Goal: Information Seeking & Learning: Compare options

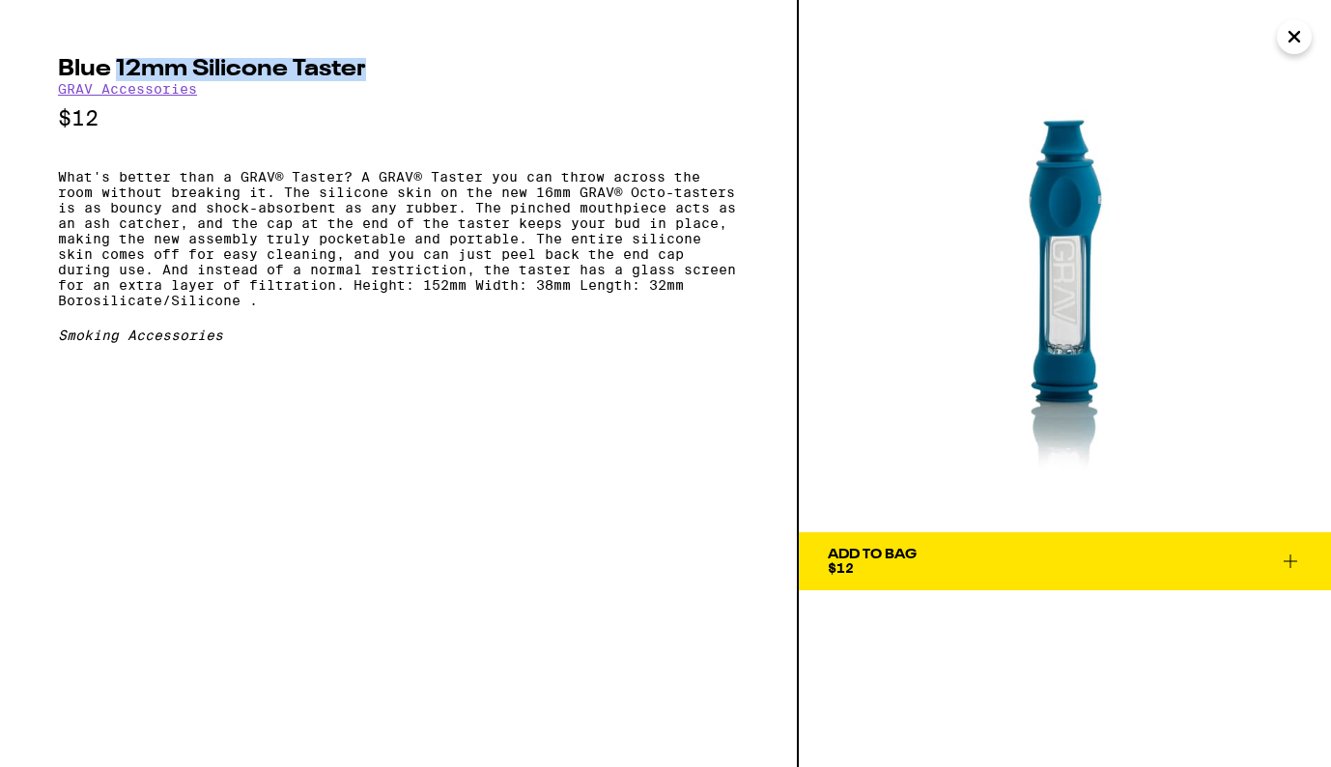
click at [1295, 38] on icon "Close" at bounding box center [1295, 37] width 10 height 10
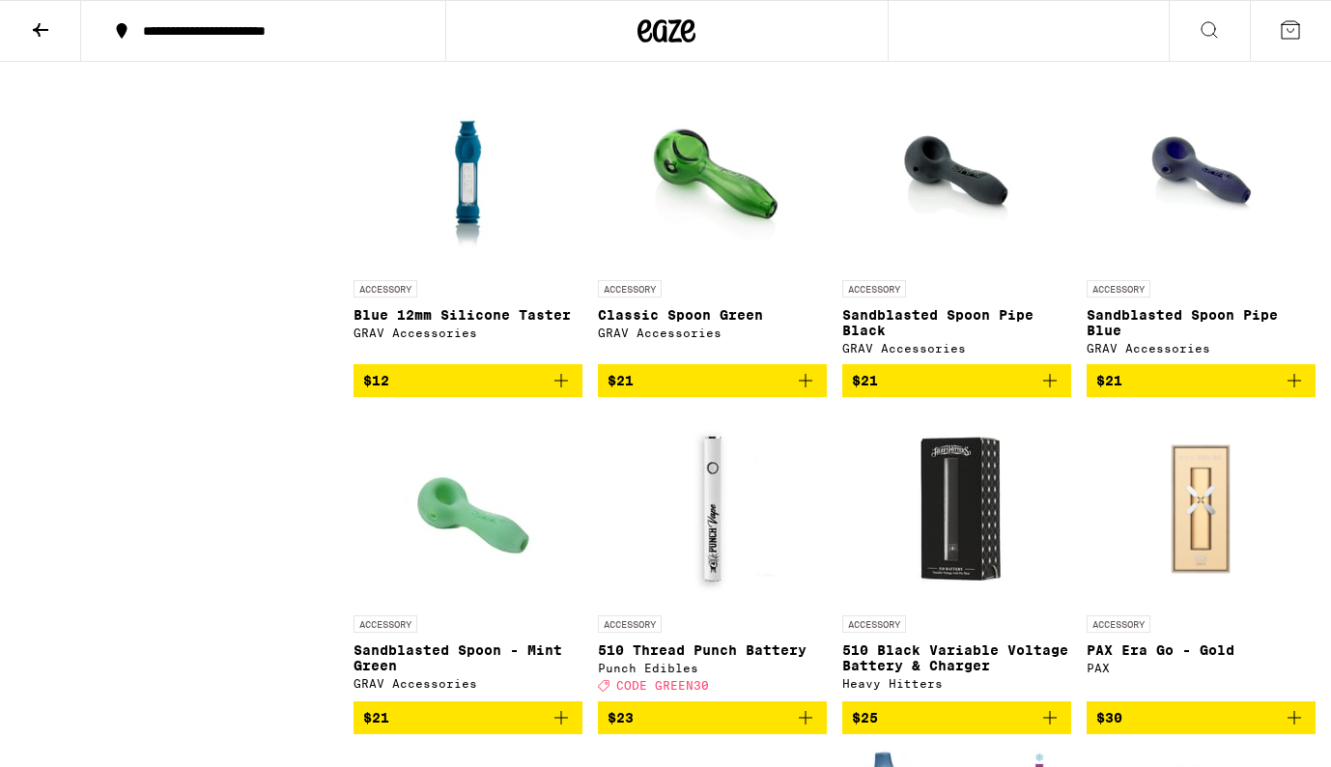
click at [42, 23] on icon at bounding box center [40, 29] width 23 height 23
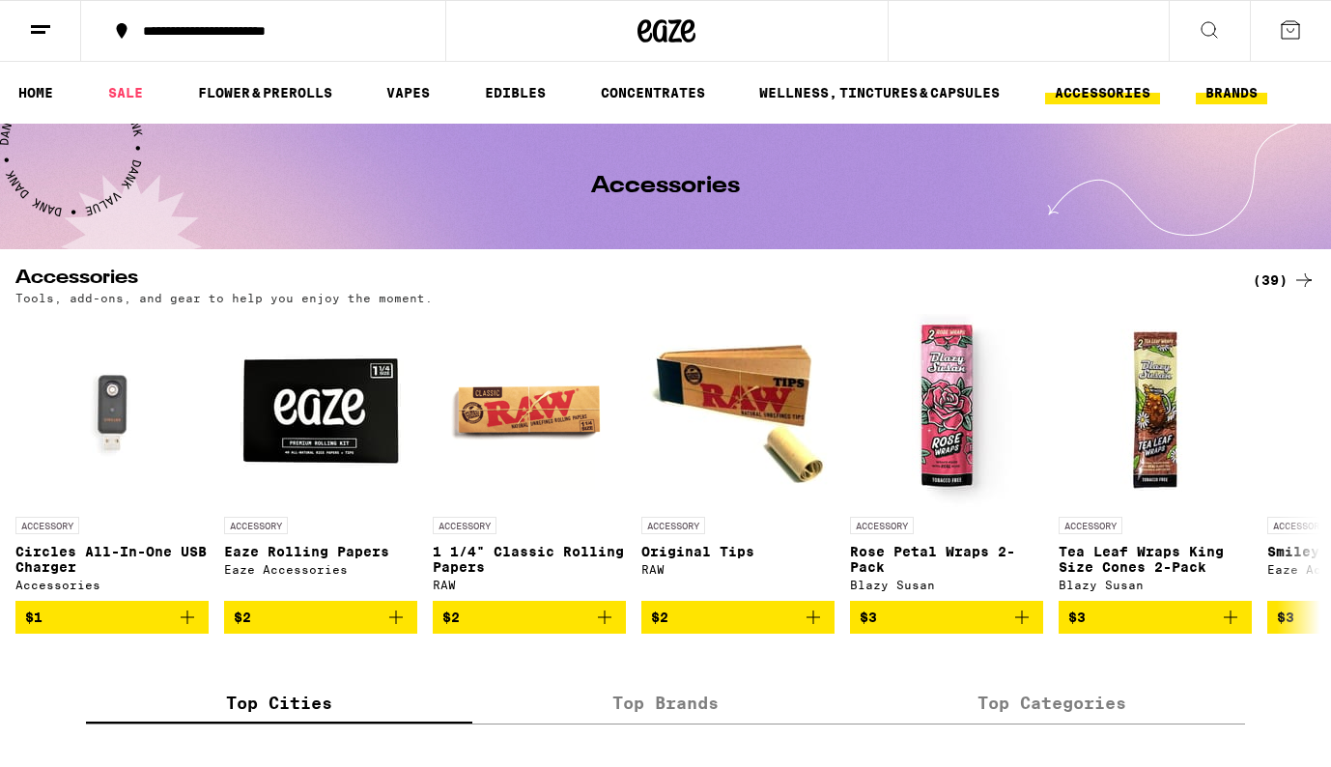
click at [1228, 95] on link "BRANDS" at bounding box center [1231, 92] width 71 height 23
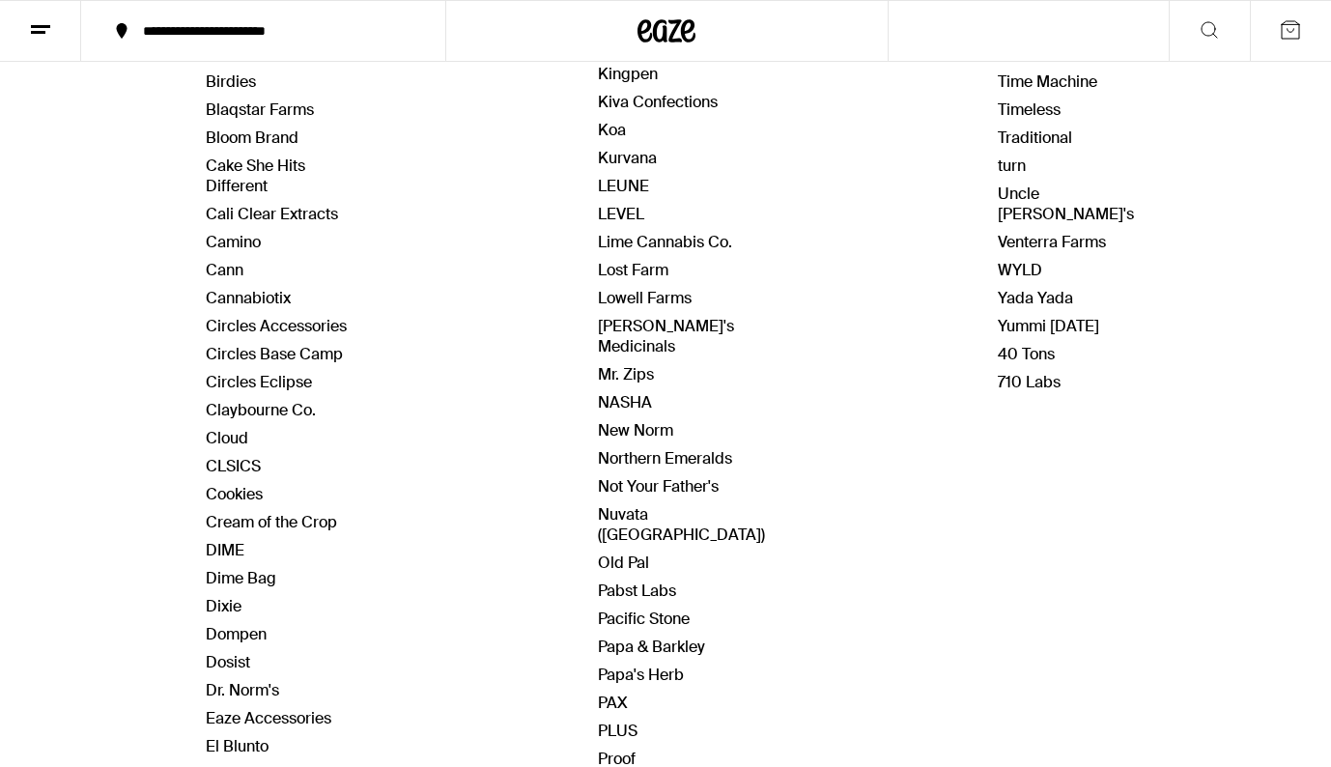
scroll to position [575, 0]
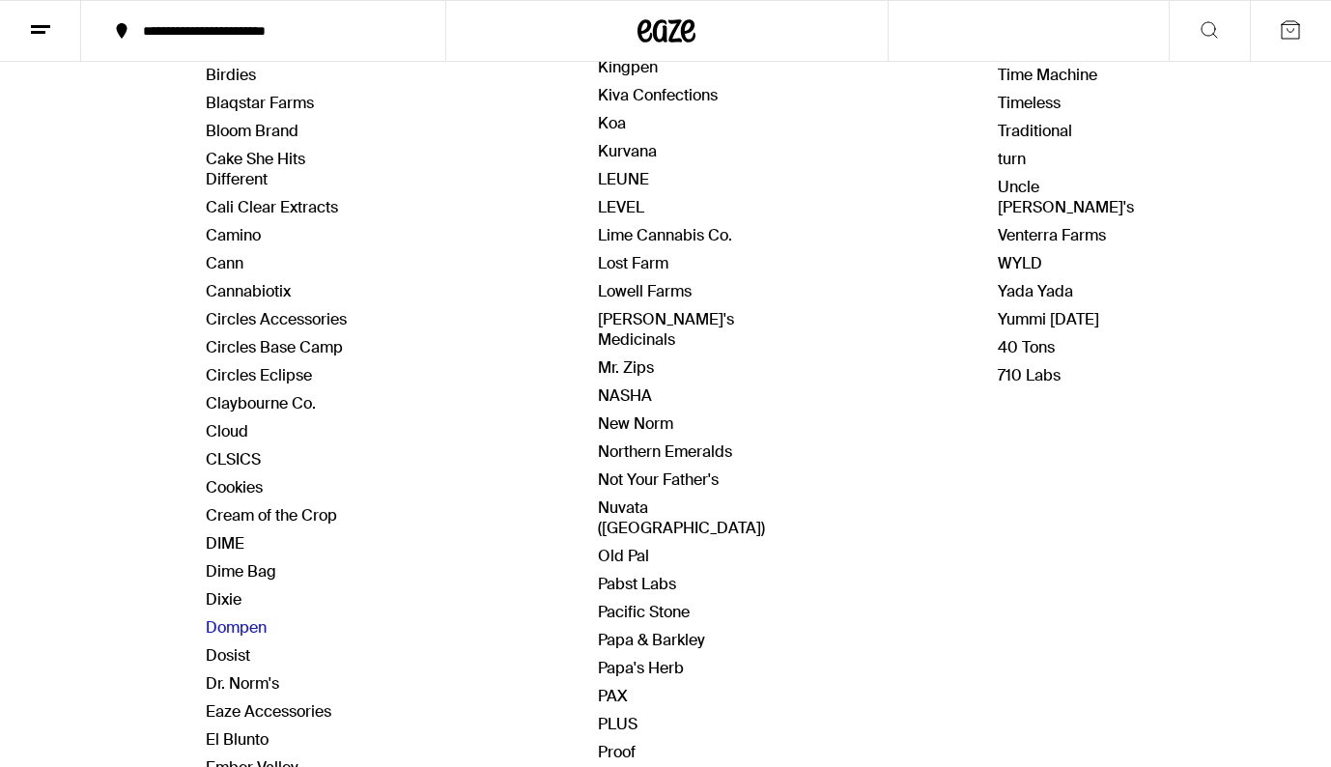
click at [247, 630] on link "Dompen" at bounding box center [236, 627] width 61 height 20
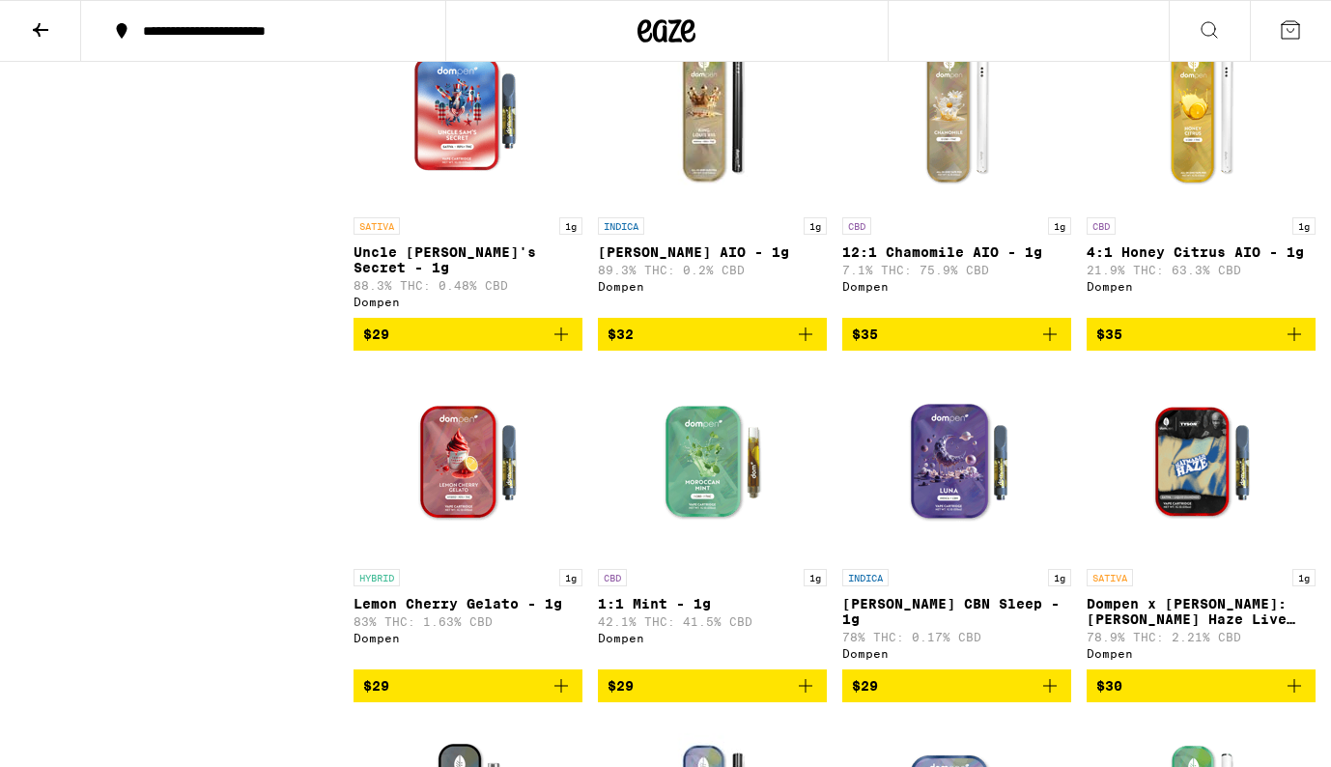
scroll to position [1313, 0]
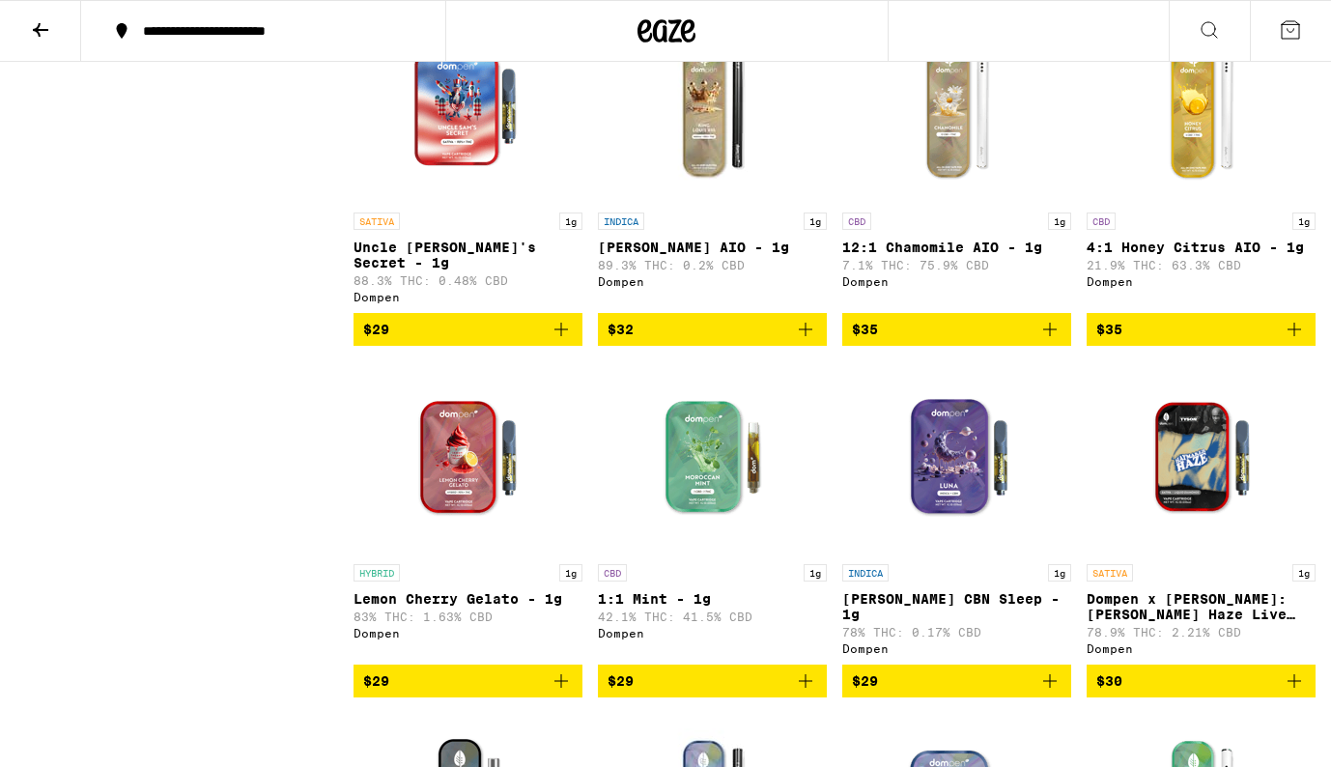
click at [1190, 171] on img "Open page for 4:1 Honey Citrus AIO - 1g from Dompen" at bounding box center [1201, 106] width 193 height 193
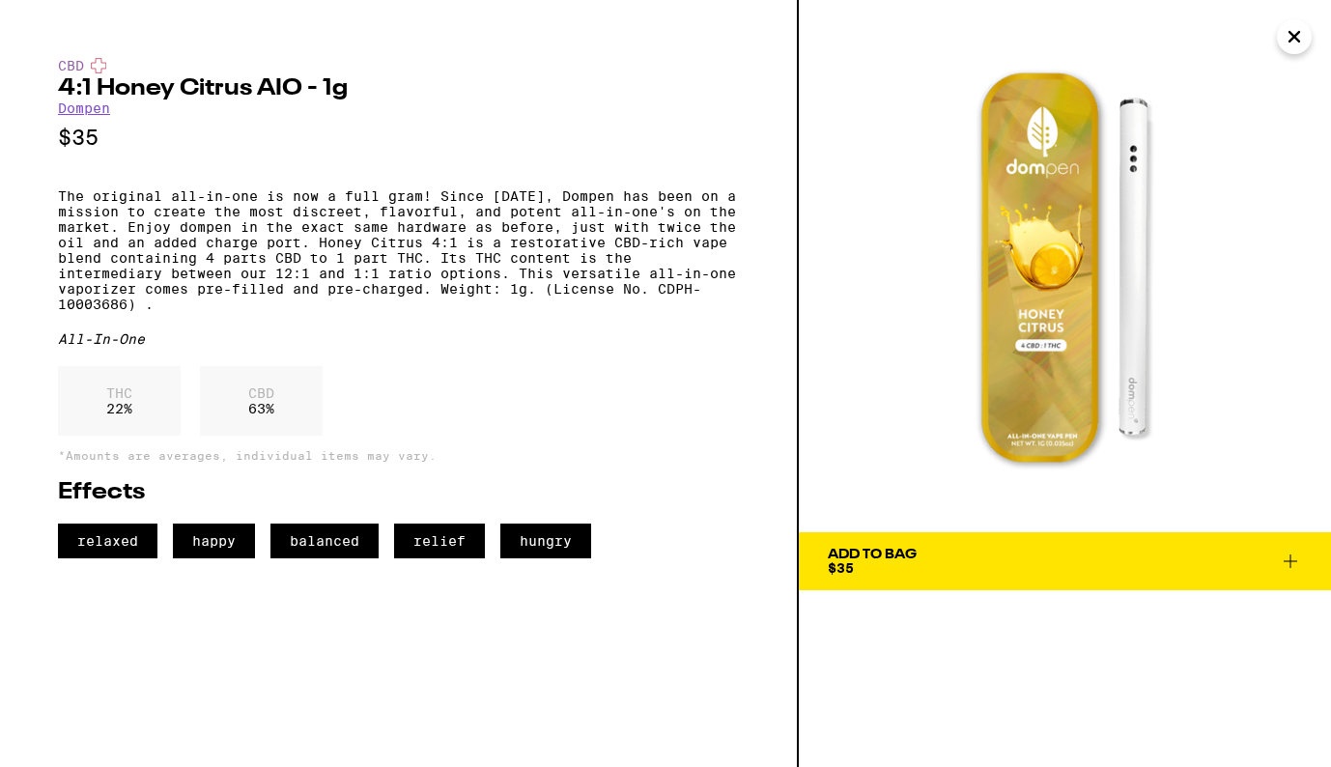
drag, startPoint x: 1035, startPoint y: 280, endPoint x: 753, endPoint y: 0, distance: 397.6
click at [0, 0] on div "CBD 4:1 Honey Citrus AIO - 1g Dompen $35 The original all-in-one is now a full …" at bounding box center [665, 383] width 1331 height 767
click at [61, 93] on h2 "4:1 Honey Citrus AIO - 1g" at bounding box center [398, 88] width 681 height 23
click at [300, 91] on h2 "4:1 Honey Citrus AIO - 1g" at bounding box center [398, 88] width 681 height 23
copy h2 "4:1 Honey Citrus AIO"
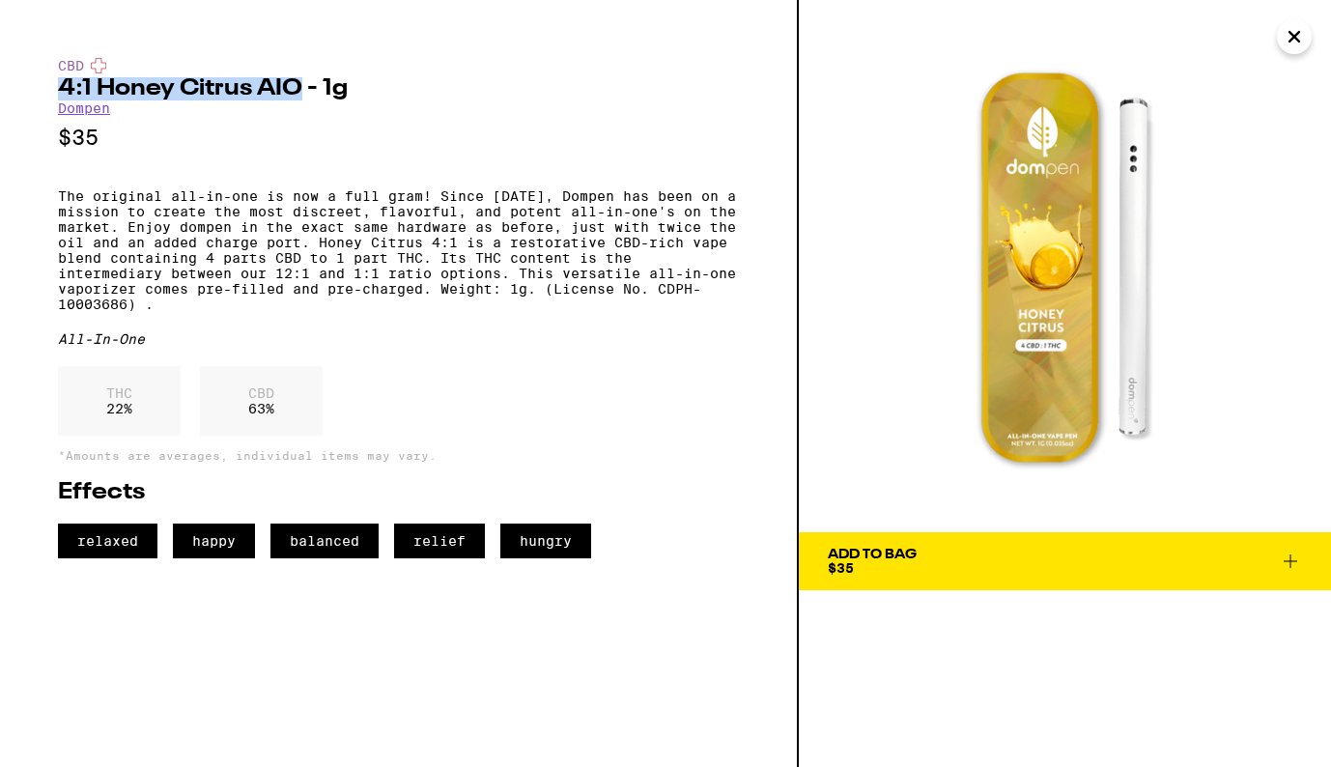
click at [1294, 43] on icon "Close" at bounding box center [1294, 36] width 23 height 29
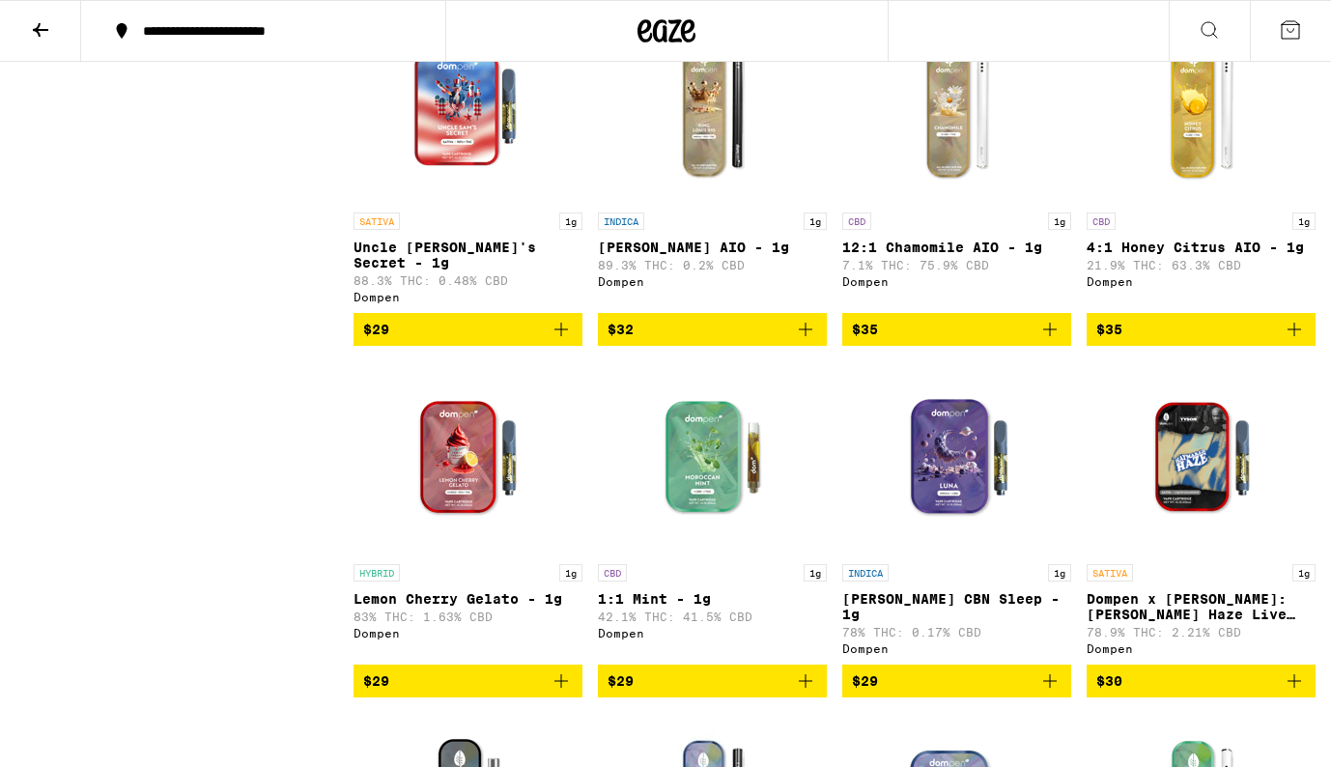
click at [32, 27] on icon at bounding box center [40, 29] width 23 height 23
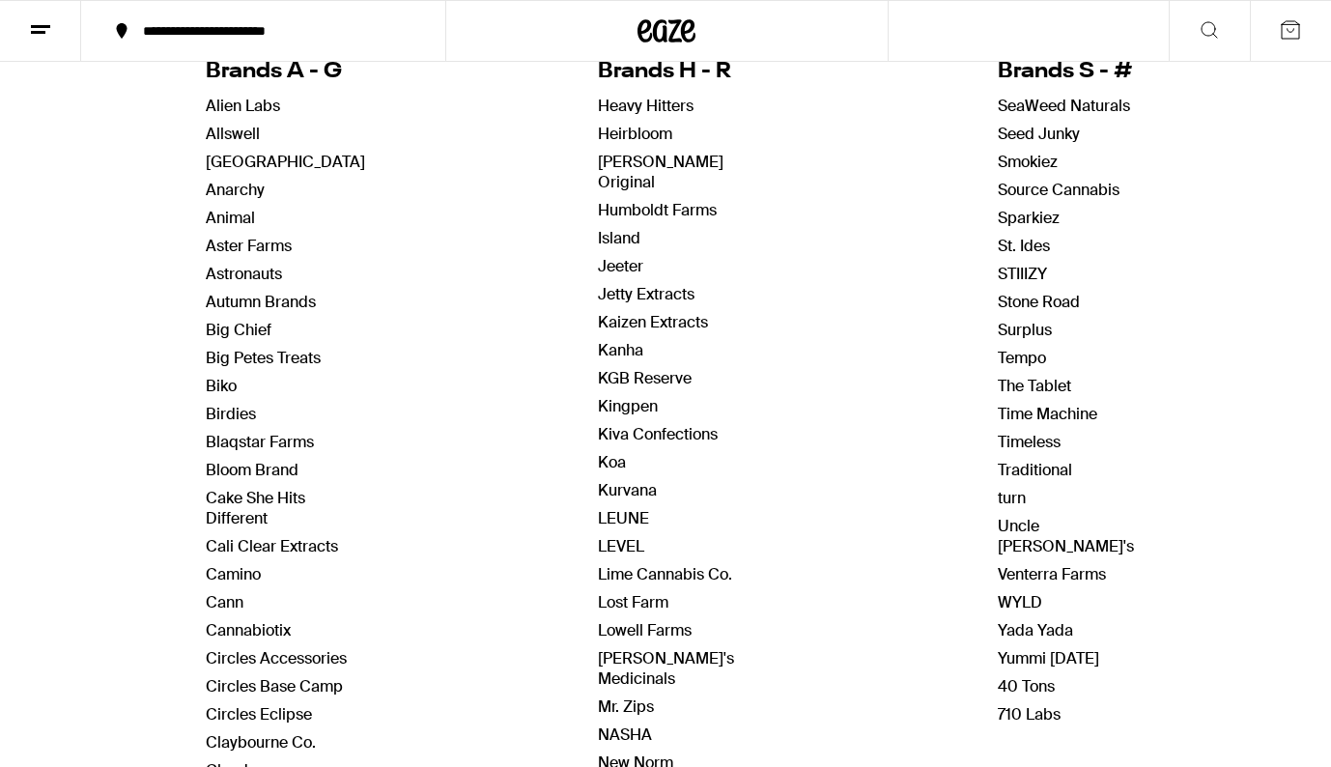
scroll to position [240, 0]
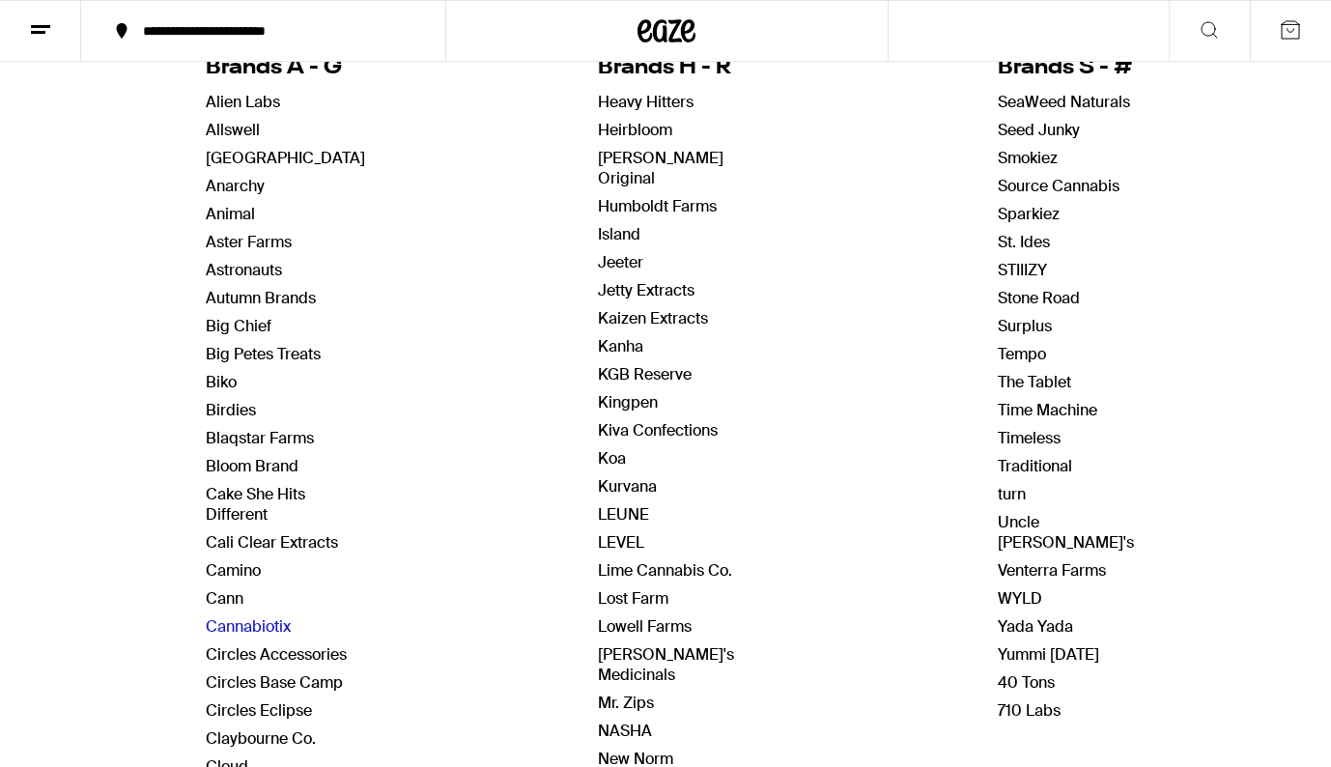
click at [263, 625] on link "Cannabiotix" at bounding box center [248, 626] width 85 height 20
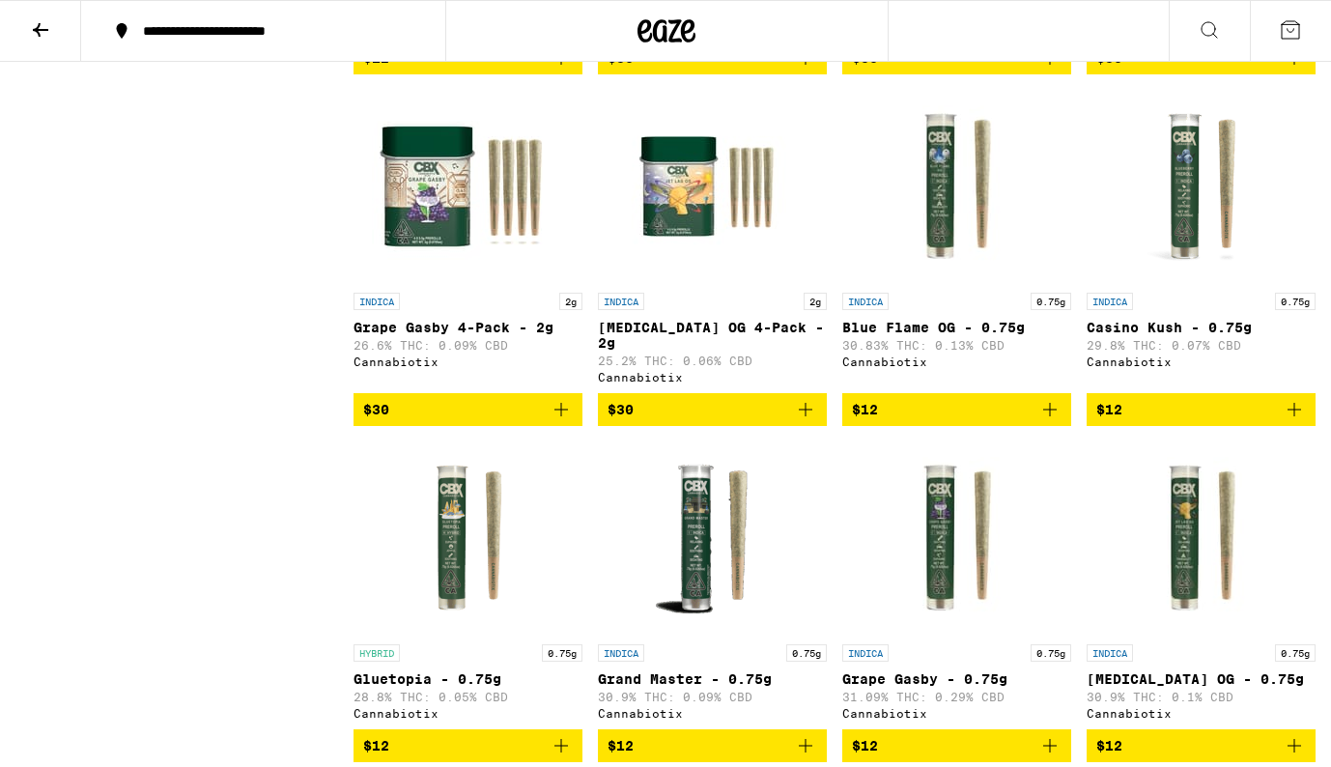
scroll to position [6144, 0]
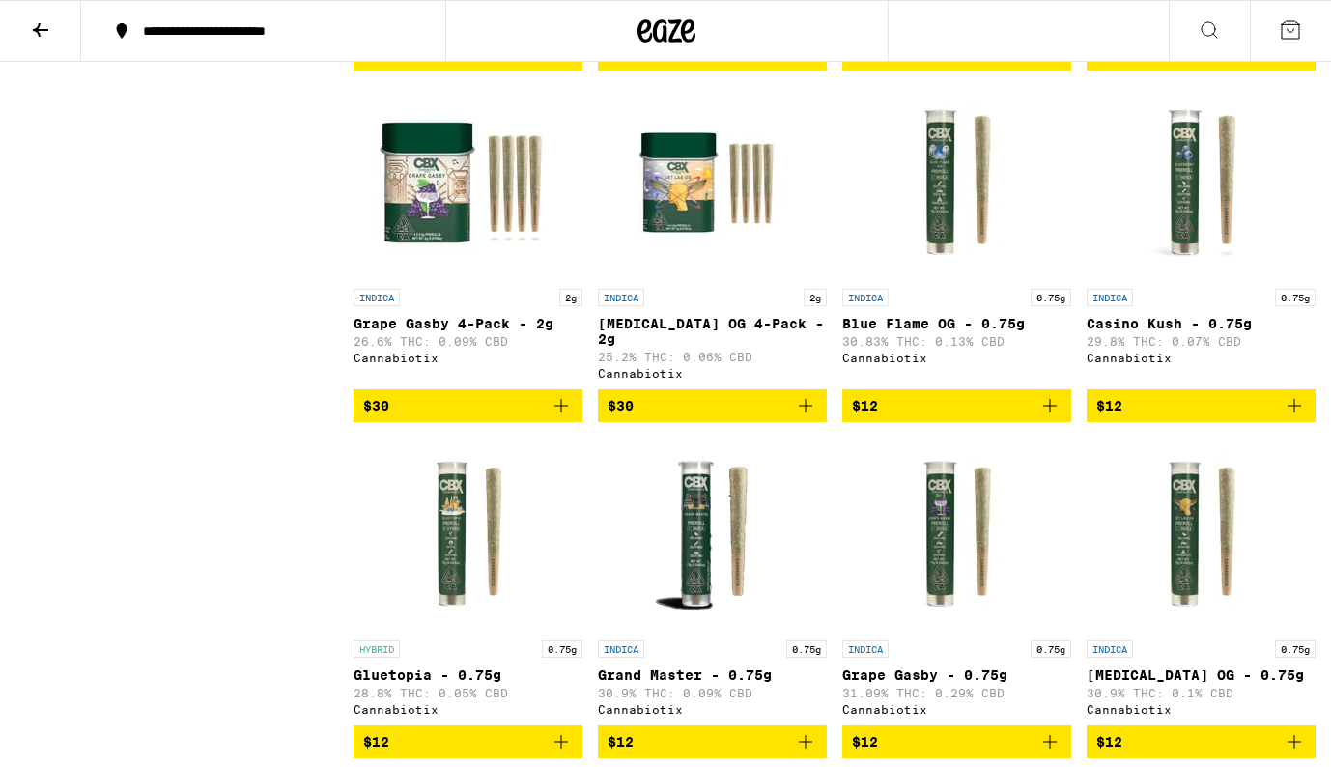
click at [1204, 279] on img "Open page for Casino Kush - 0.75g from Cannabiotix" at bounding box center [1201, 182] width 193 height 193
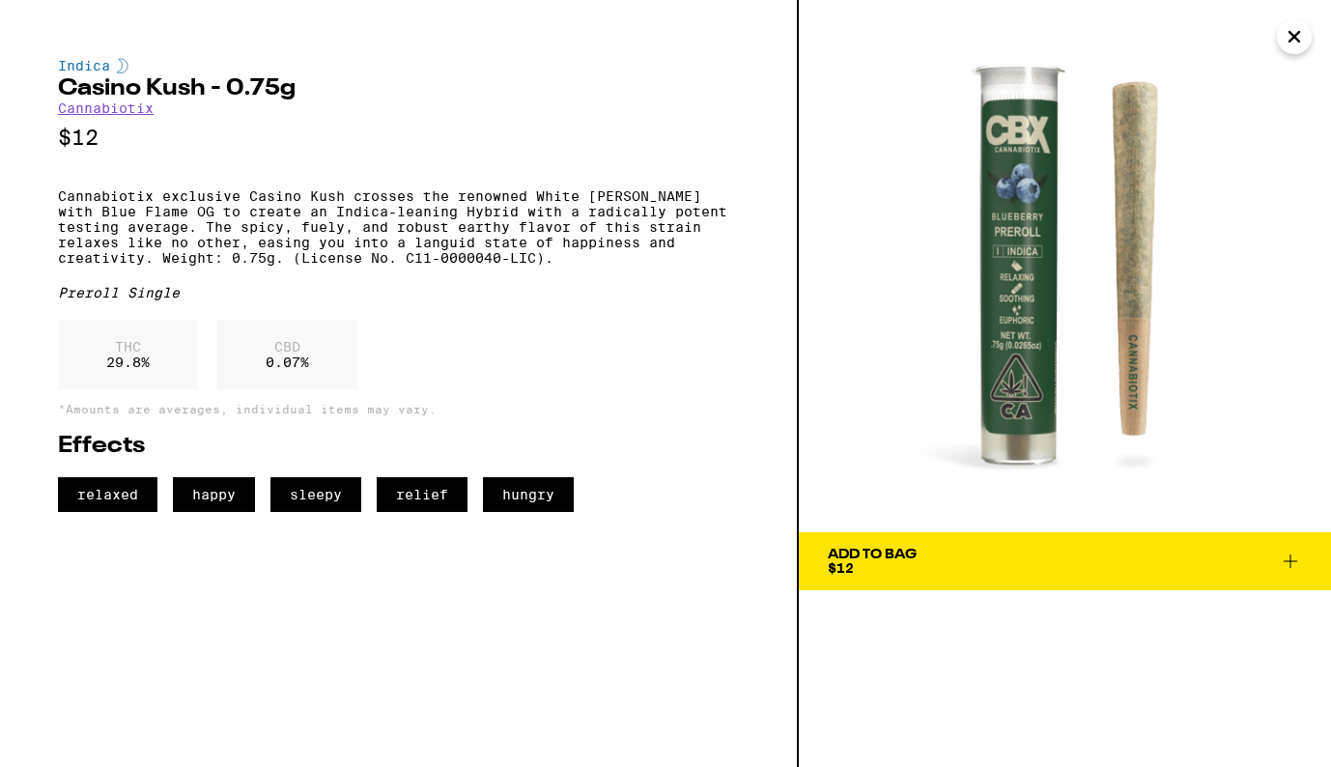
click at [59, 90] on h2 "Casino Kush - 0.75g" at bounding box center [398, 88] width 681 height 23
click at [203, 96] on h2 "Casino Kush - 0.75g" at bounding box center [398, 88] width 681 height 23
copy h2 "Casino Kush"
drag, startPoint x: 1059, startPoint y: 291, endPoint x: 661, endPoint y: 5, distance: 490.1
click at [0, 0] on div "Indica Casino Kush - 0.75g Cannabiotix $12 Cannabiotix exclusive Casino Kush cr…" at bounding box center [665, 383] width 1331 height 767
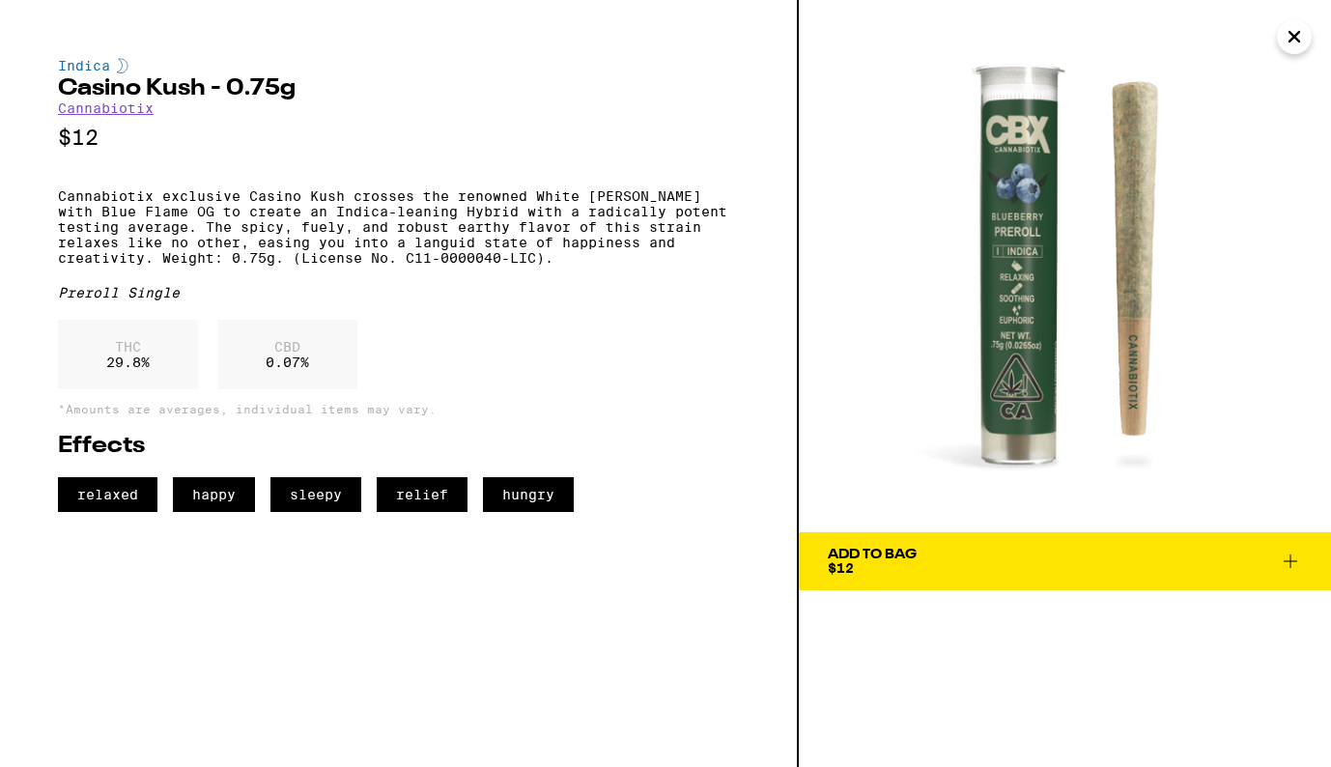
click at [164, 266] on p "Cannabiotix exclusive Casino Kush crosses the renowned White [PERSON_NAME] with…" at bounding box center [398, 226] width 681 height 77
click at [556, 266] on p "Cannabiotix exclusive Casino Kush crosses the renowned White [PERSON_NAME] with…" at bounding box center [398, 226] width 681 height 77
copy p "Weight: 0.75g. (License No. C11-0000040-LIC)."
click at [610, 374] on div "THC 29.8 % CBD 0.07 %" at bounding box center [398, 359] width 681 height 79
click at [1292, 39] on icon "Close" at bounding box center [1295, 37] width 10 height 10
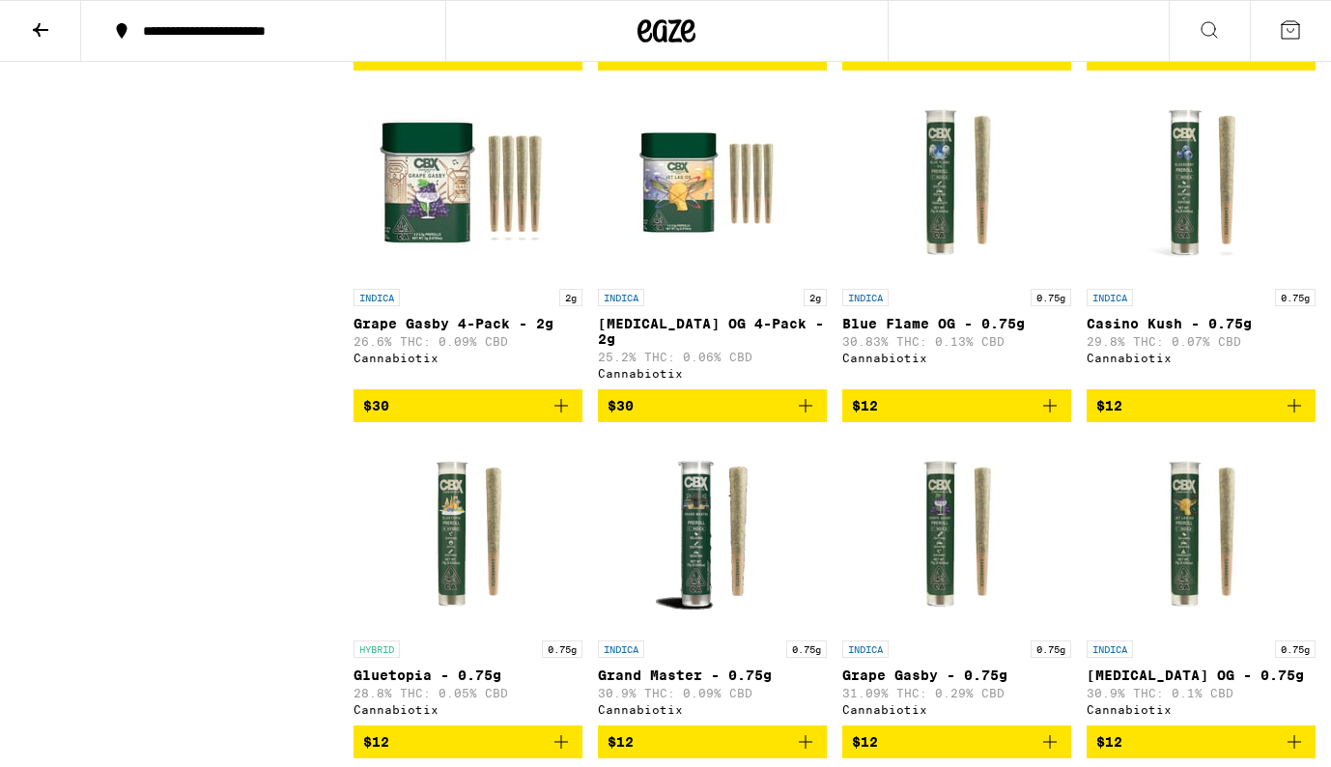
click at [45, 27] on icon at bounding box center [40, 29] width 23 height 23
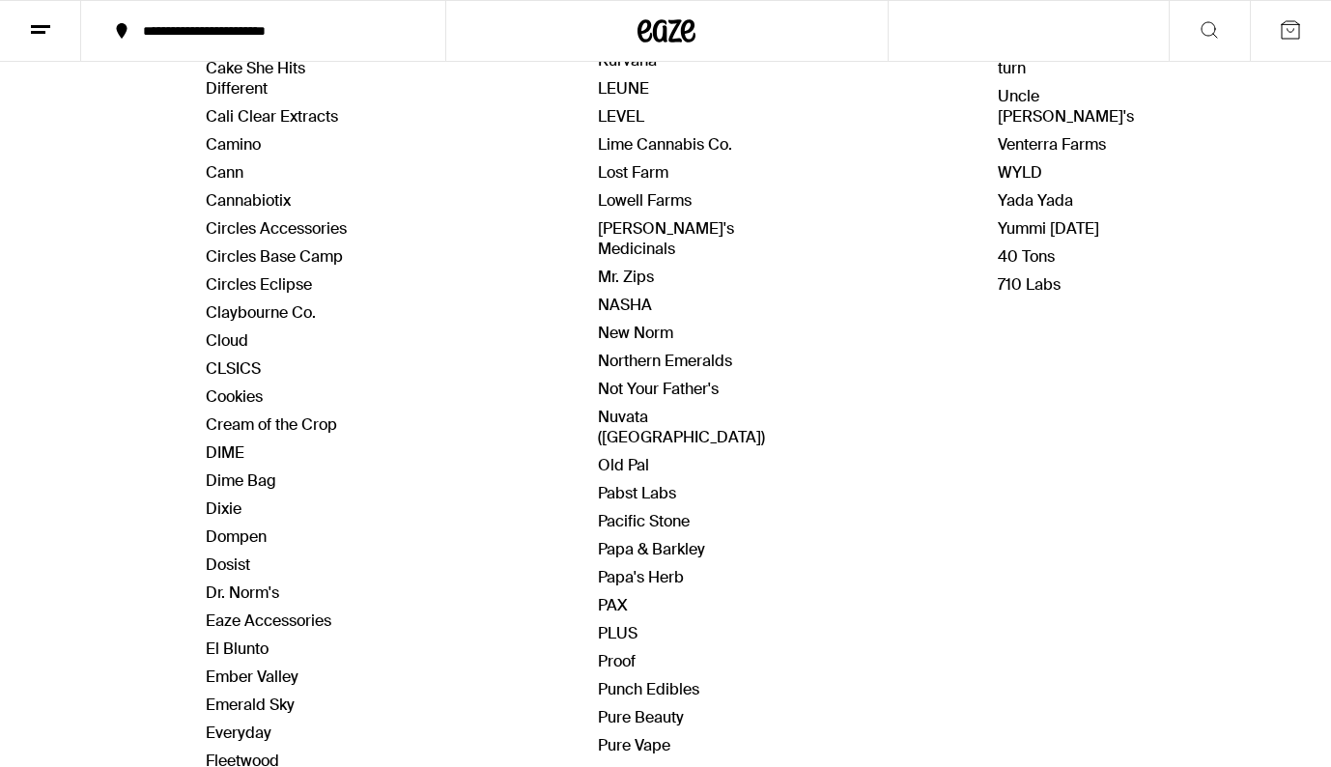
scroll to position [668, 0]
click at [235, 450] on link "DIME" at bounding box center [225, 451] width 39 height 20
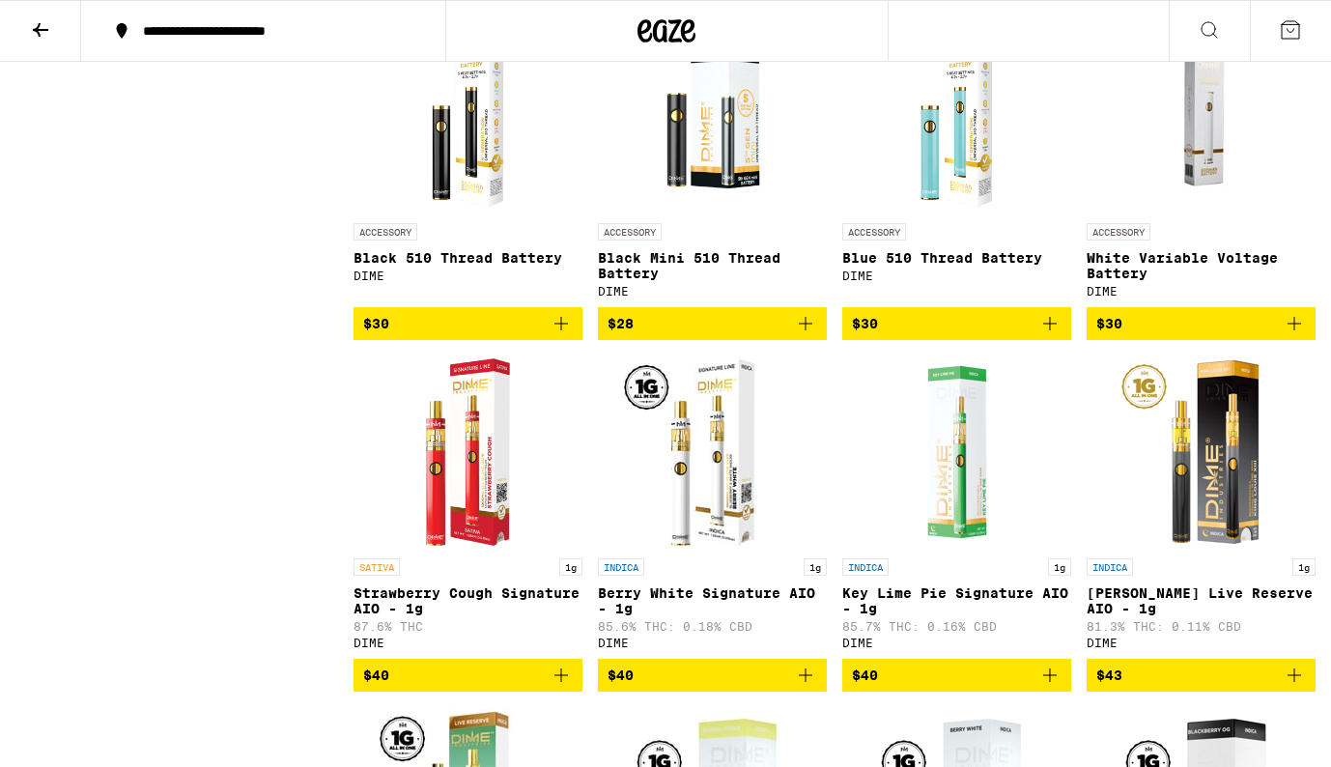
scroll to position [2019, 0]
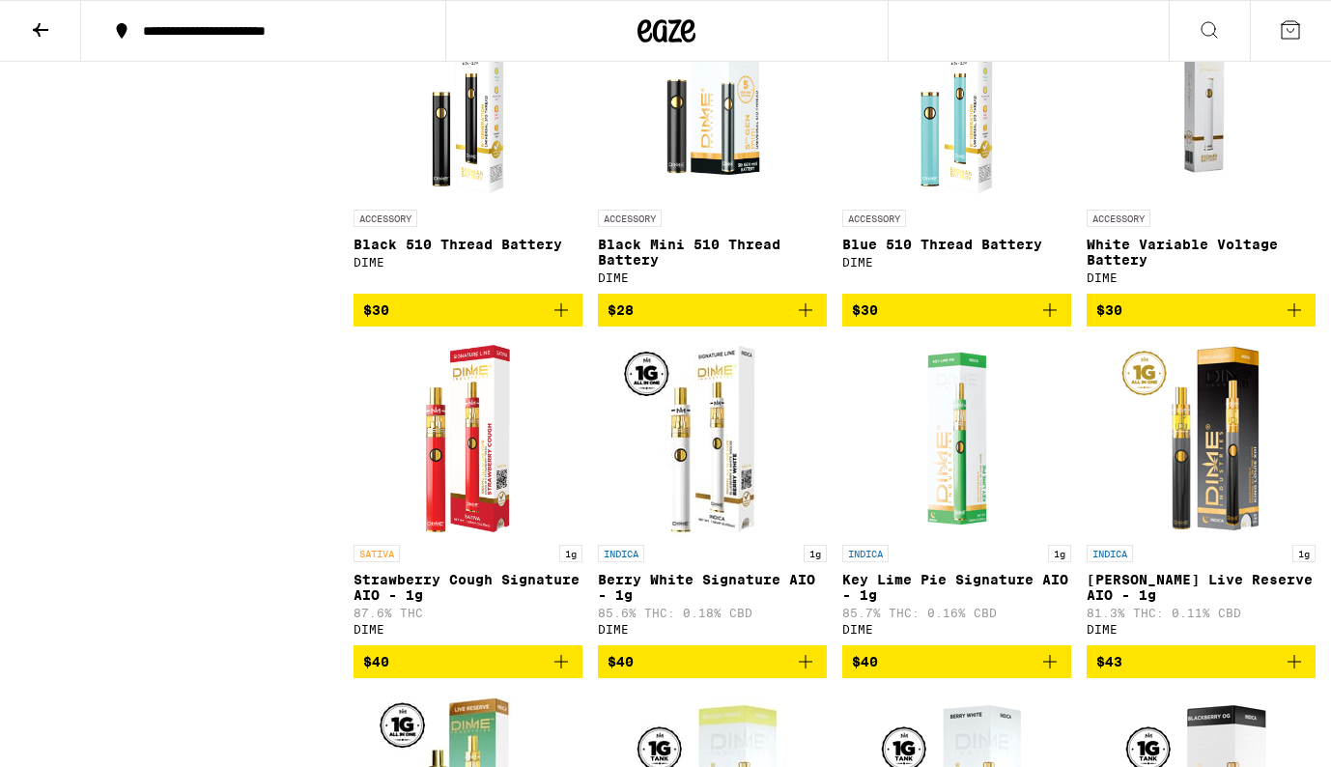
click at [492, 535] on img "Open page for Strawberry Cough Signature AIO - 1g from DIME" at bounding box center [467, 438] width 109 height 193
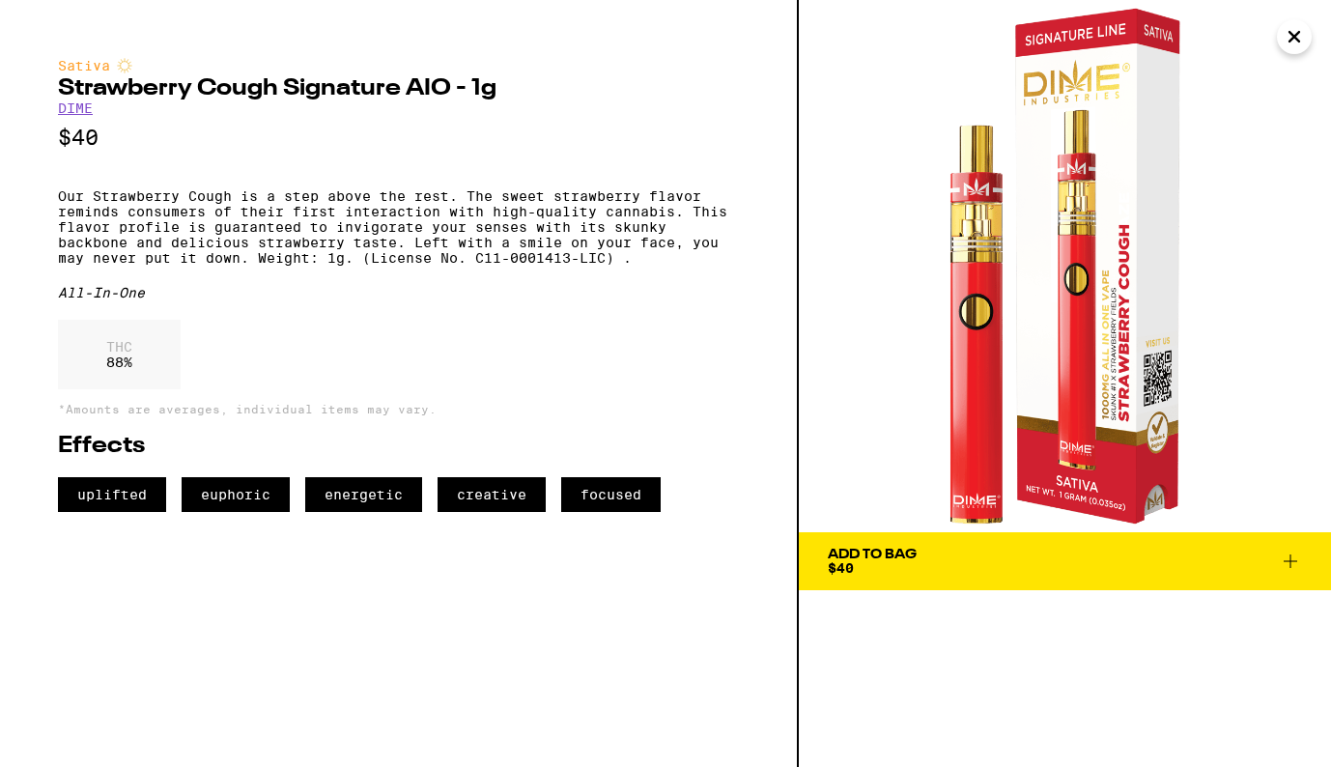
click at [61, 89] on h2 "Strawberry Cough Signature AIO - 1g" at bounding box center [398, 88] width 681 height 23
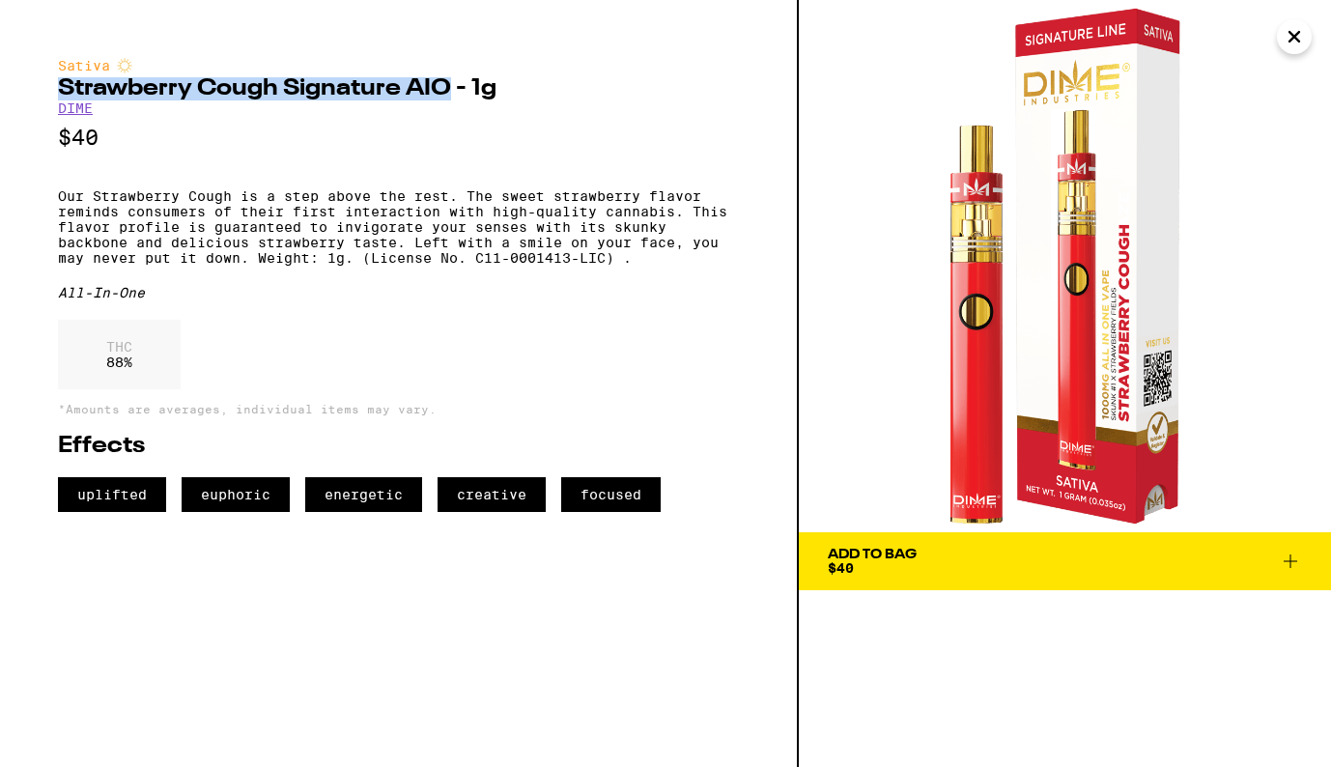
click at [449, 93] on h2 "Strawberry Cough Signature AIO - 1g" at bounding box center [398, 88] width 681 height 23
copy h2 "Strawberry Cough Signature AIO"
drag, startPoint x: 1062, startPoint y: 267, endPoint x: 711, endPoint y: 12, distance: 433.6
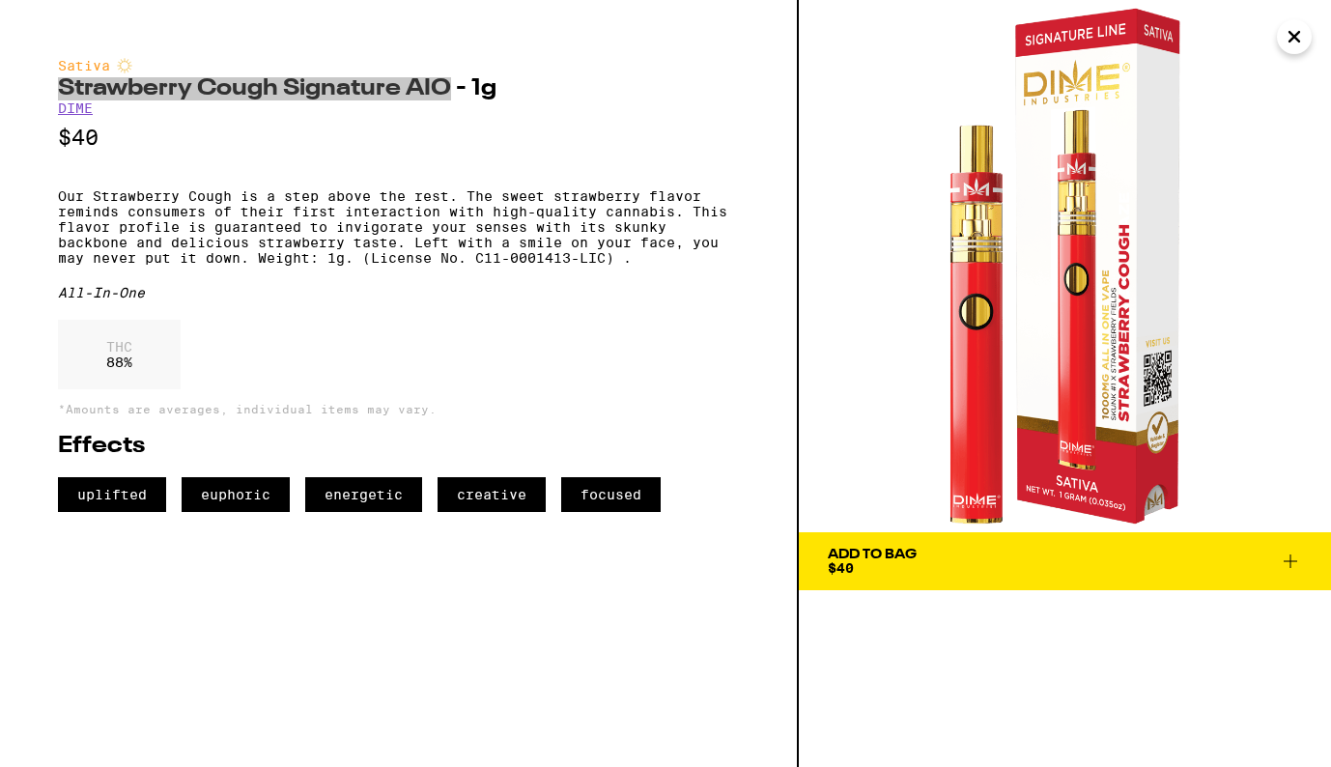
click at [0, 0] on div "Sativa Strawberry Cough Signature AIO - 1g DIME $40 Our Strawberry Cough is a s…" at bounding box center [665, 383] width 1331 height 767
click at [625, 377] on div "THC 88 %" at bounding box center [398, 359] width 681 height 79
click at [258, 266] on p "Our Strawberry Cough is a step above the rest. The sweet strawberry flavor remi…" at bounding box center [398, 226] width 681 height 77
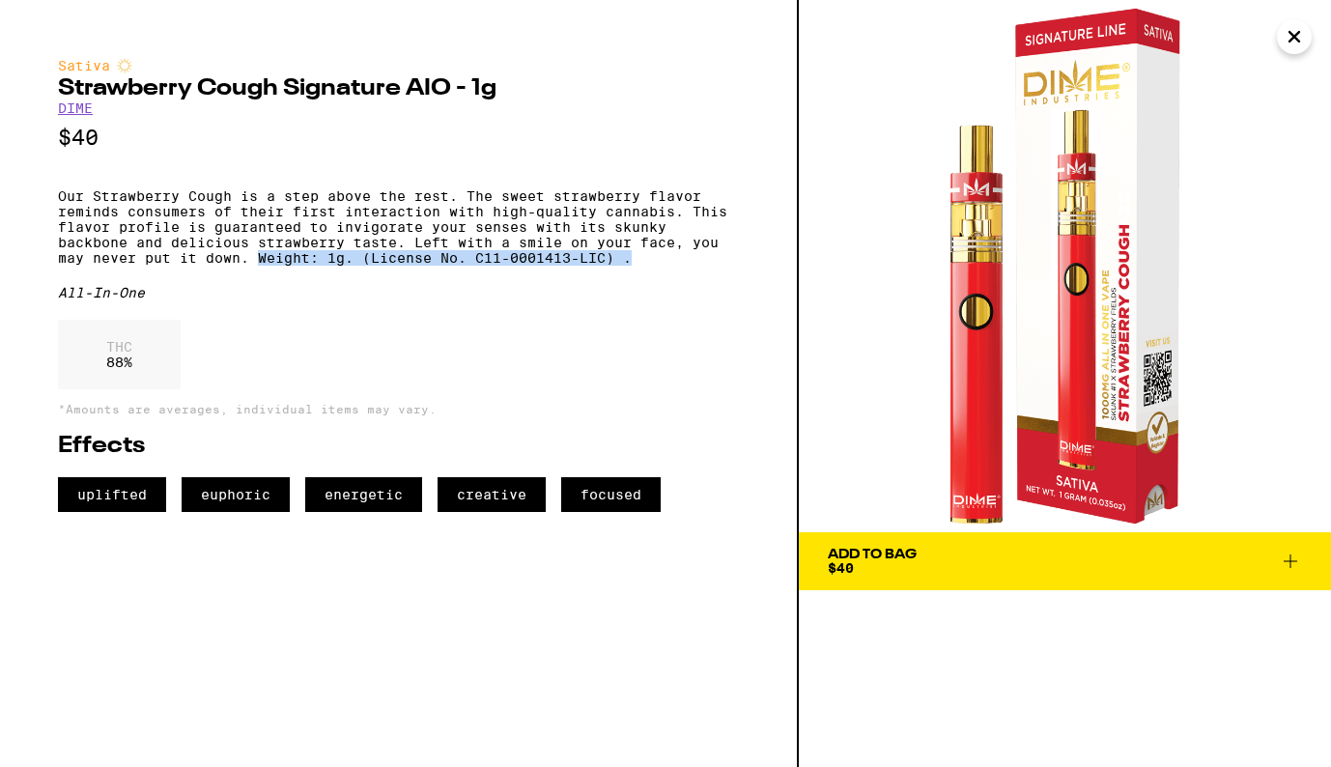
click at [641, 266] on p "Our Strawberry Cough is a step above the rest. The sweet strawberry flavor remi…" at bounding box center [398, 226] width 681 height 77
copy p "Weight: 1g. (License No. C11-0001413-LIC) ."
click at [1283, 37] on icon "Close" at bounding box center [1294, 36] width 23 height 29
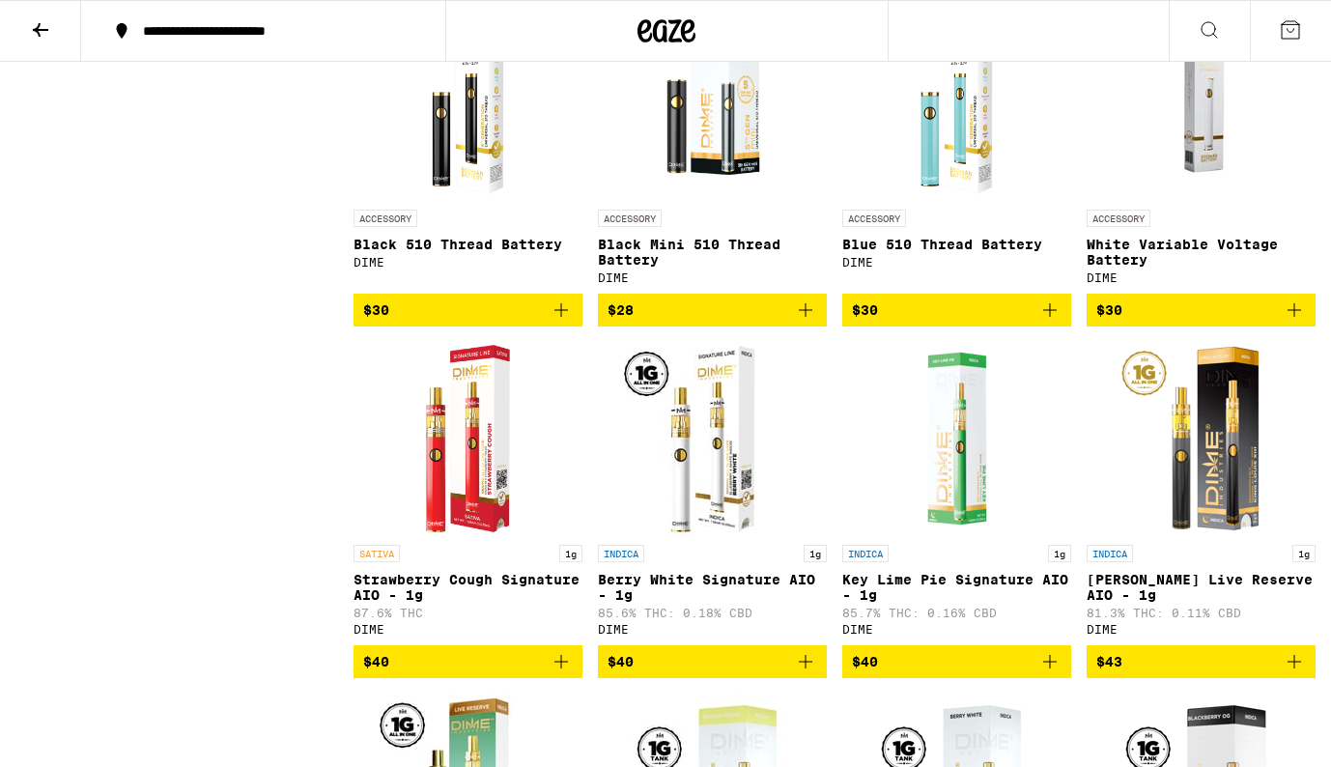
click at [45, 27] on icon at bounding box center [40, 29] width 23 height 23
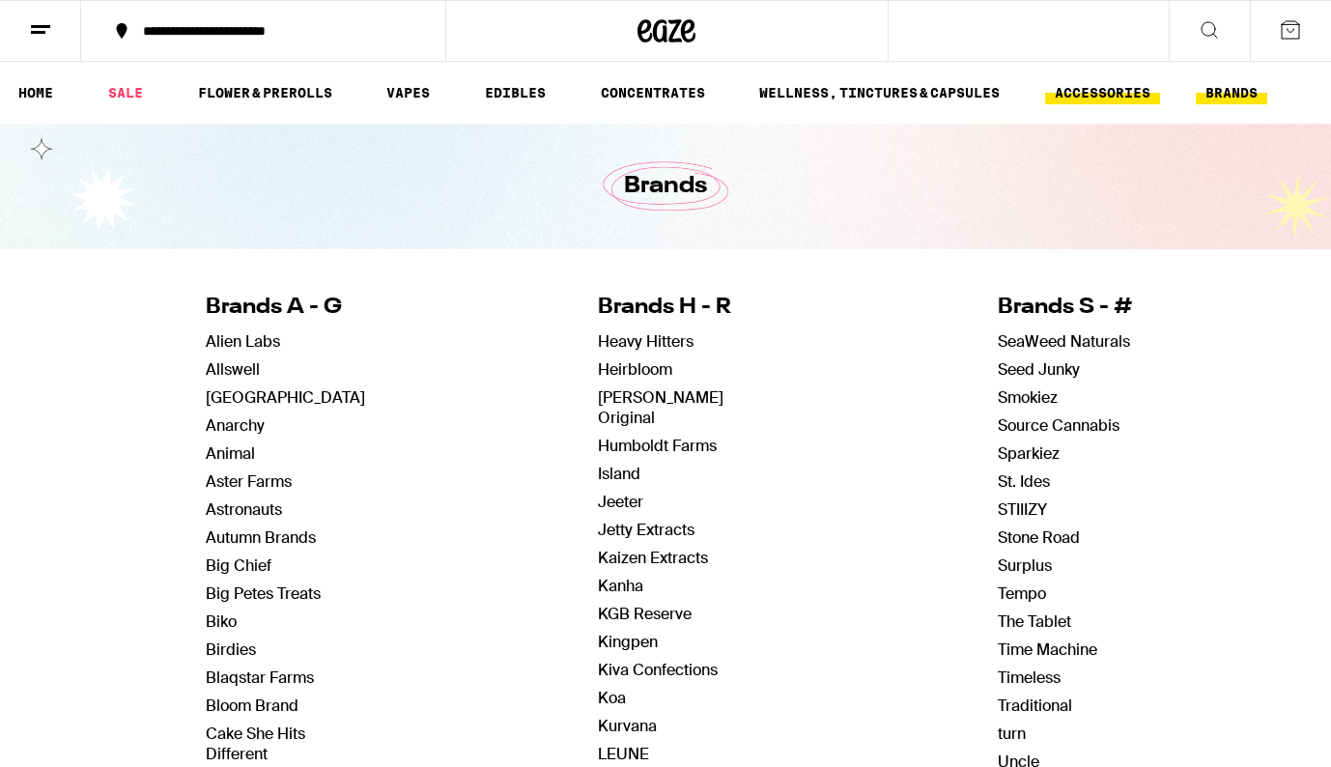
click at [1121, 86] on link "ACCESSORIES" at bounding box center [1102, 92] width 115 height 23
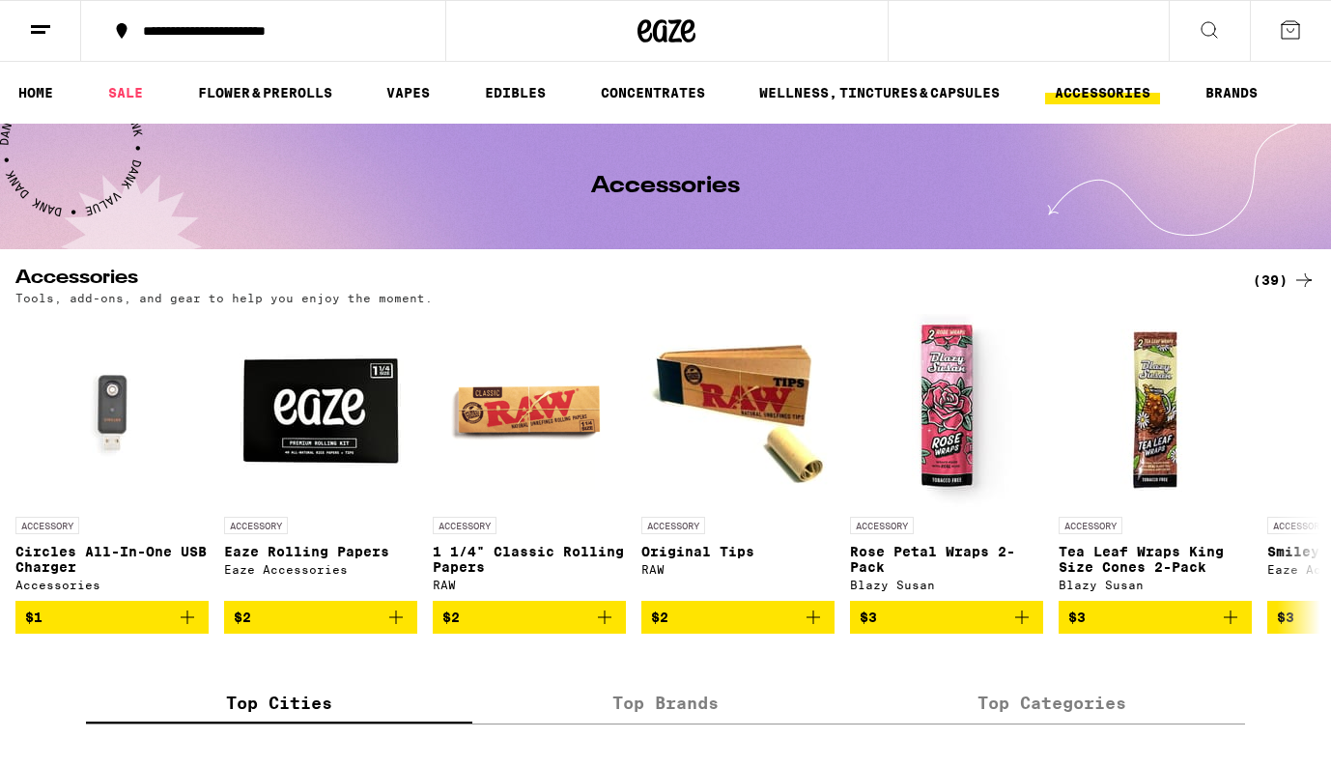
click at [1269, 280] on div "(39)" at bounding box center [1284, 280] width 63 height 23
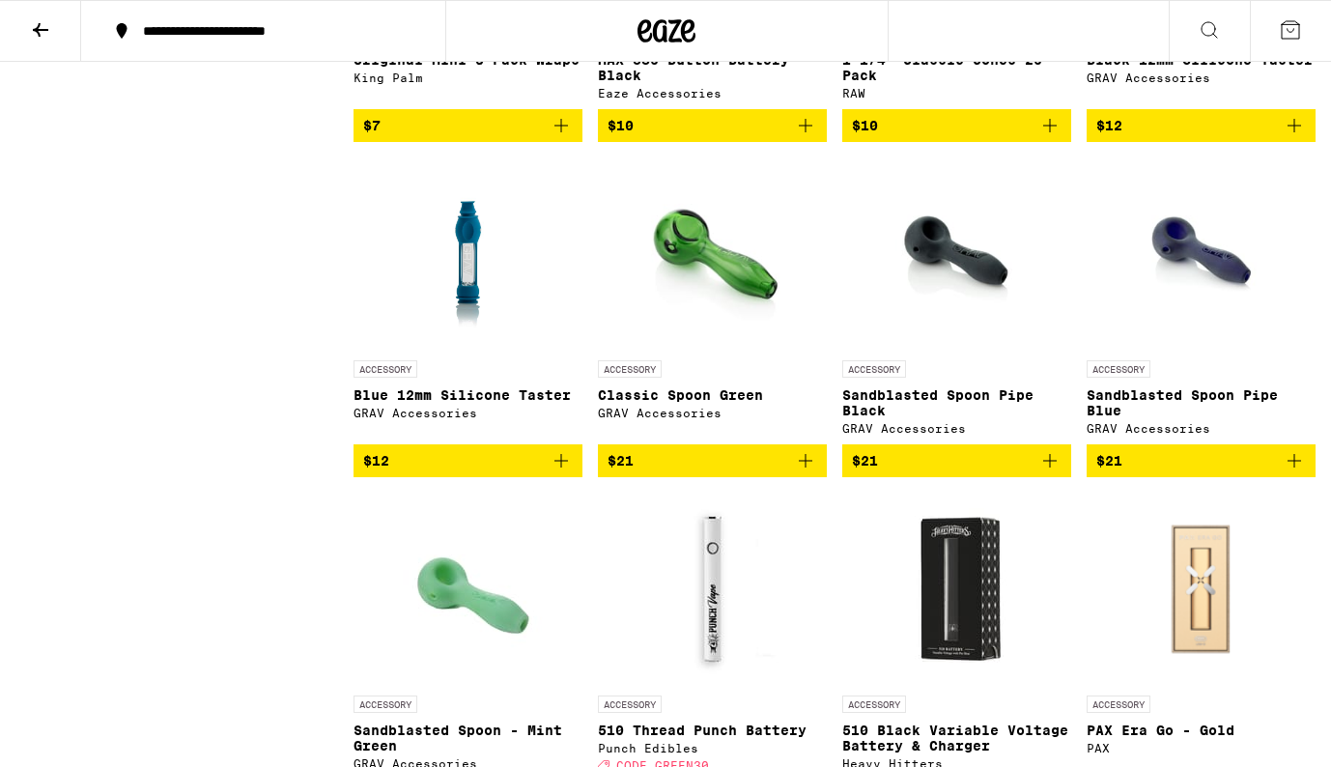
scroll to position [1803, 0]
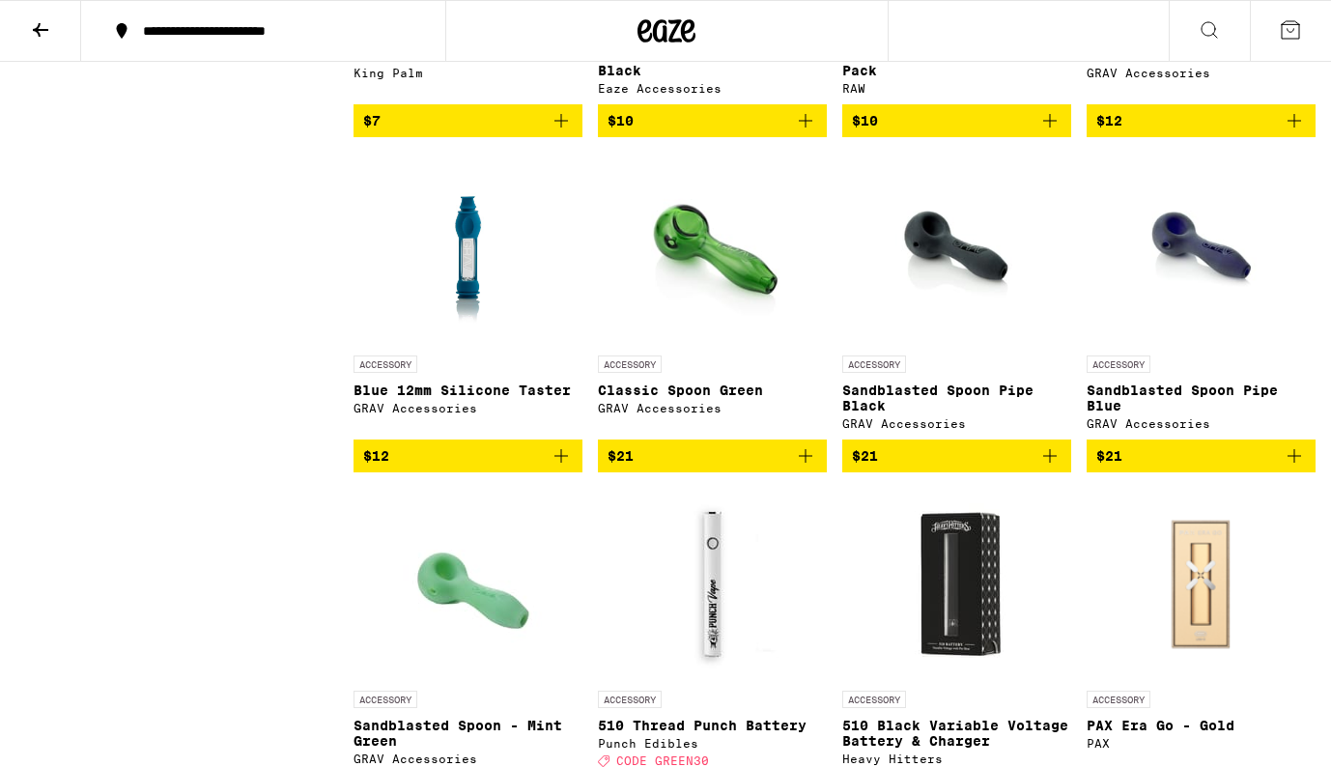
click at [1195, 311] on img "Open page for Sandblasted Spoon Pipe Blue from GRAV Accessories" at bounding box center [1200, 249] width 145 height 193
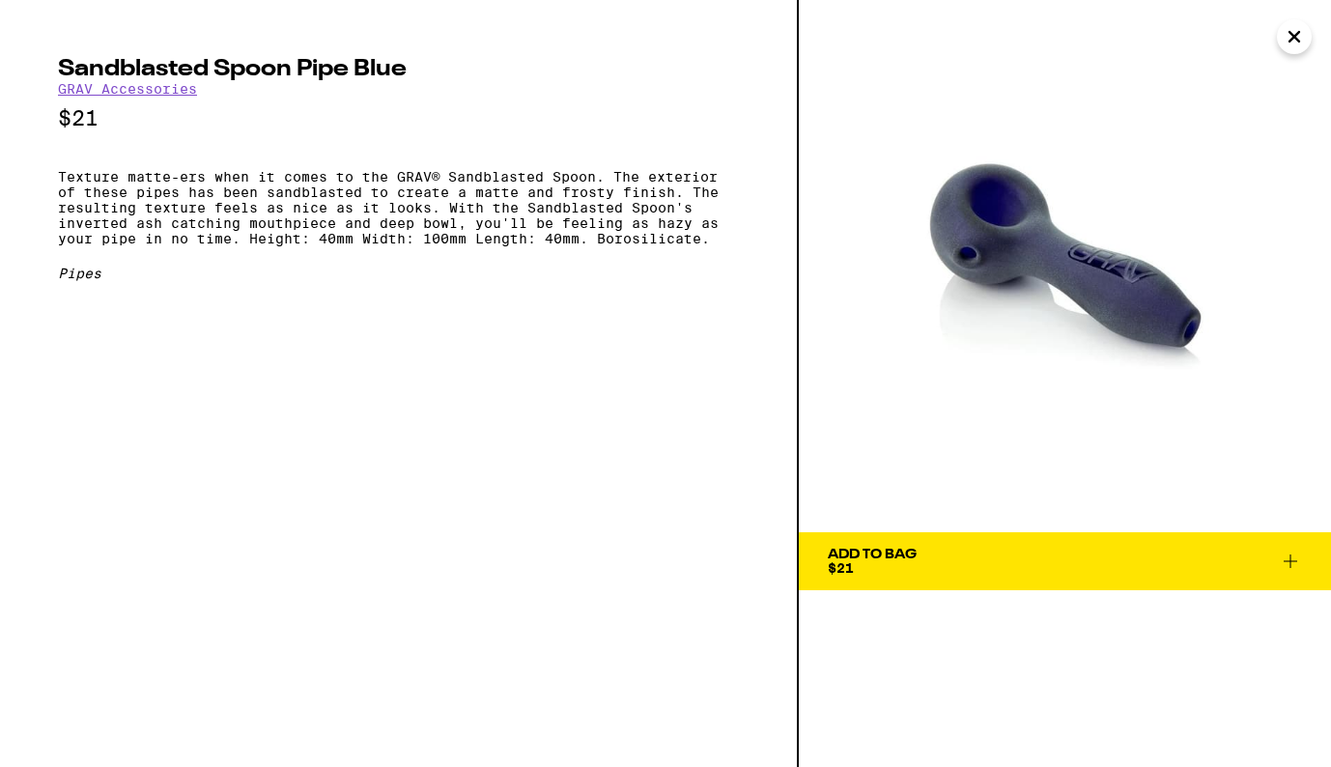
click at [1294, 35] on icon "Close" at bounding box center [1295, 37] width 10 height 10
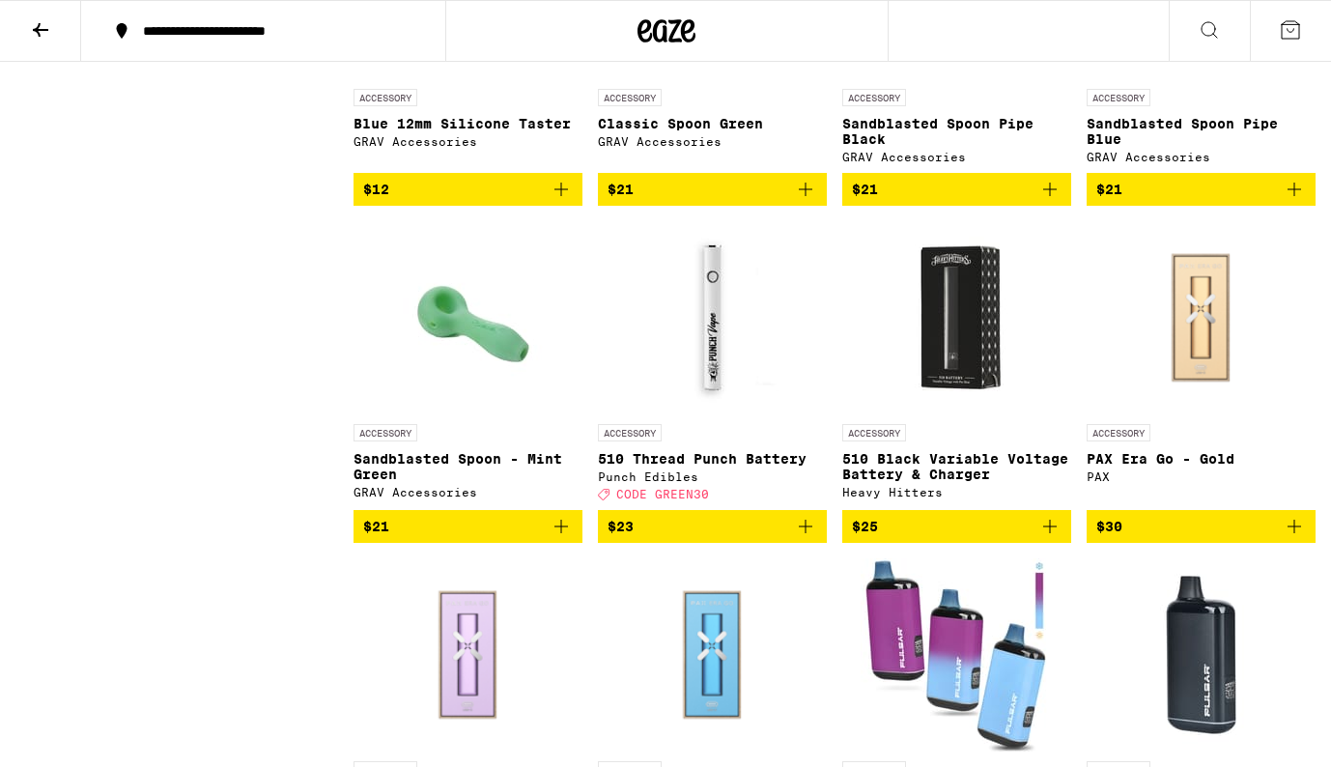
scroll to position [2078, 0]
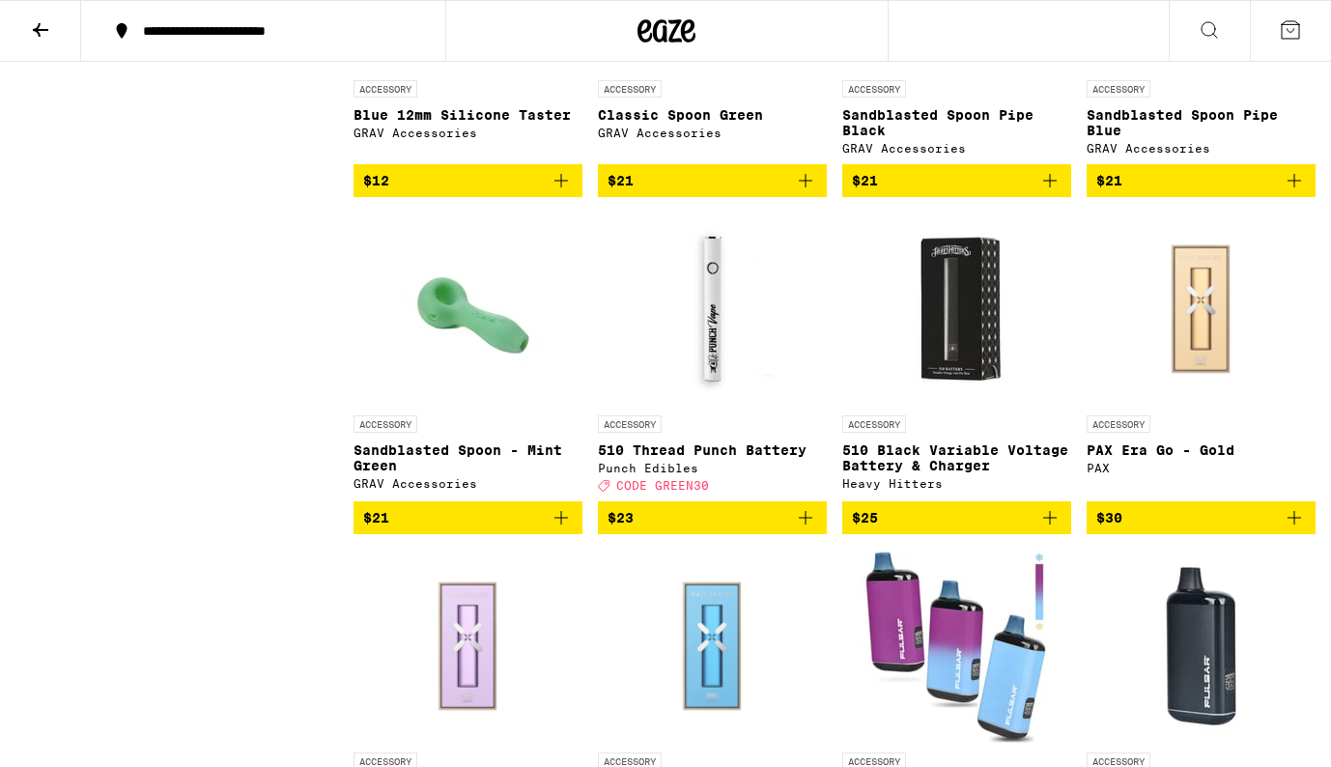
click at [497, 397] on img "Open page for Sandblasted Spoon - Mint Green from GRAV Accessories" at bounding box center [468, 309] width 193 height 193
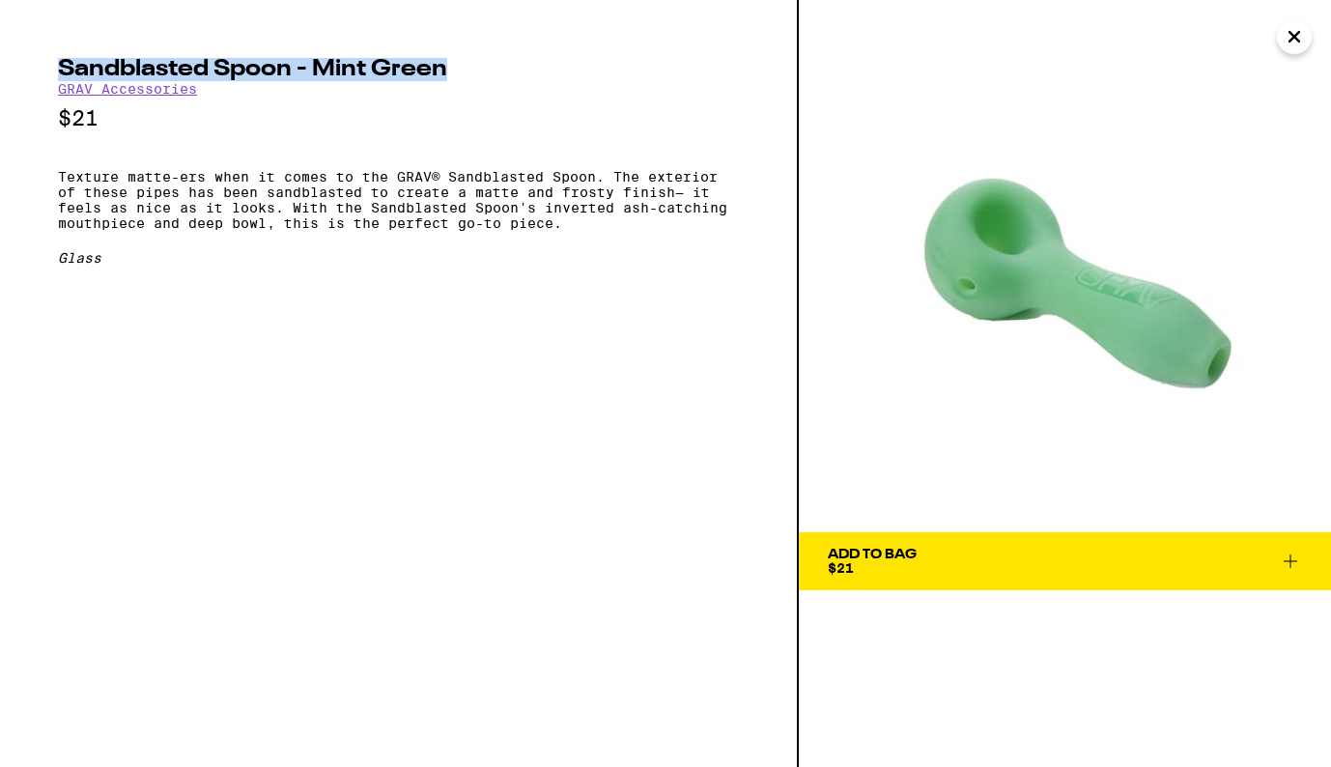
drag, startPoint x: 59, startPoint y: 67, endPoint x: 449, endPoint y: 75, distance: 390.4
click at [449, 75] on h2 "Sandblasted Spoon - Mint Green" at bounding box center [398, 69] width 681 height 23
copy h2 "Sandblasted Spoon - Mint Green"
drag, startPoint x: 1057, startPoint y: 299, endPoint x: 666, endPoint y: 2, distance: 491.0
click at [0, 0] on div "Sandblasted Spoon - Mint Green GRAV Accessories $21 Texture matte-ers when it c…" at bounding box center [665, 383] width 1331 height 767
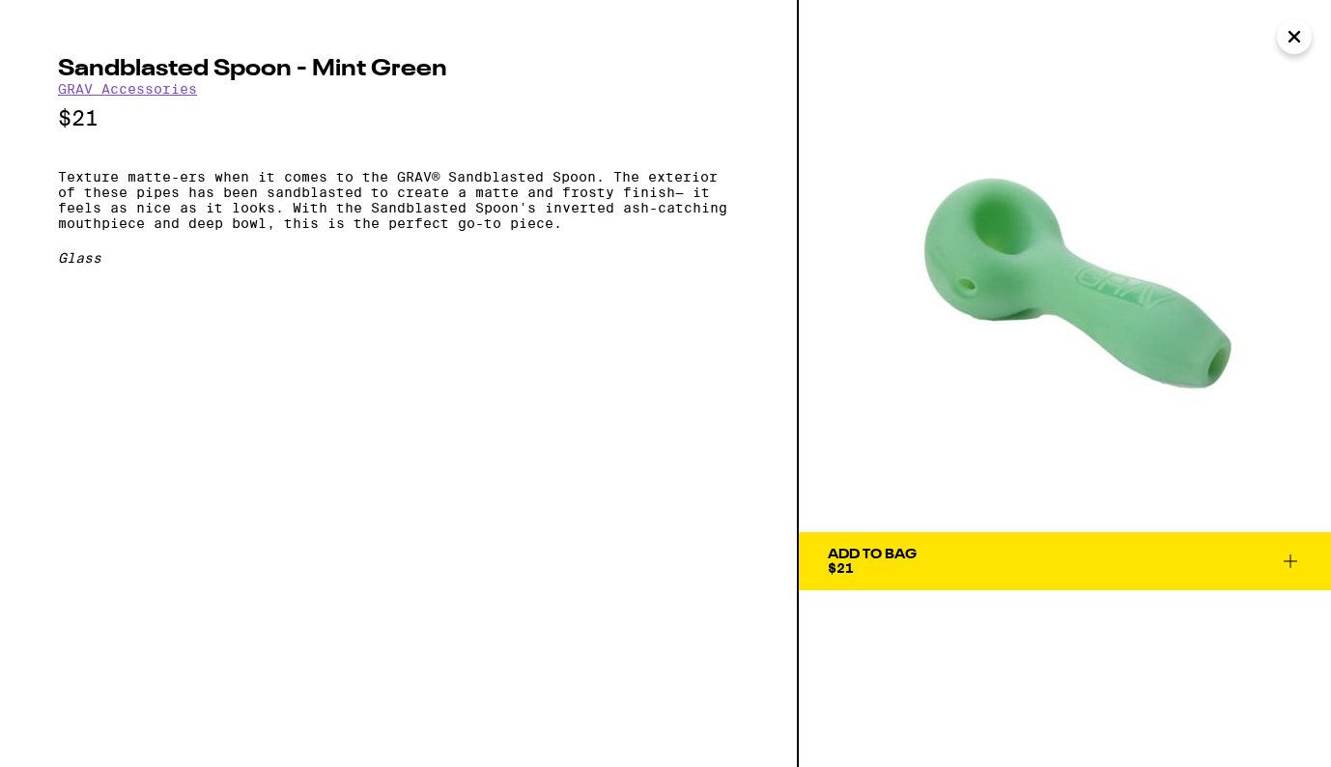
click at [59, 181] on p "Texture matte-ers when it comes to the GRAV® Sandblasted Spoon. The exterior of…" at bounding box center [398, 200] width 681 height 62
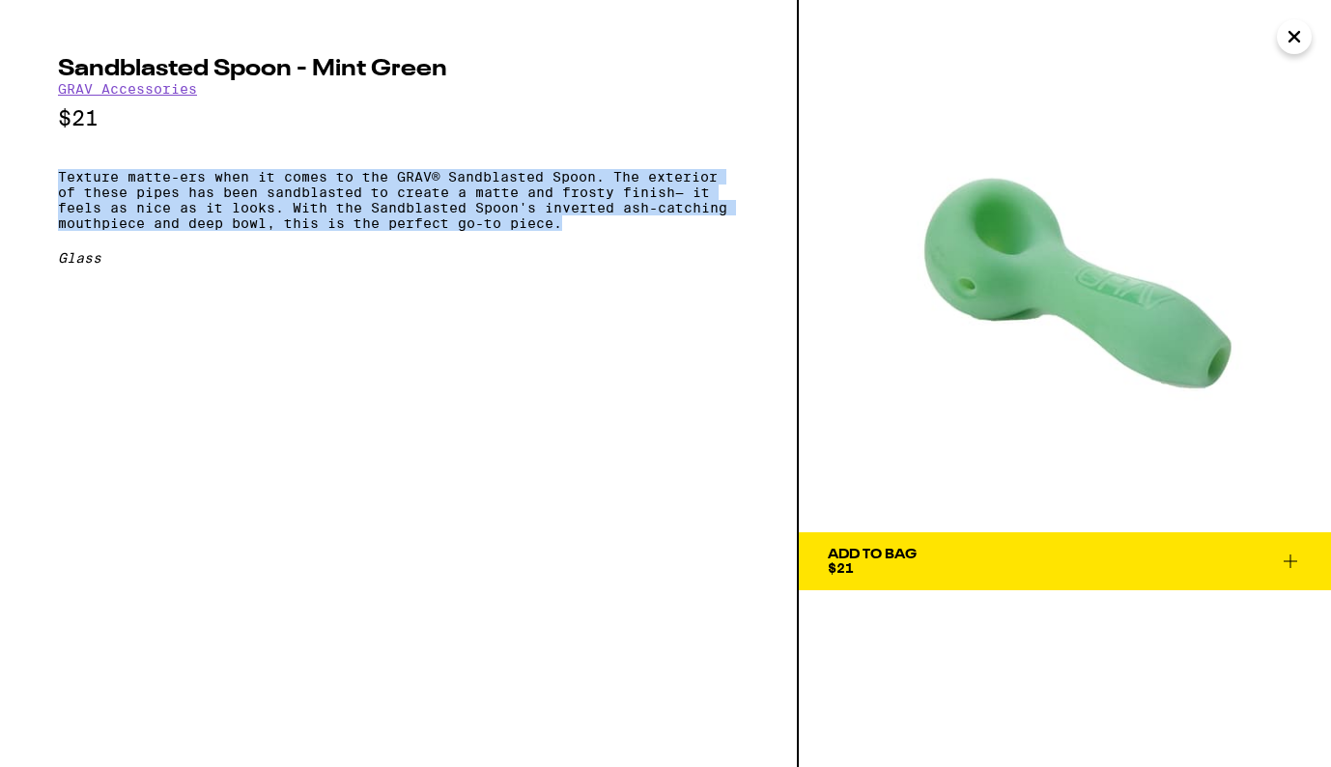
click at [566, 231] on p "Texture matte-ers when it comes to the GRAV® Sandblasted Spoon. The exterior of…" at bounding box center [398, 200] width 681 height 62
copy p "Texture matte-ers when it comes to the GRAV® Sandblasted Spoon. The exterior of…"
click at [1291, 40] on icon "Close" at bounding box center [1295, 37] width 10 height 10
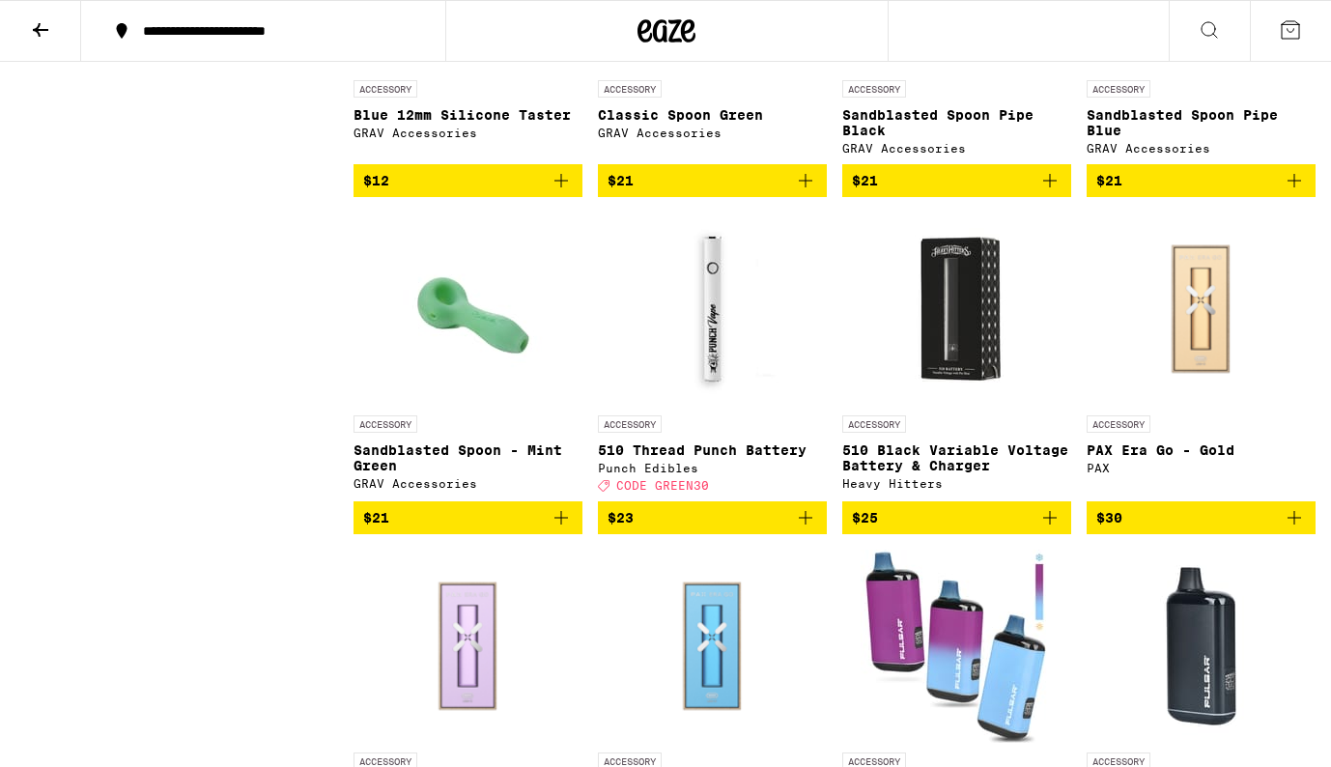
click at [35, 25] on icon at bounding box center [40, 29] width 23 height 23
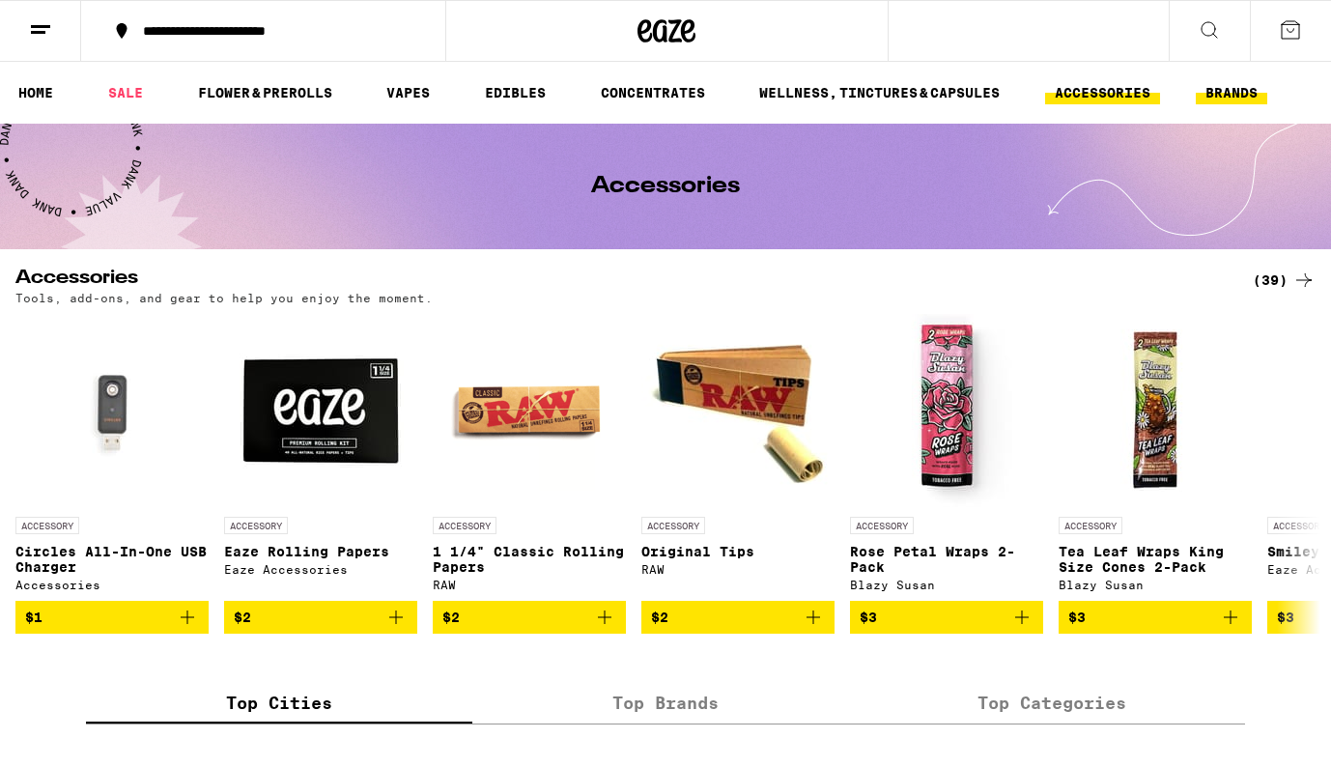
click at [1229, 90] on link "BRANDS" at bounding box center [1231, 92] width 71 height 23
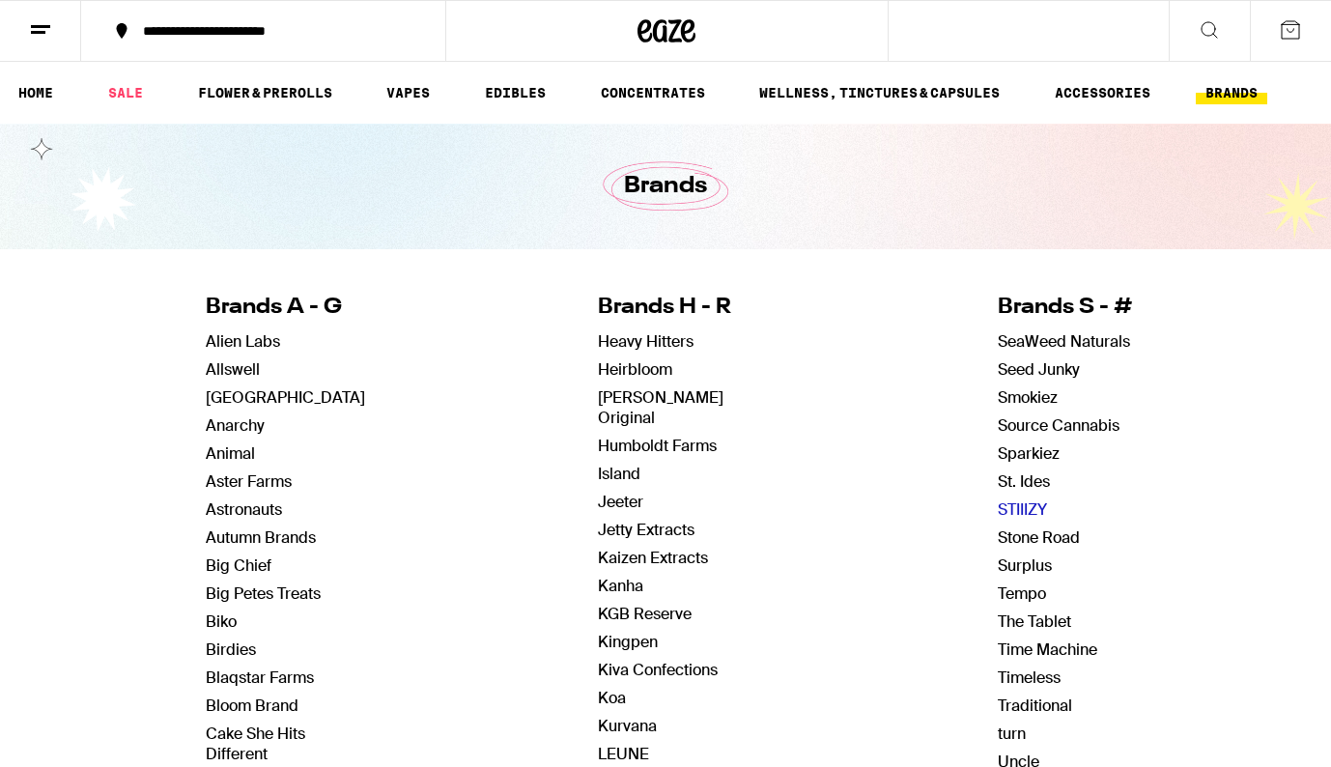
click at [1027, 505] on link "STIIIZY" at bounding box center [1022, 509] width 49 height 20
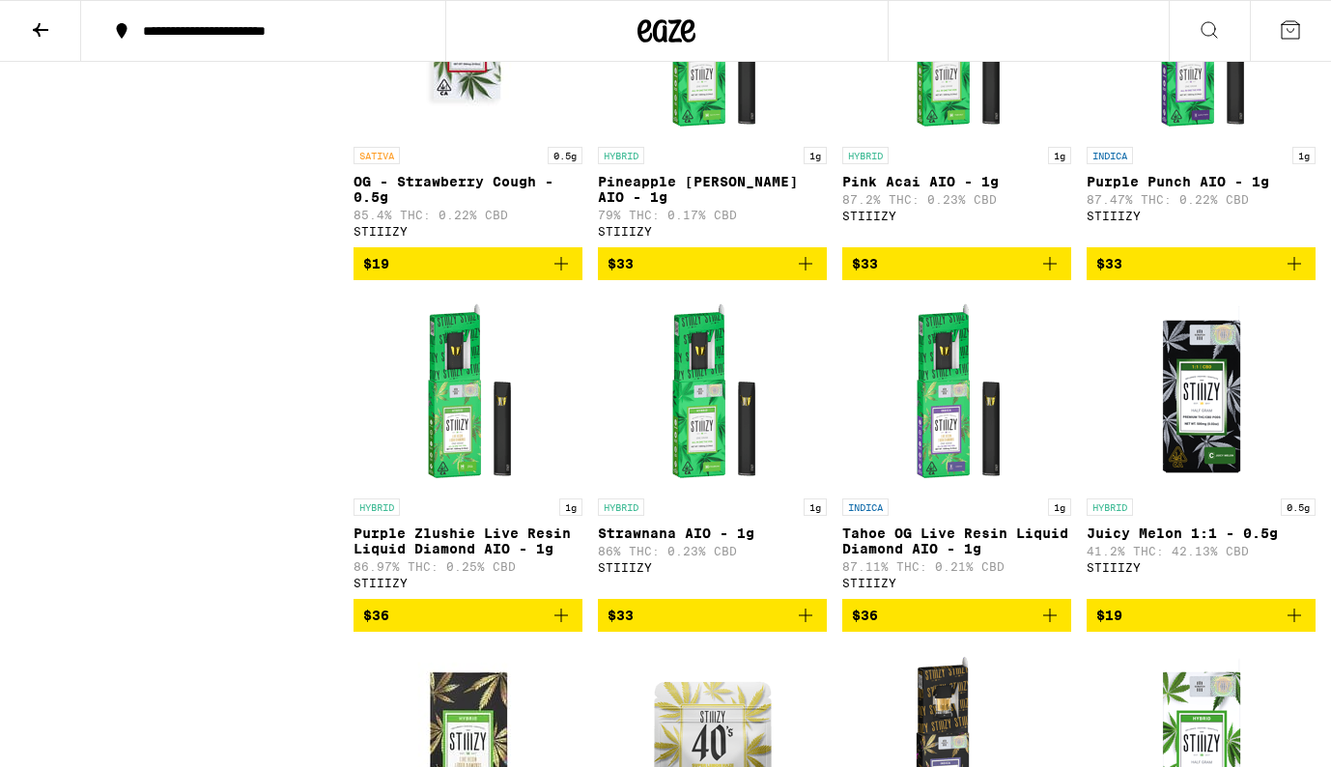
scroll to position [11179, 0]
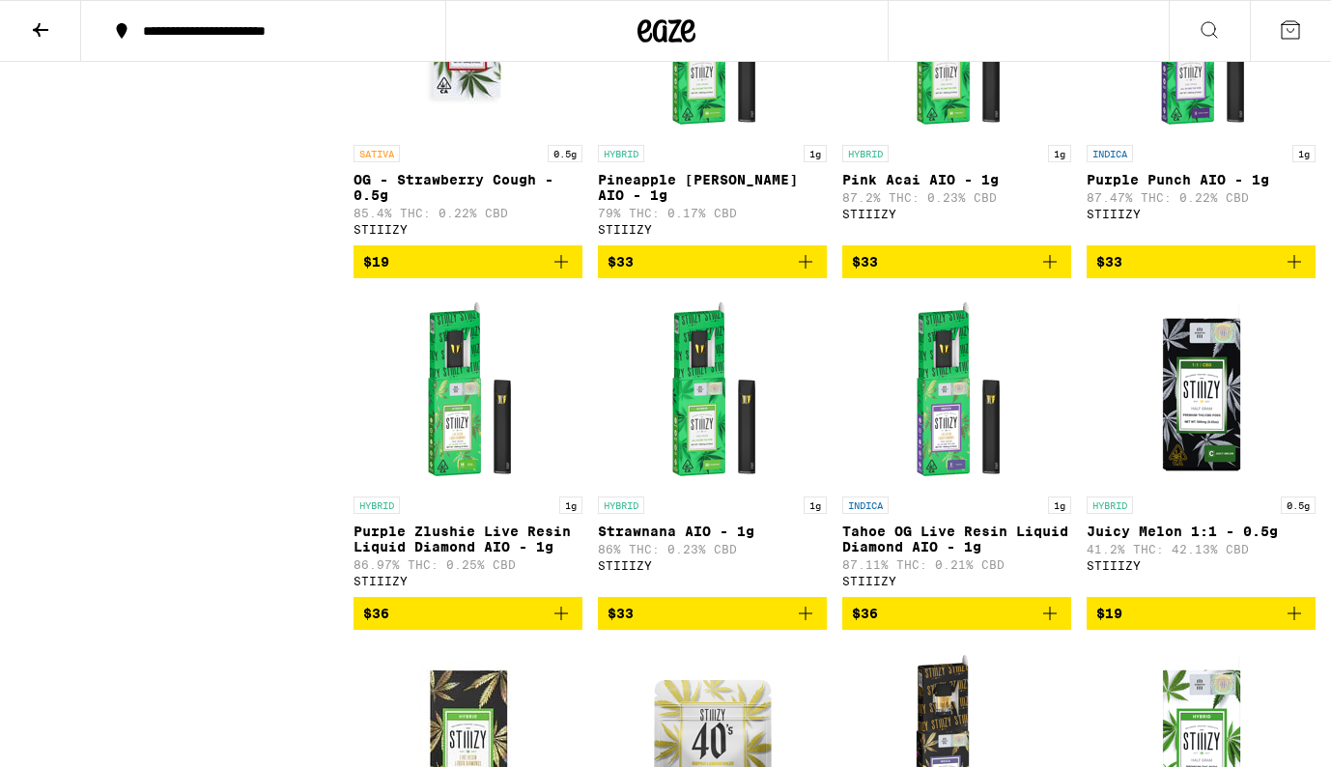
click at [1190, 135] on img "Open page for Purple Punch AIO - 1g from STIIIZY" at bounding box center [1201, 38] width 193 height 193
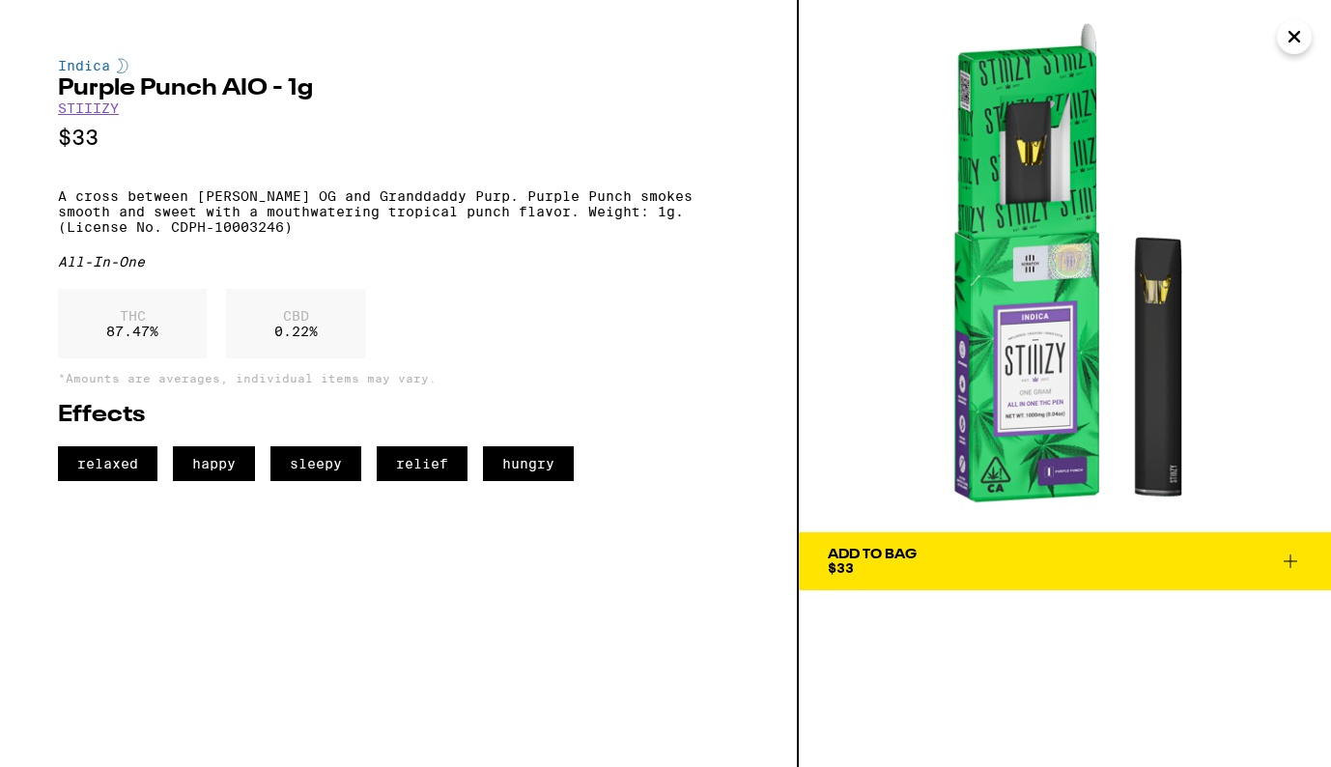
click at [61, 91] on h2 "Purple Punch AIO - 1g" at bounding box center [398, 88] width 681 height 23
click at [265, 87] on h2 "Purple Punch AIO - 1g" at bounding box center [398, 88] width 681 height 23
copy h2 "Purple Punch AIO"
click at [494, 225] on p "A cross between [PERSON_NAME] OG and Granddaddy Purp. Purple Punch smokes smoot…" at bounding box center [398, 211] width 681 height 46
click at [181, 235] on p "A cross between [PERSON_NAME] OG and Granddaddy Purp. Purple Punch smokes smoot…" at bounding box center [398, 211] width 681 height 46
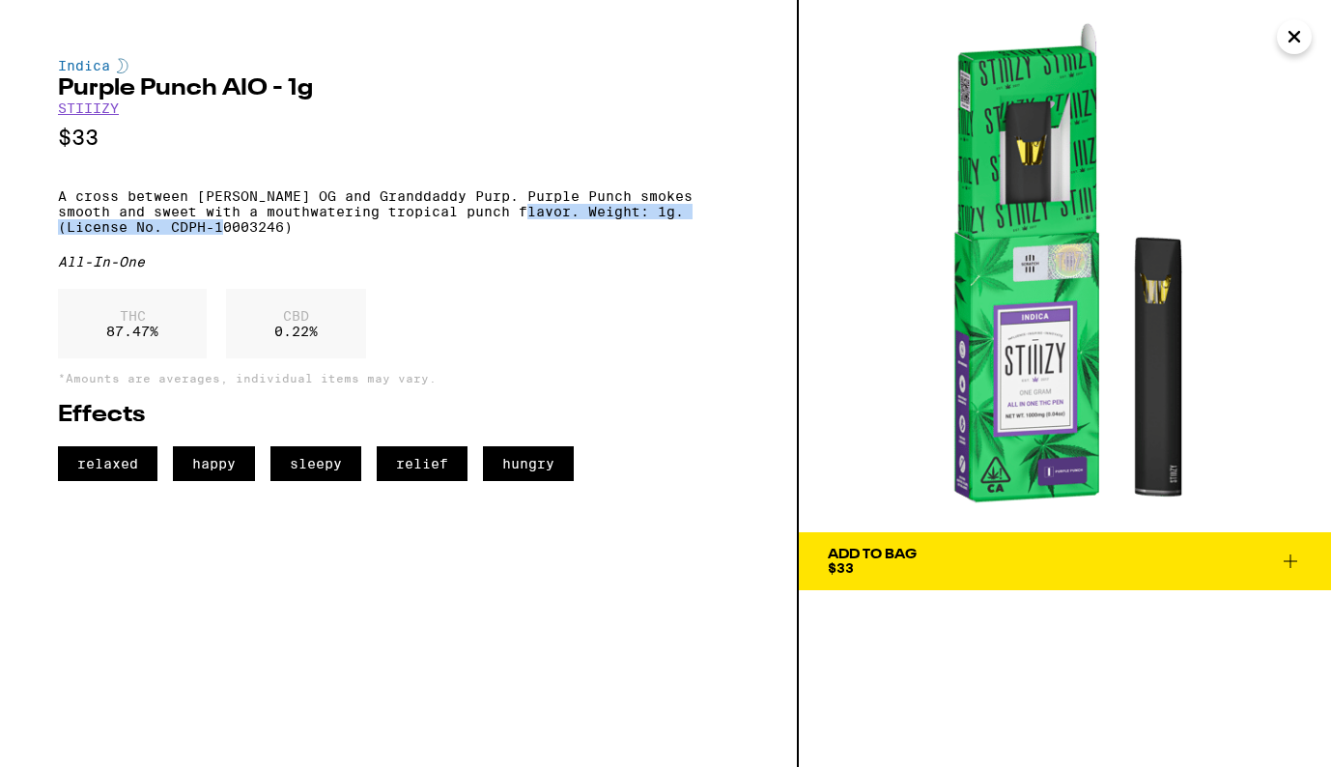
copy p "Weight: 1g. (License No. CDPH-10003246)"
click at [1294, 42] on icon "Close" at bounding box center [1294, 36] width 23 height 29
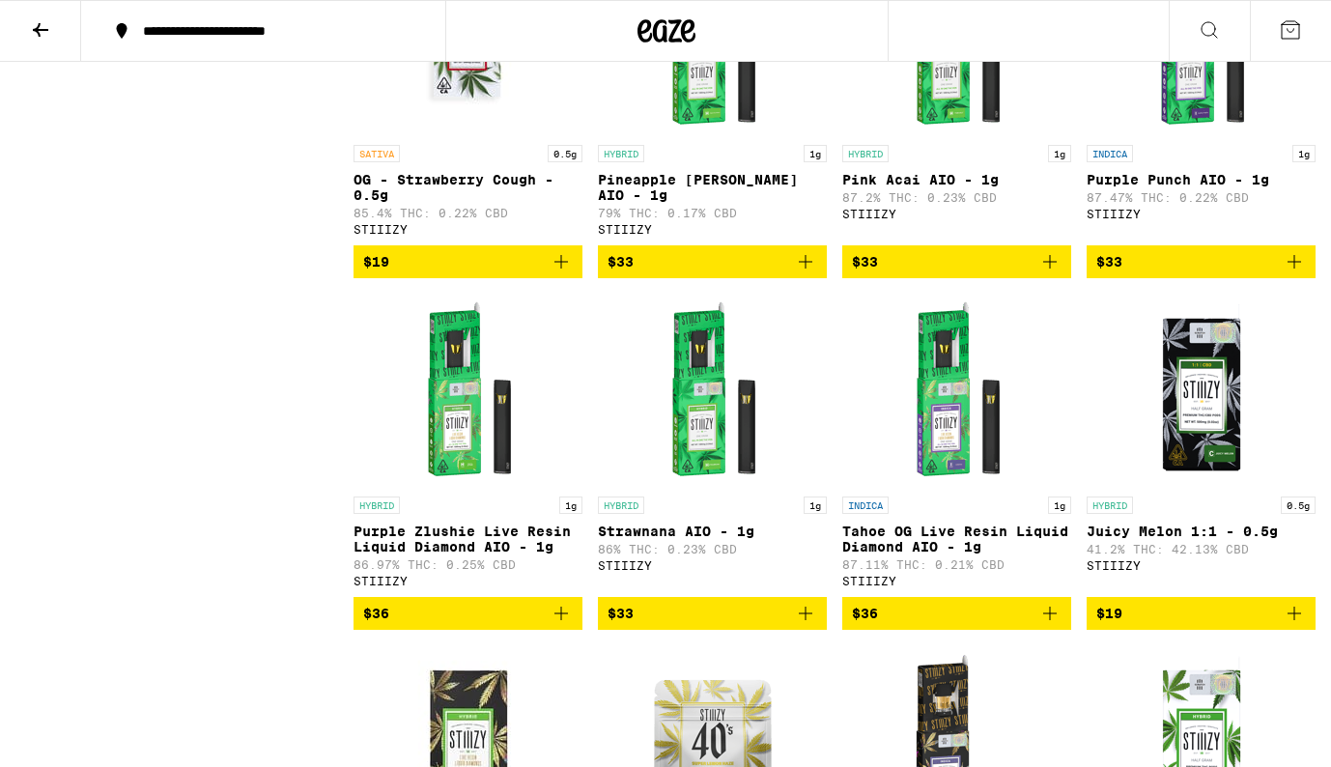
click at [33, 29] on icon at bounding box center [40, 30] width 15 height 14
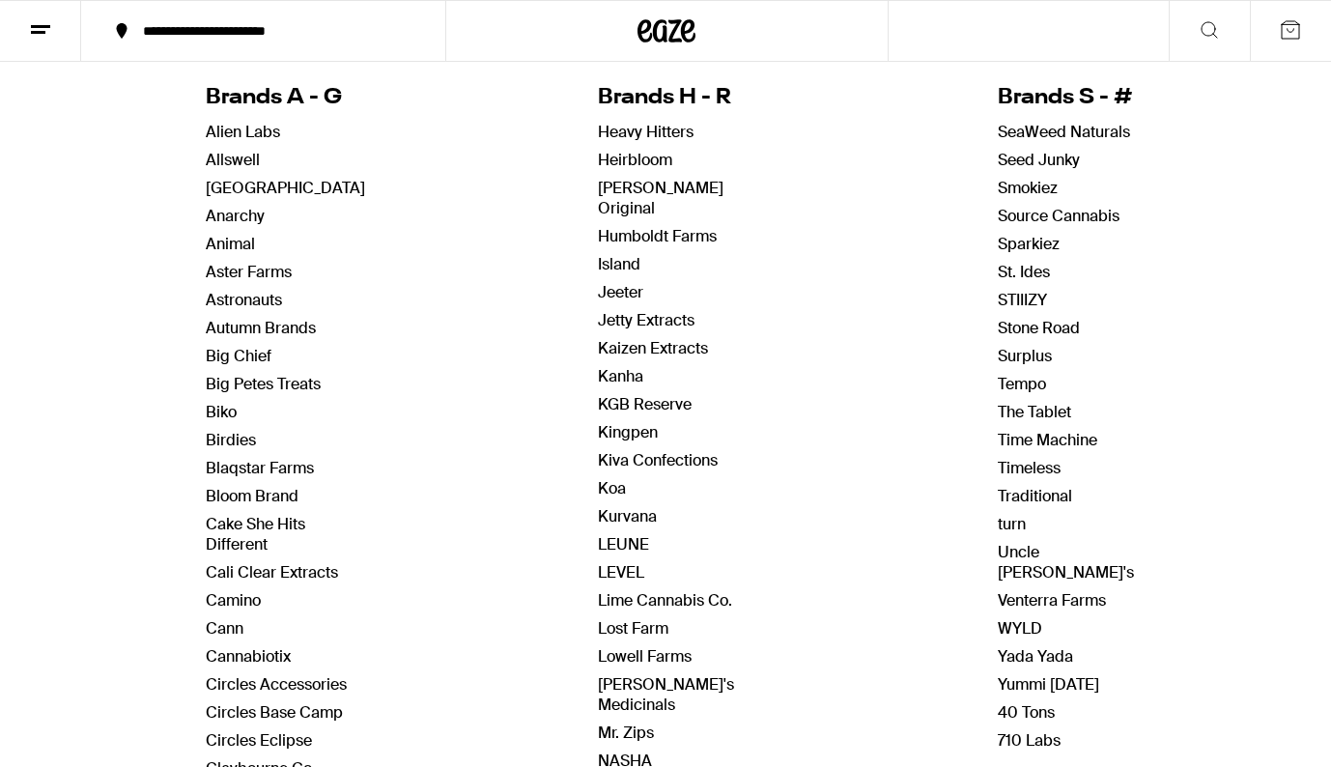
scroll to position [225, 0]
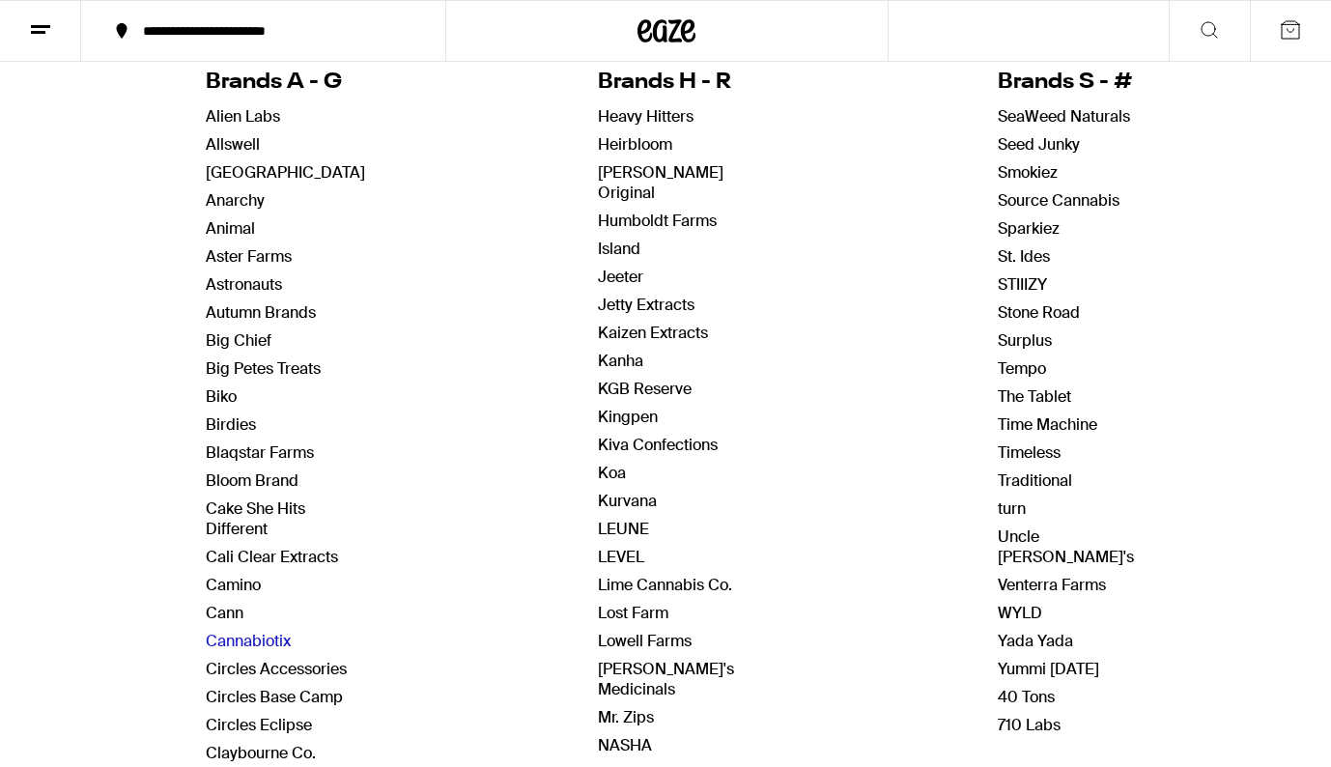
click at [286, 640] on link "Cannabiotix" at bounding box center [248, 641] width 85 height 20
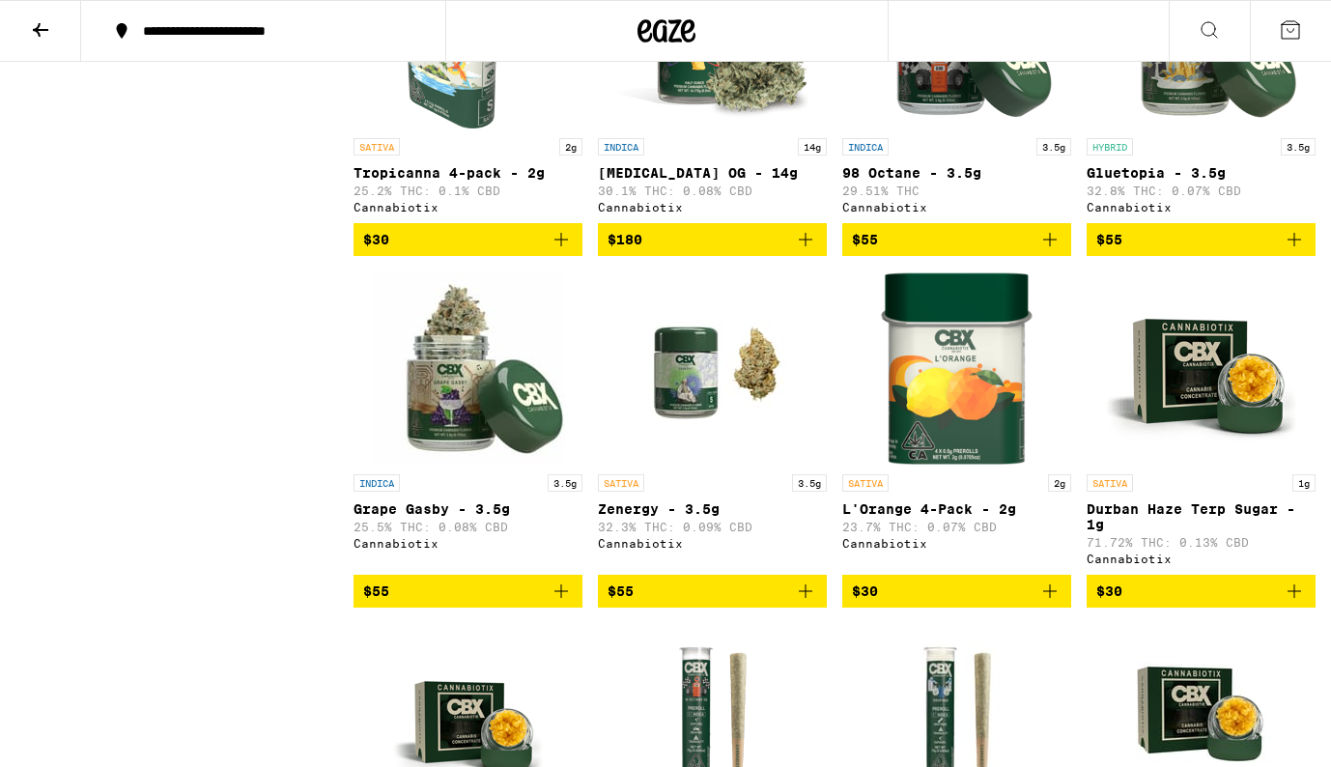
scroll to position [1756, 0]
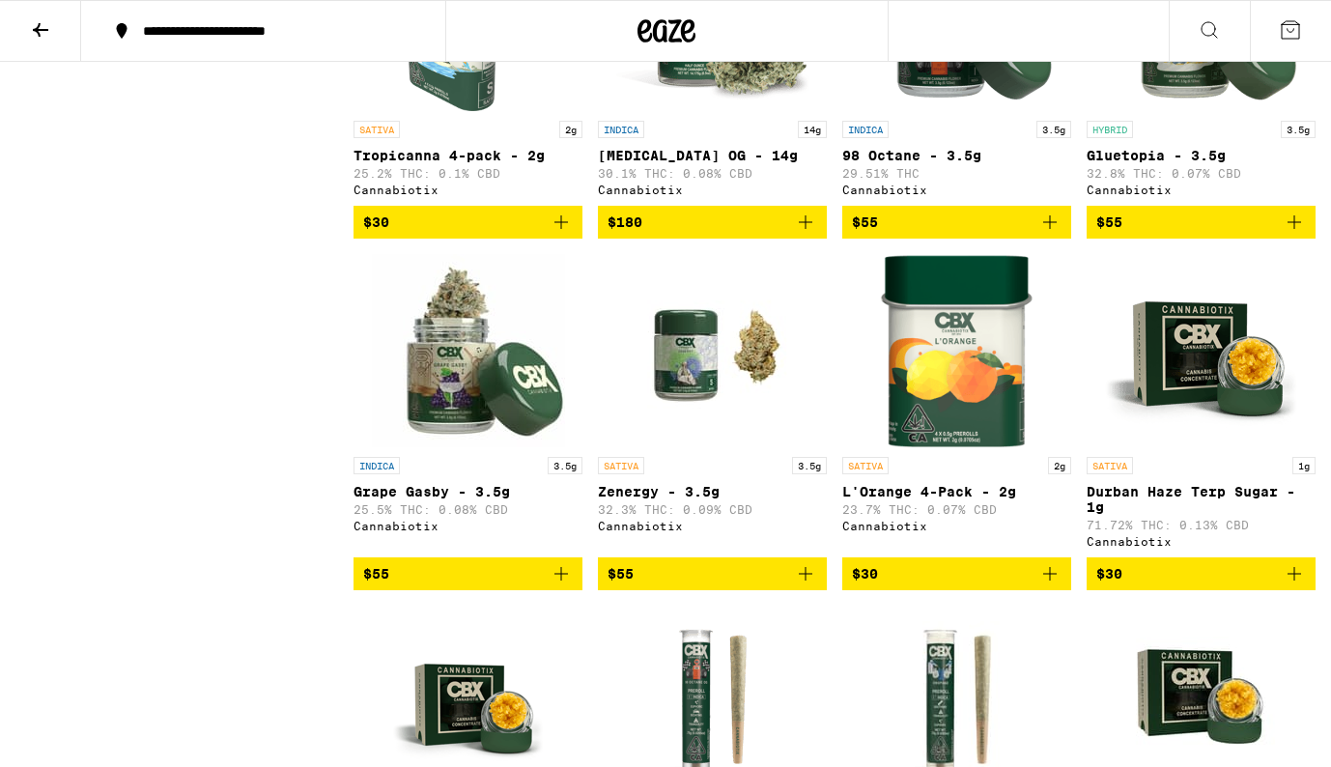
click at [479, 428] on img "Open page for Grape Gasby - 3.5g from Cannabiotix" at bounding box center [468, 350] width 193 height 193
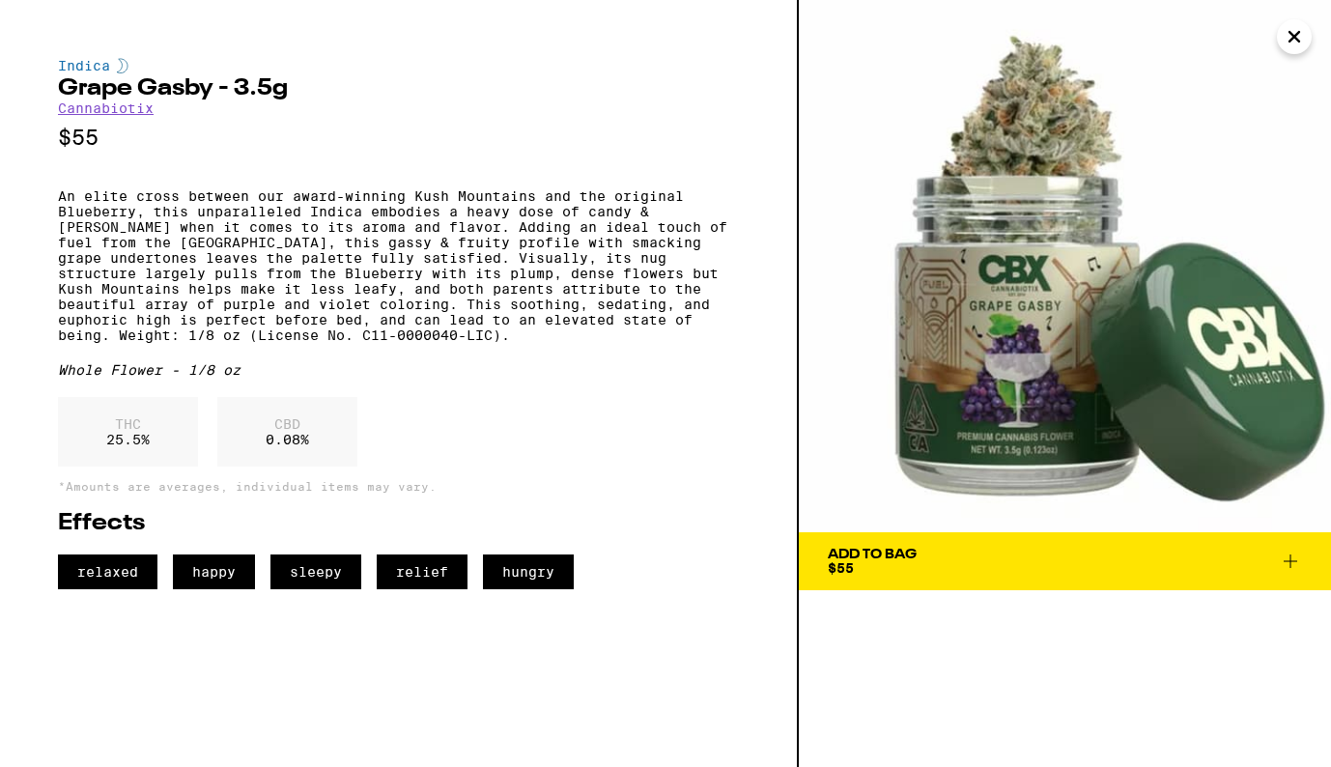
drag, startPoint x: 1014, startPoint y: 331, endPoint x: 992, endPoint y: 32, distance: 300.3
click at [0, 0] on div "Indica Grape Gasby - 3.5g Cannabiotix $55 An elite cross between our award-winn…" at bounding box center [665, 383] width 1331 height 767
click at [58, 202] on p "An elite cross between our award-winning Kush Mountains and the original Bluebe…" at bounding box center [398, 265] width 681 height 155
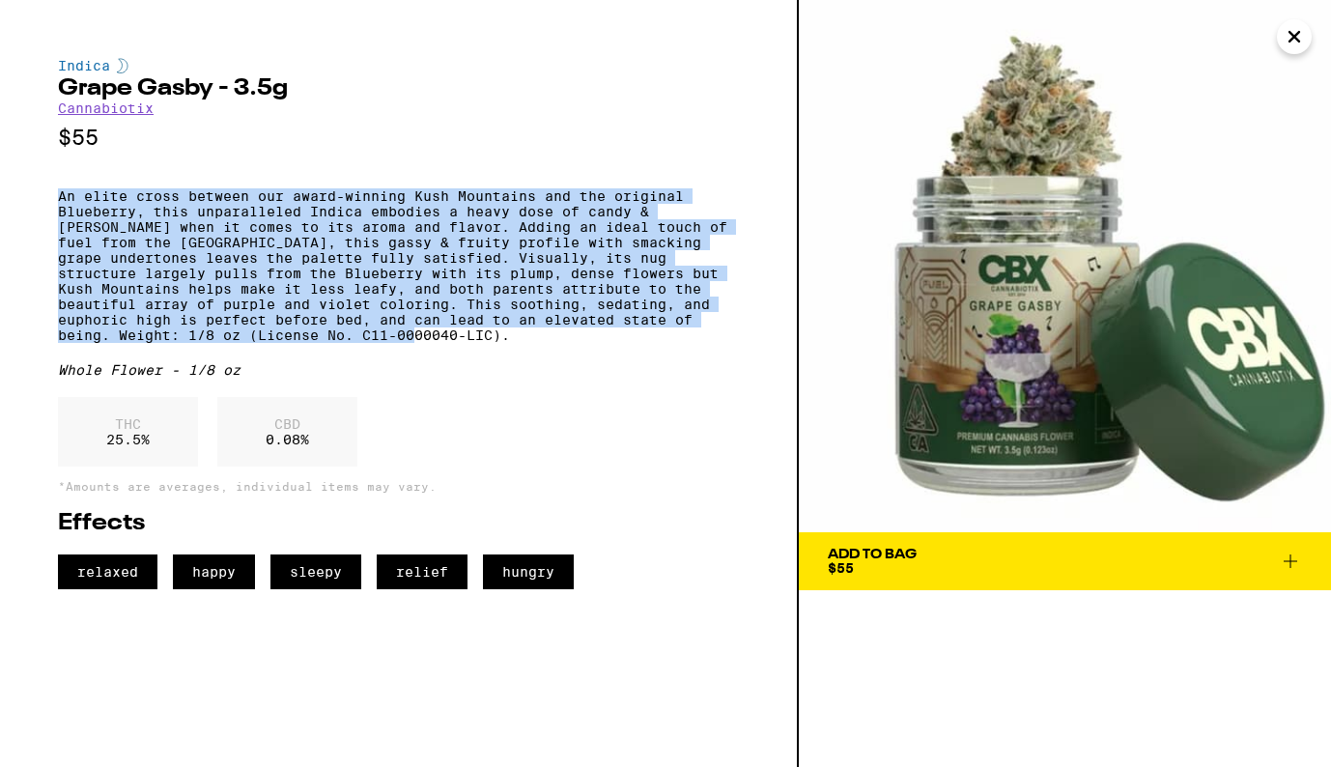
click at [350, 343] on p "An elite cross between our award-winning Kush Mountains and the original Bluebe…" at bounding box center [398, 265] width 681 height 155
copy p "An elite cross between our award-winning Kush Mountains and the original Bluebe…"
click at [1300, 40] on icon "Close" at bounding box center [1294, 36] width 23 height 29
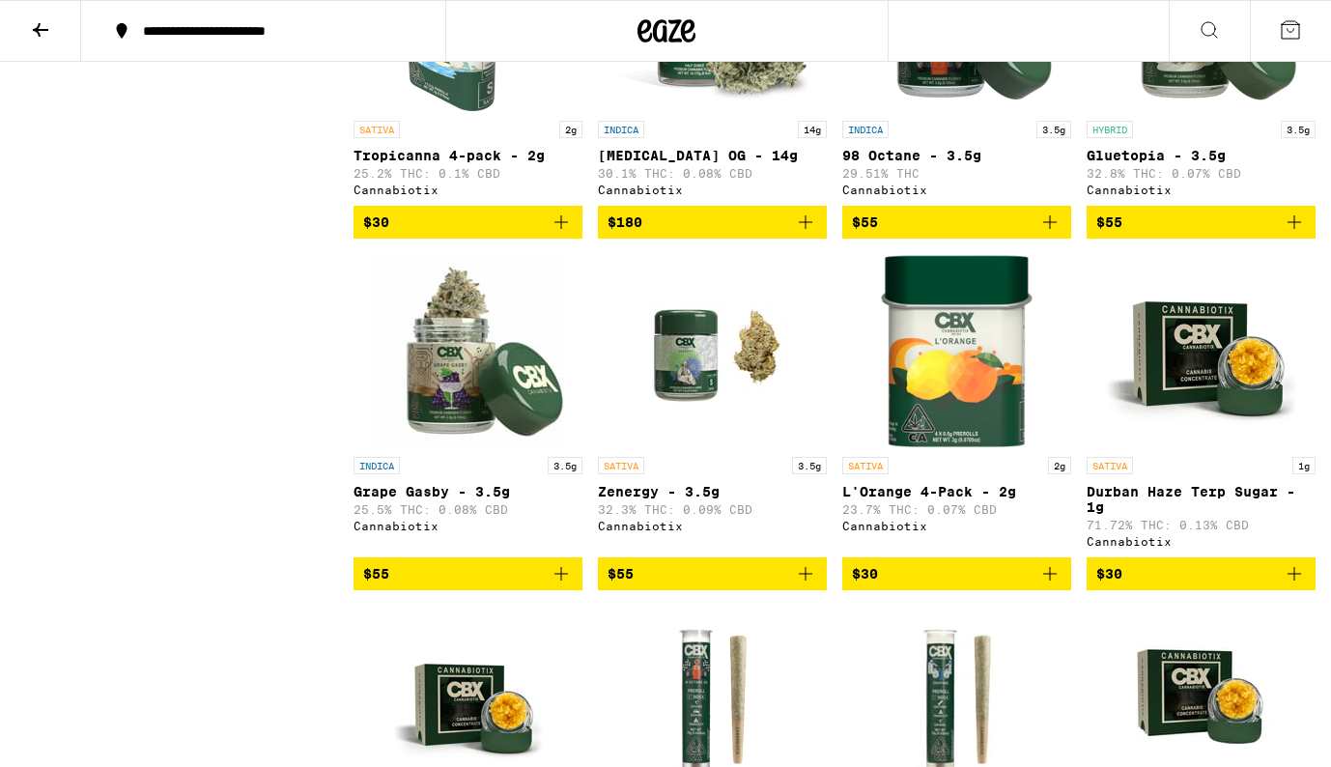
click at [40, 31] on icon at bounding box center [40, 29] width 23 height 23
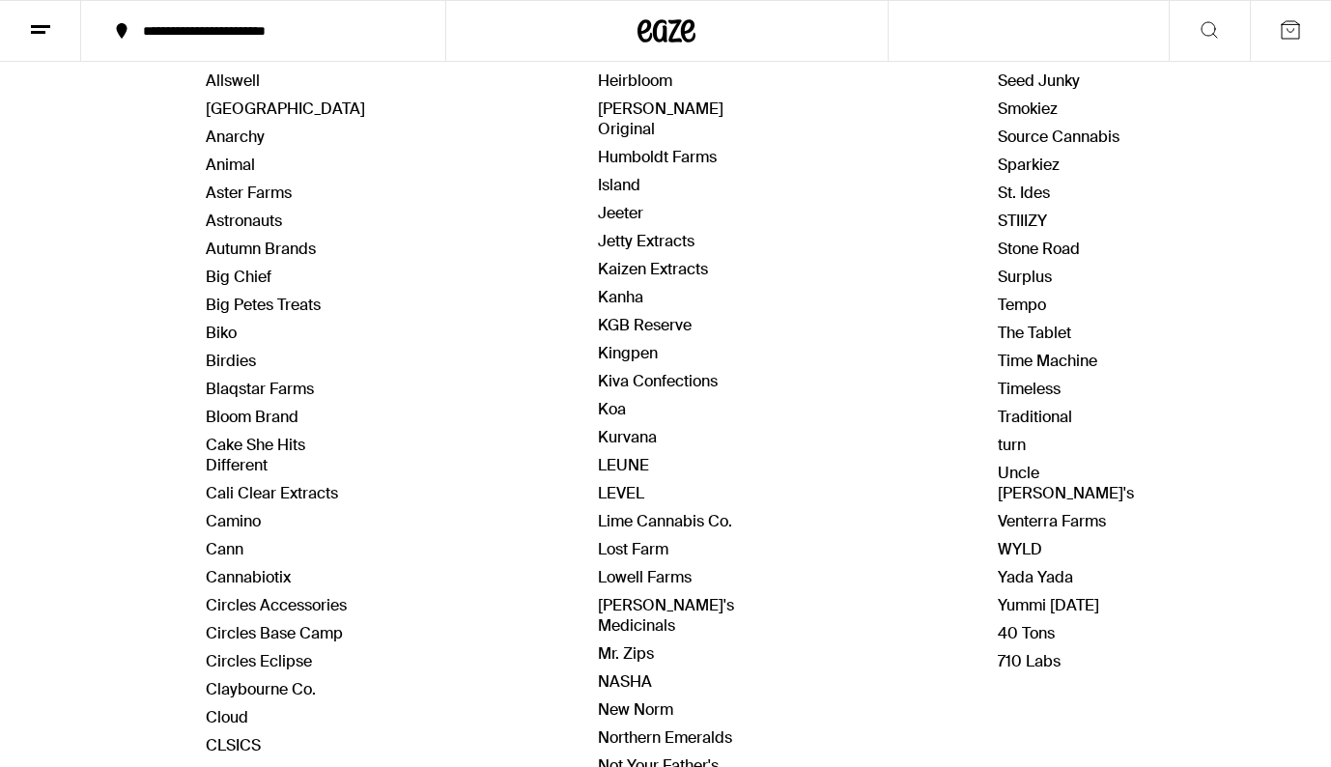
scroll to position [291, 0]
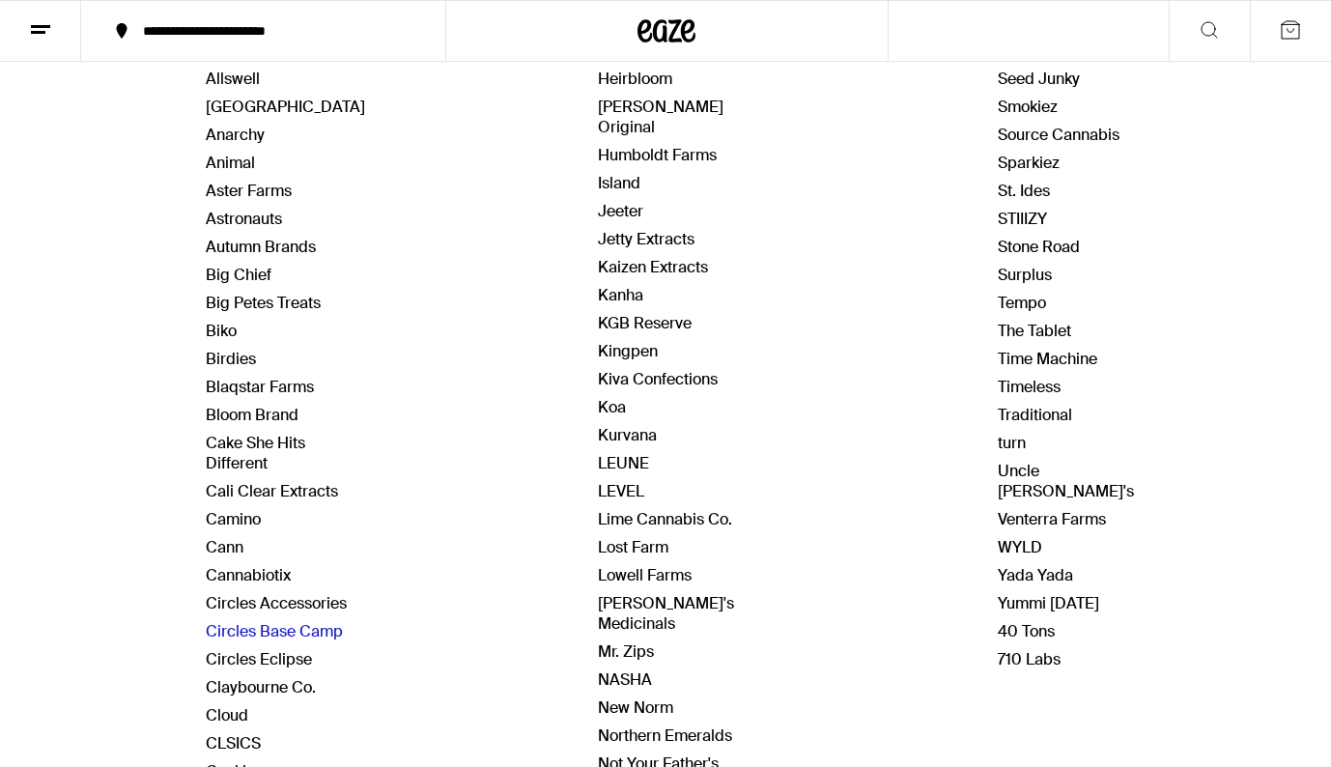
click at [334, 629] on link "Circles Base Camp" at bounding box center [274, 631] width 137 height 20
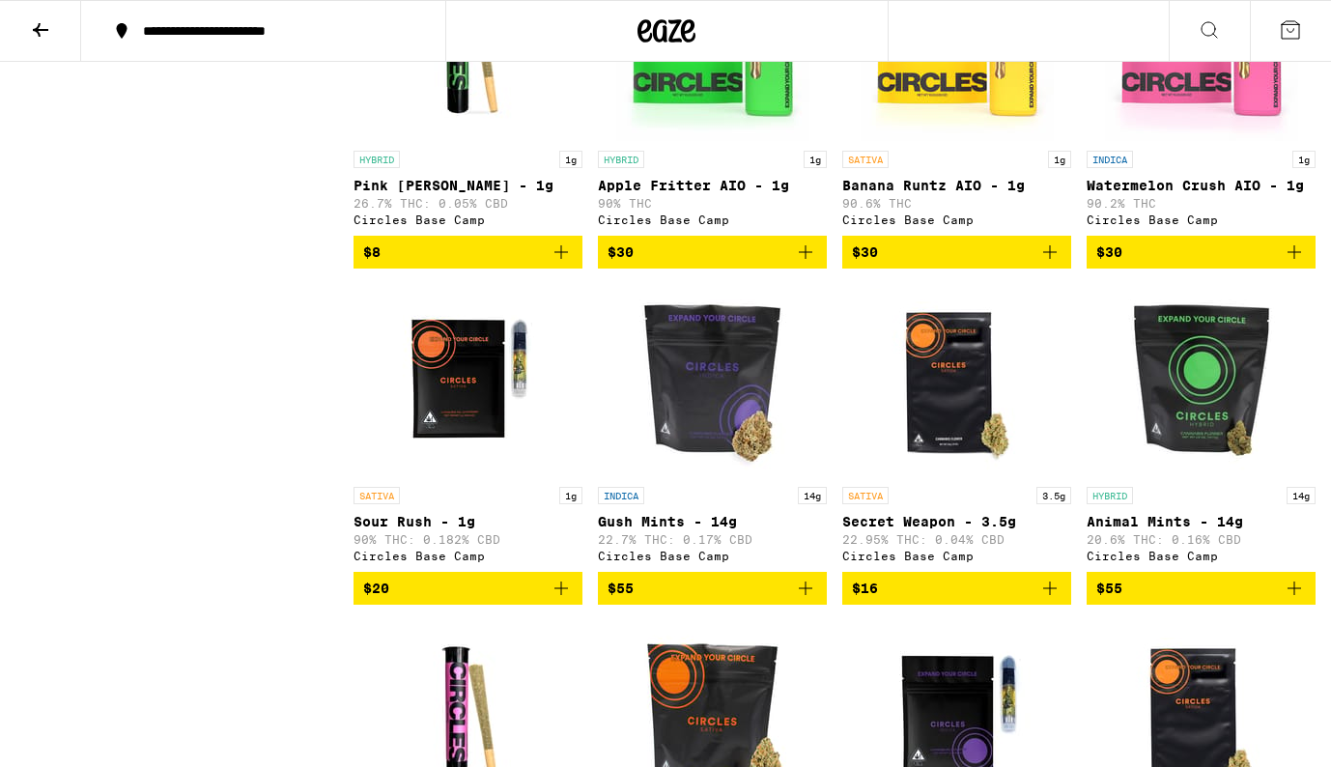
scroll to position [3057, 0]
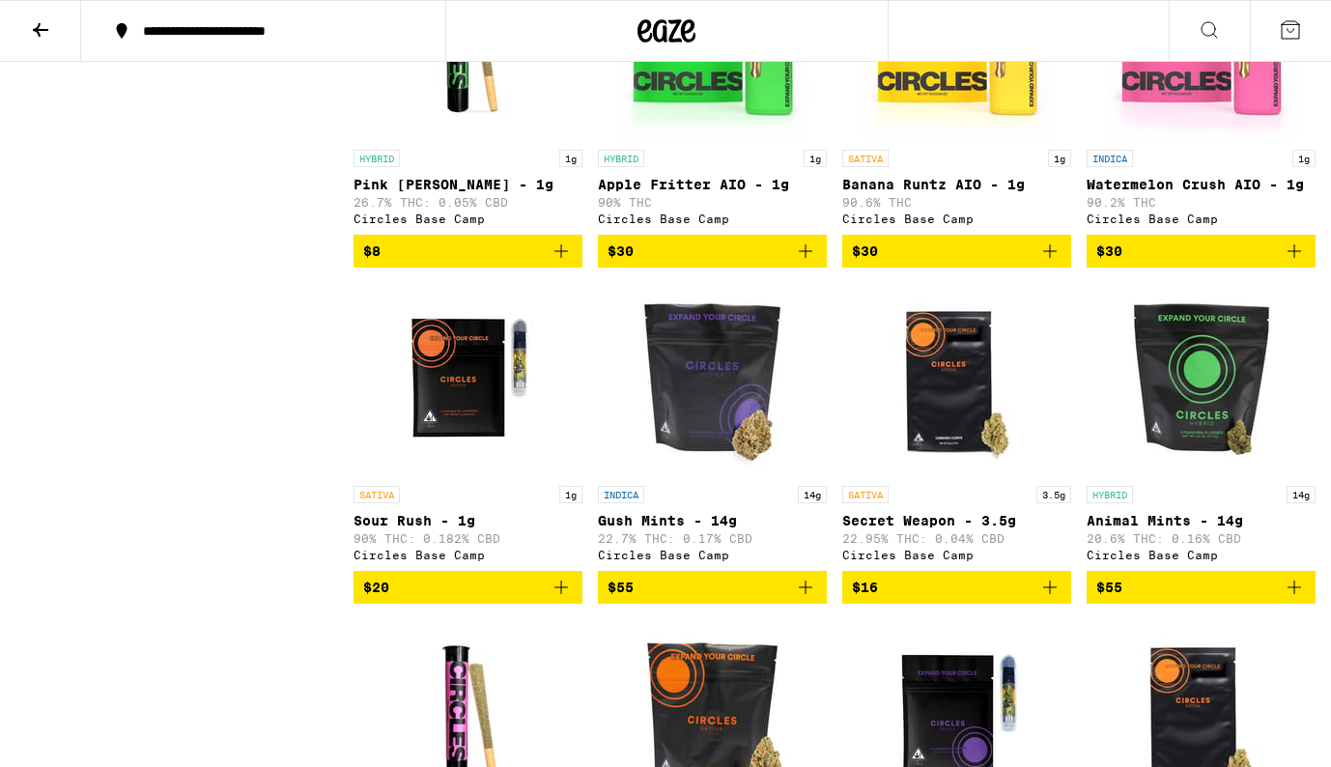
click at [722, 456] on img "Open page for Gush Mints - 14g from Circles Base Camp" at bounding box center [712, 379] width 193 height 193
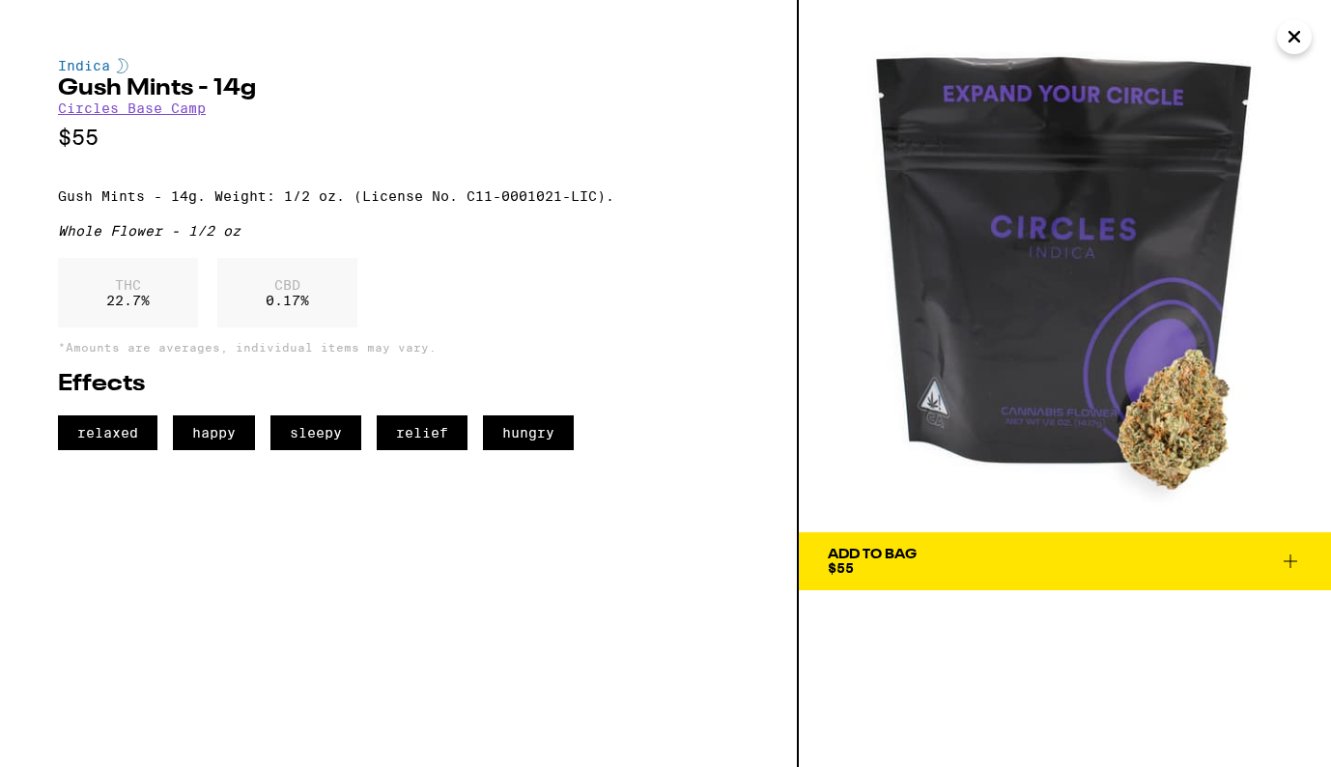
click at [58, 204] on p "Gush Mints - 14g. Weight: 1/2 oz. (License No. C11-0001021-LIC)." at bounding box center [398, 195] width 681 height 15
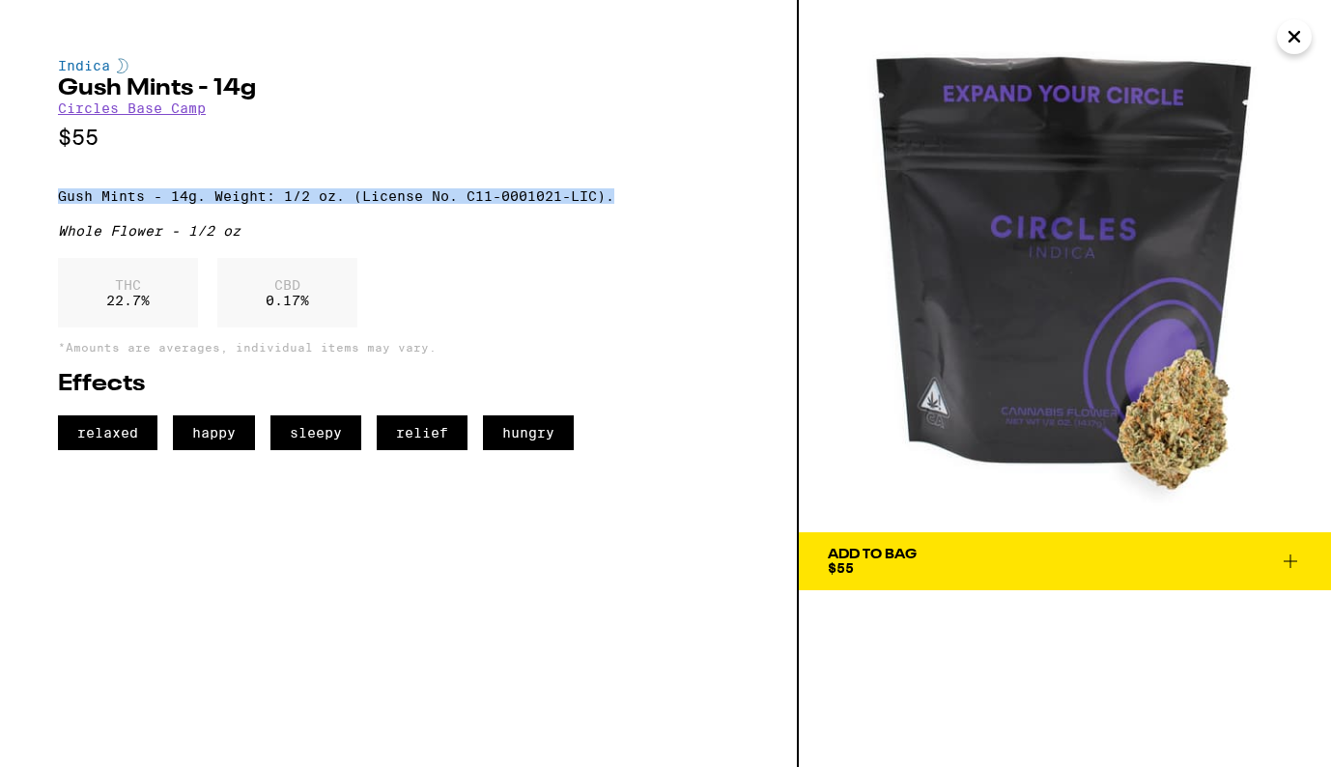
click at [620, 204] on p "Gush Mints - 14g. Weight: 1/2 oz. (License No. C11-0001021-LIC)." at bounding box center [398, 195] width 681 height 15
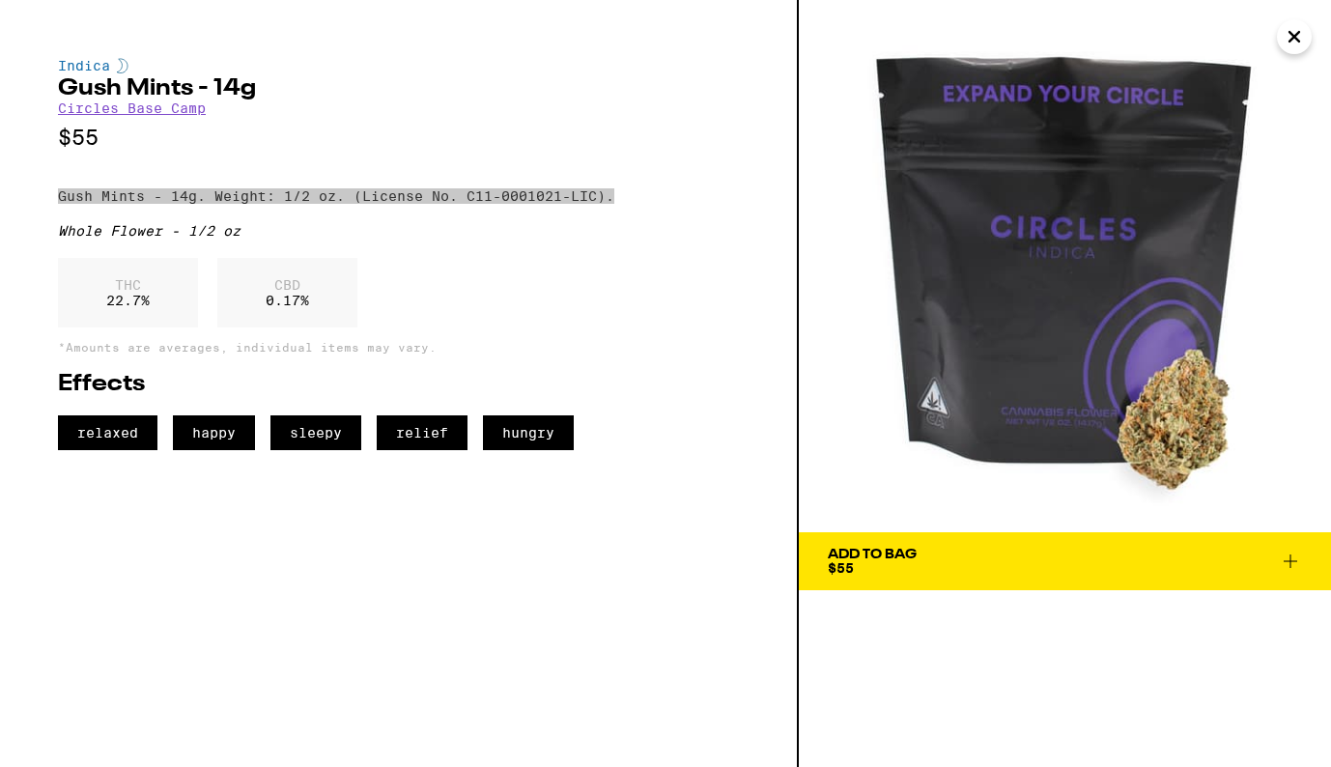
drag, startPoint x: 1046, startPoint y: 343, endPoint x: 758, endPoint y: 7, distance: 442.6
click at [0, 0] on div "Indica Gush Mints - 14g Circles Base Camp $55 Gush Mints - 14g. Weight: 1/2 oz.…" at bounding box center [665, 383] width 1331 height 767
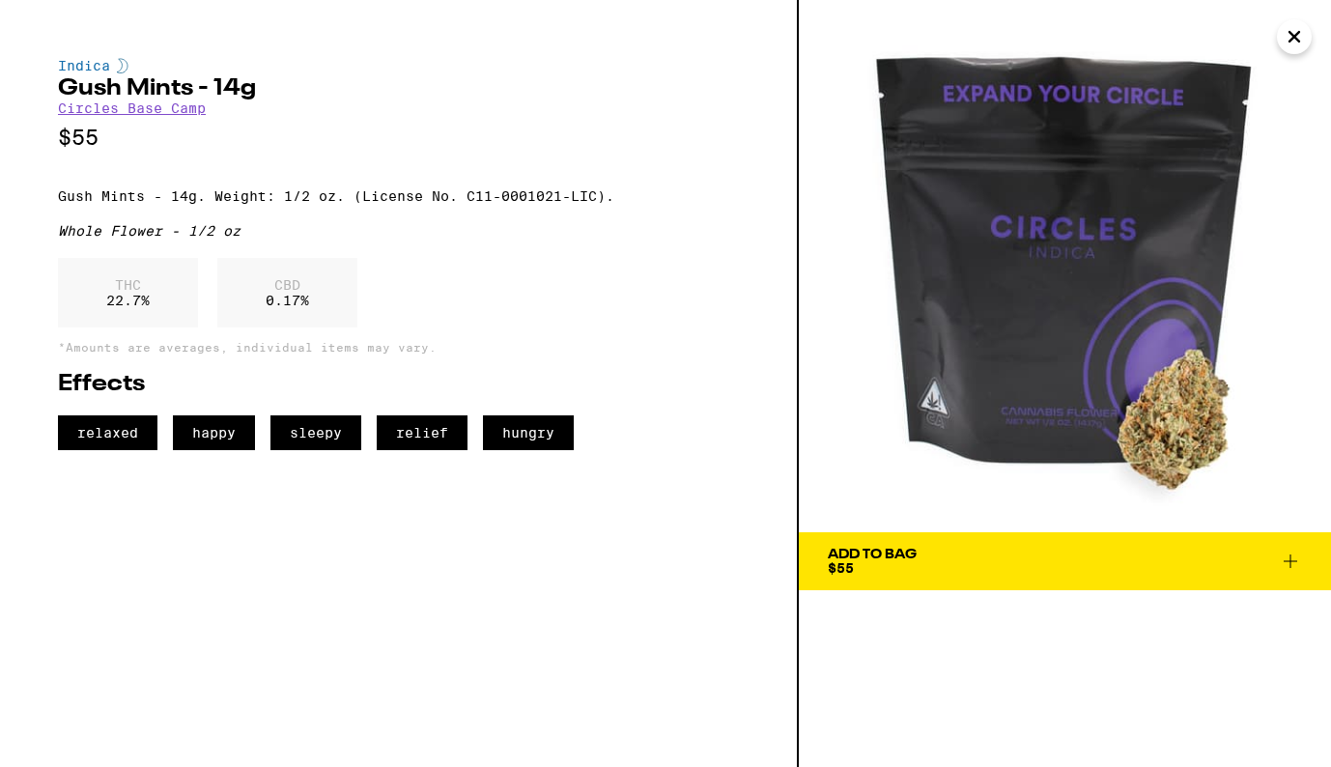
click at [511, 87] on h2 "Gush Mints - 14g" at bounding box center [398, 88] width 681 height 23
click at [1305, 30] on icon "Close" at bounding box center [1294, 36] width 23 height 29
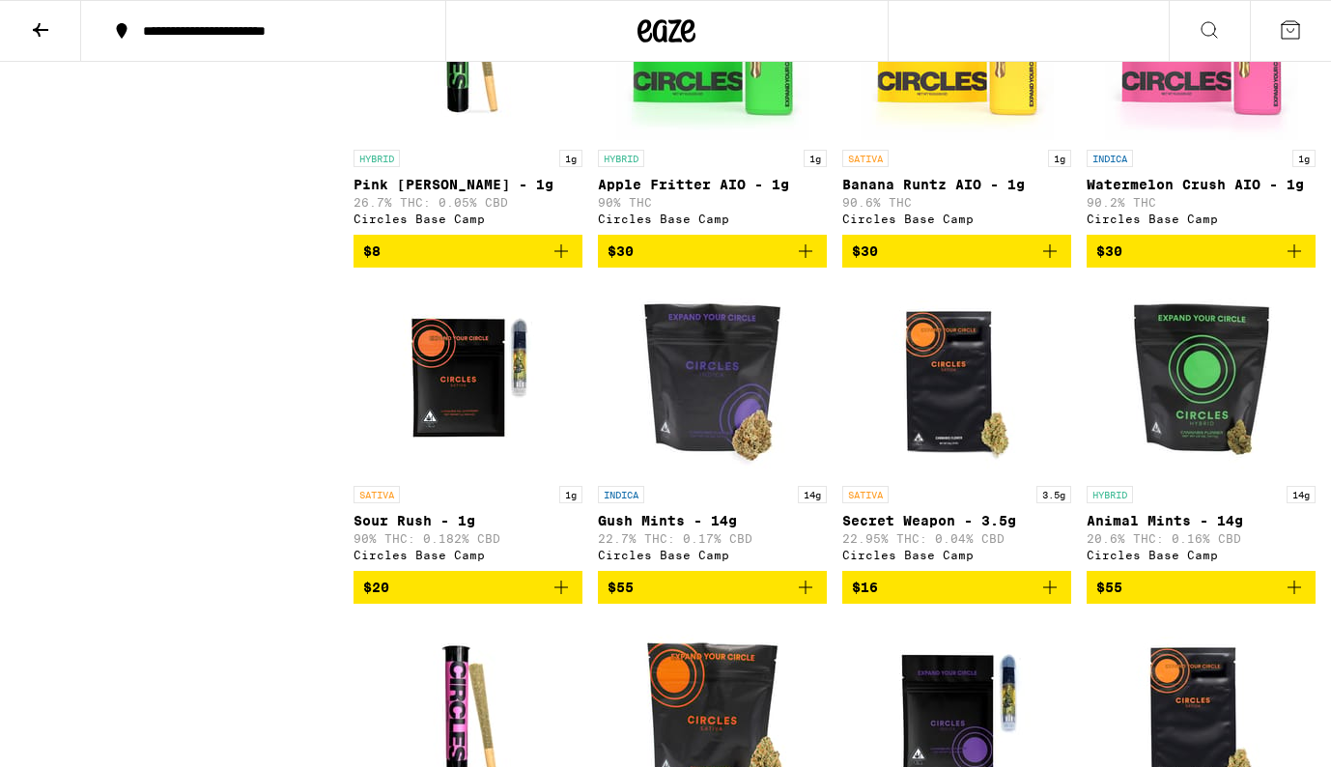
click at [39, 30] on icon at bounding box center [40, 29] width 23 height 23
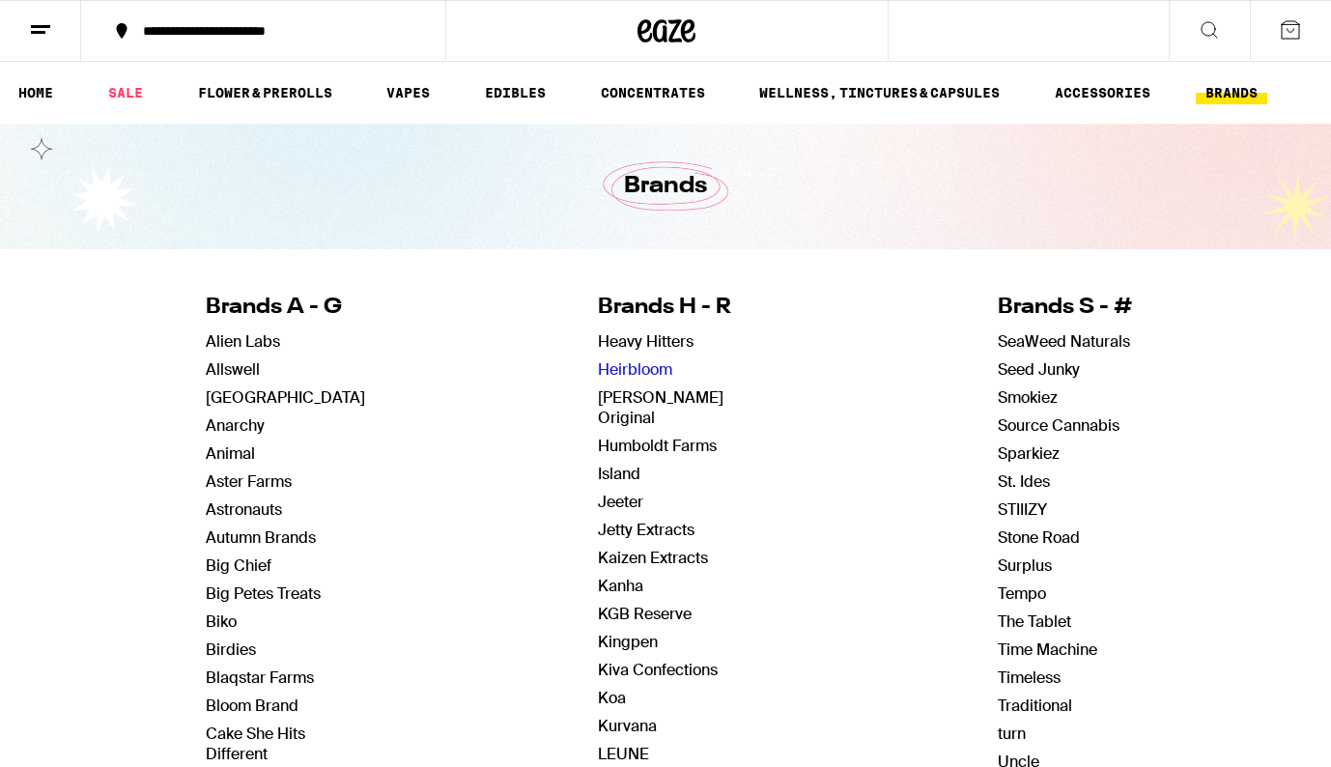
click at [640, 371] on link "Heirbloom" at bounding box center [635, 369] width 74 height 20
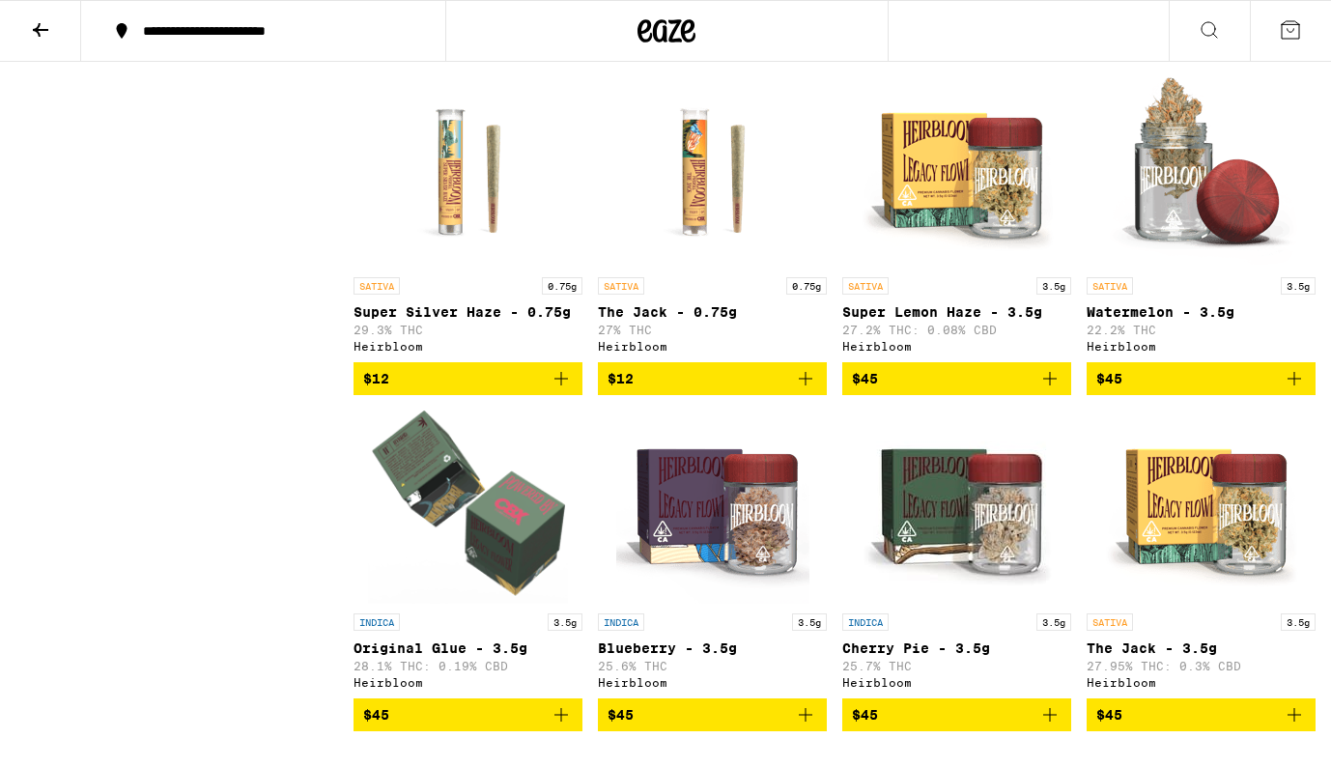
scroll to position [1171, 0]
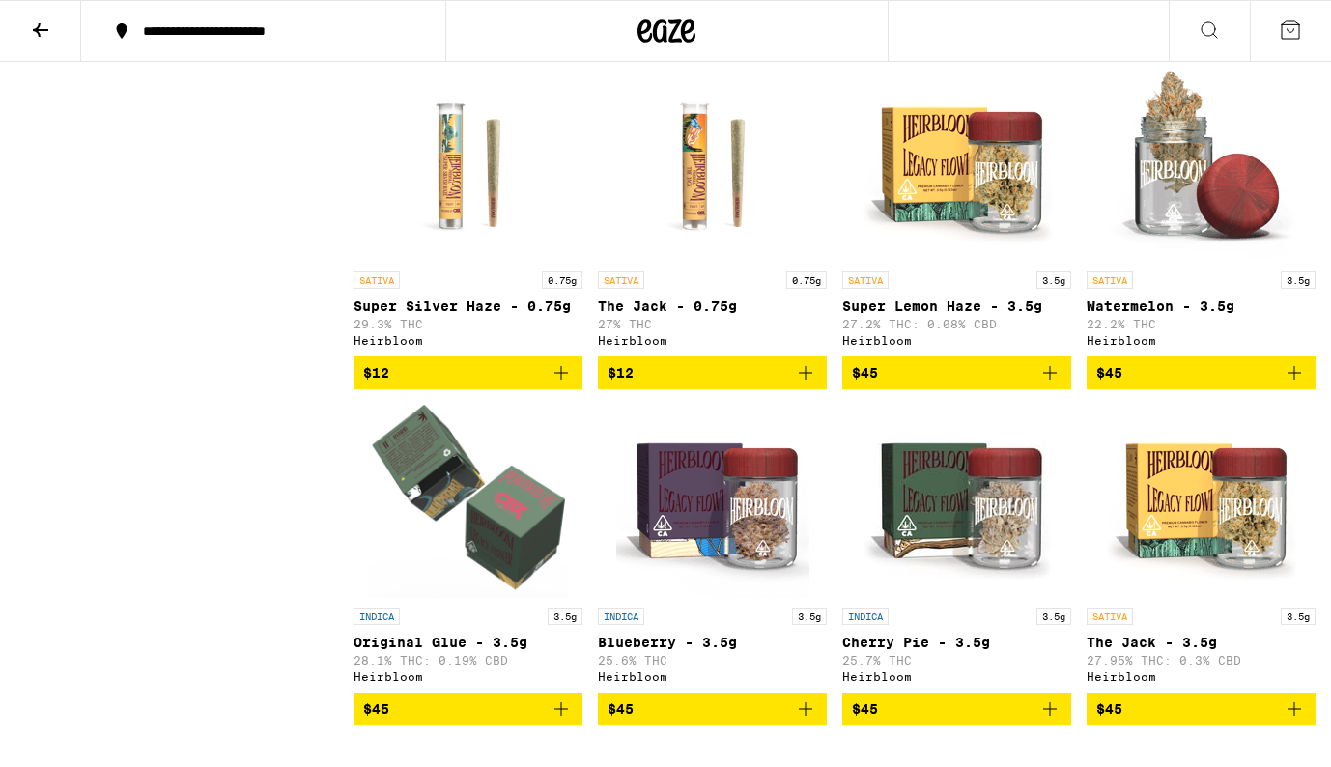
click at [473, 538] on img "Open page for Original Glue - 3.5g from Heirbloom" at bounding box center [468, 501] width 200 height 193
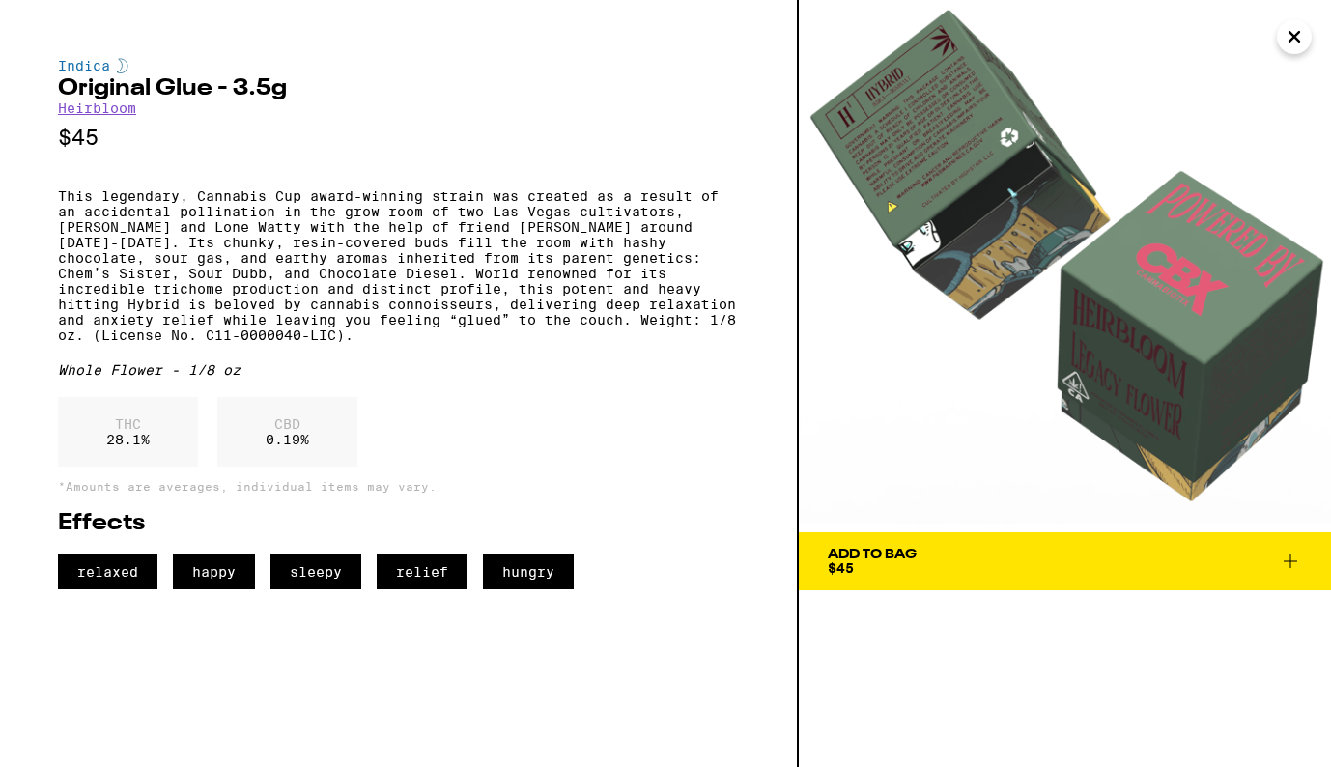
click at [426, 343] on p "This legendary, Cannabis Cup award-winning strain was created as a result of an…" at bounding box center [398, 265] width 681 height 155
click at [172, 343] on p "This legendary, Cannabis Cup award-winning strain was created as a result of an…" at bounding box center [398, 265] width 681 height 155
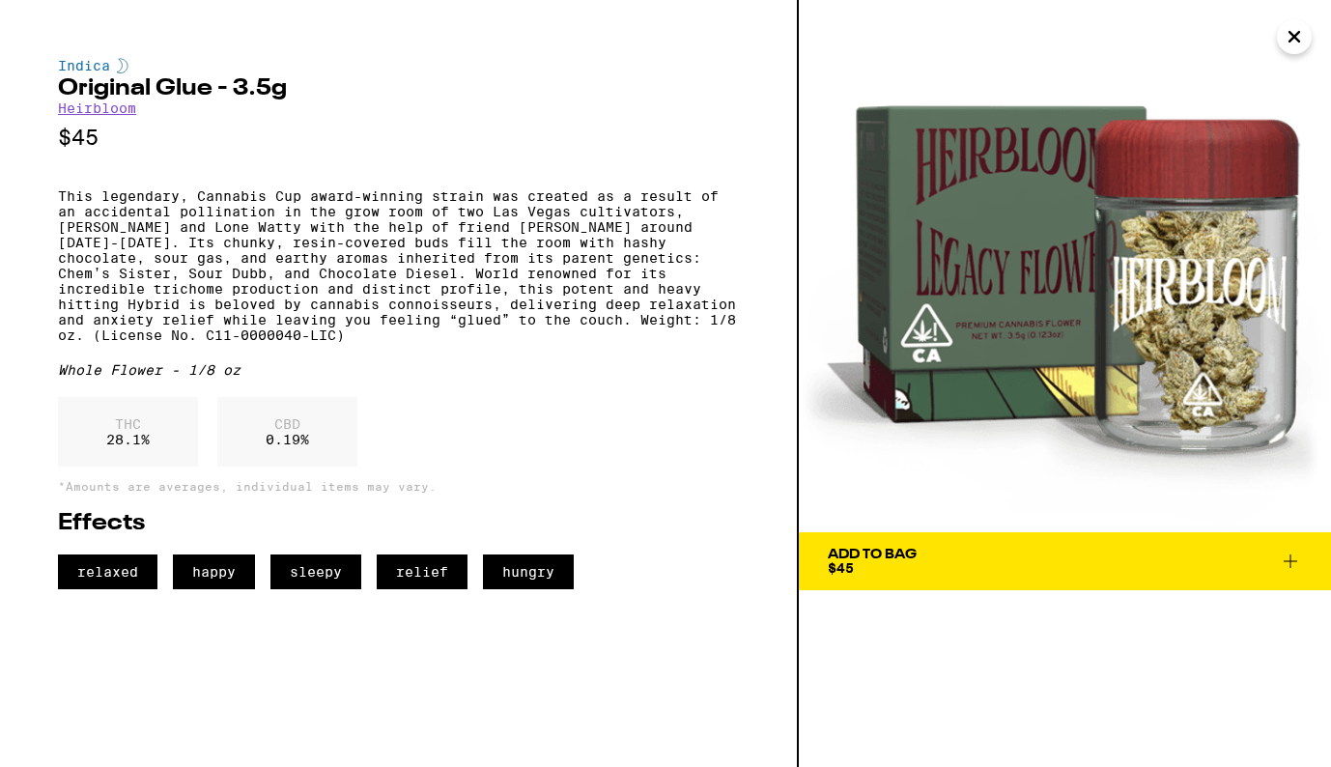
click at [1300, 38] on icon "Close" at bounding box center [1294, 36] width 23 height 29
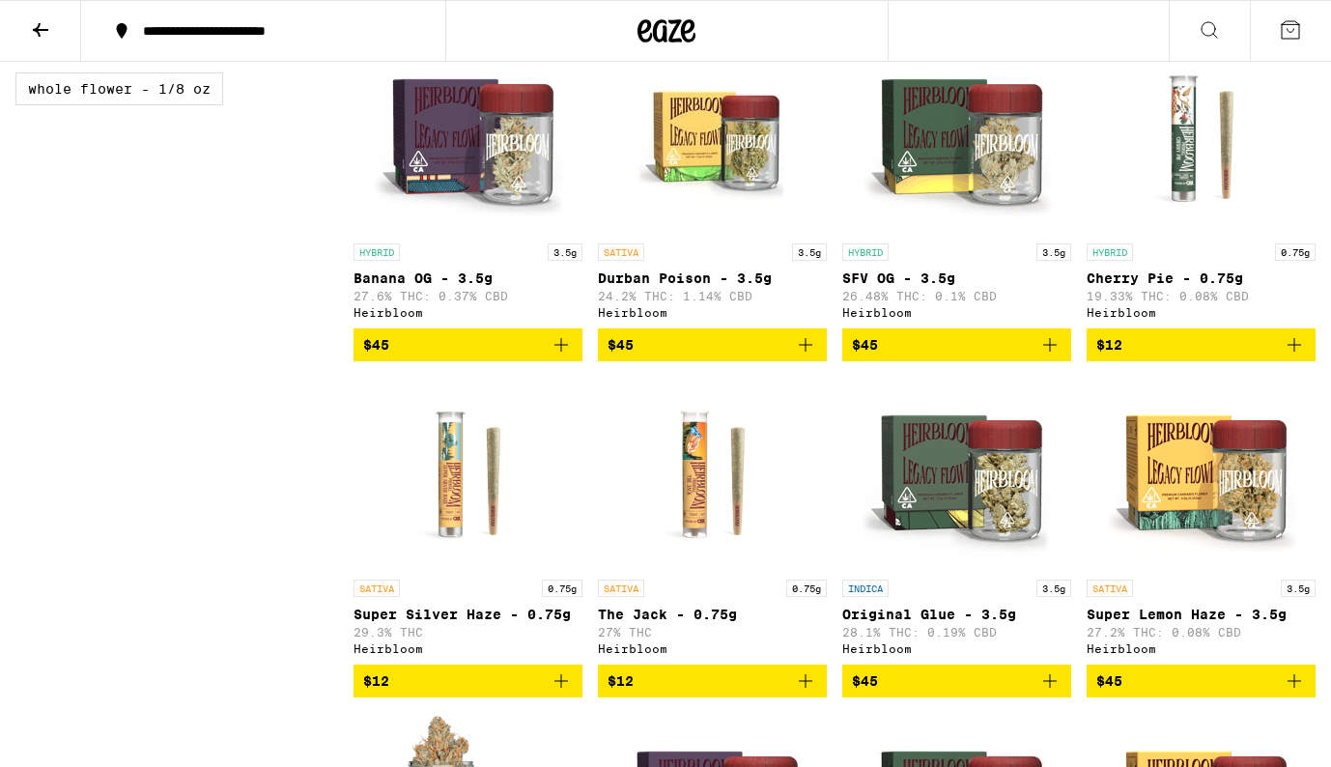
scroll to position [859, 0]
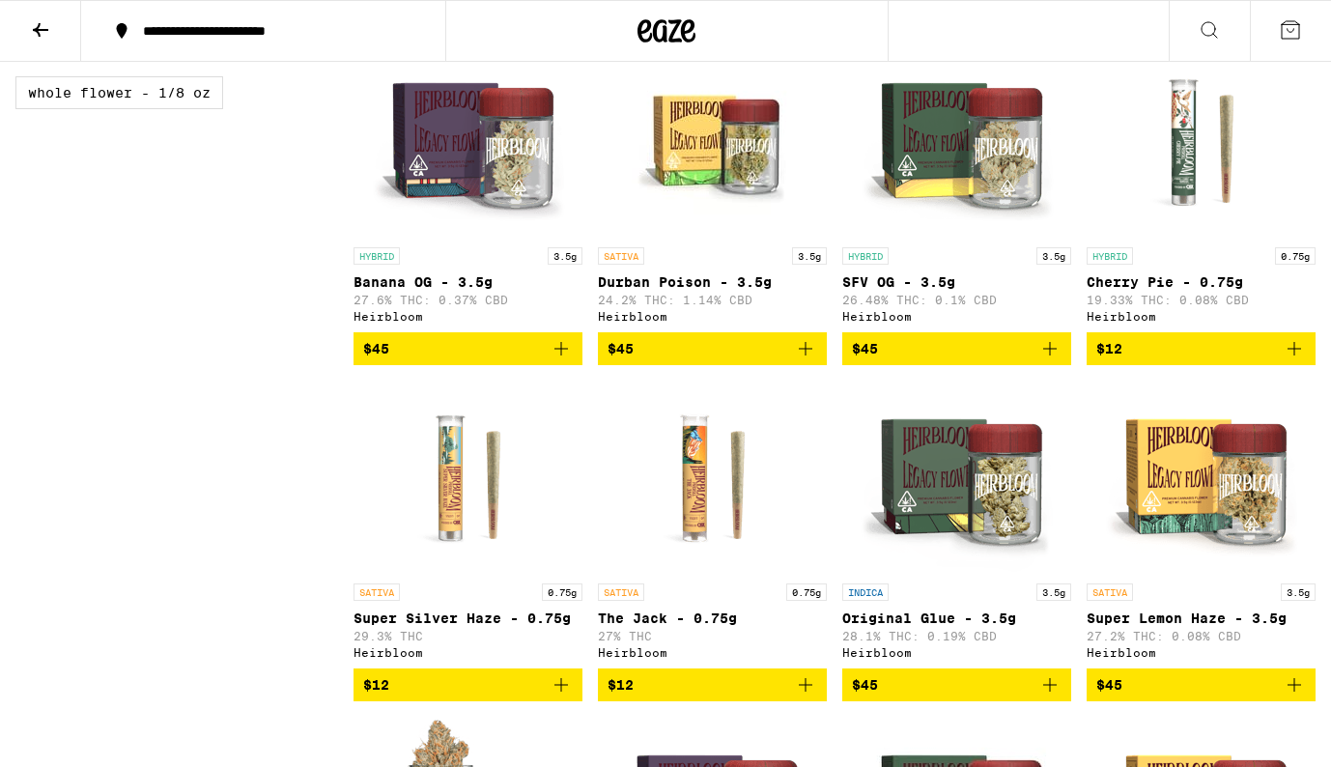
click at [39, 32] on icon at bounding box center [40, 30] width 15 height 14
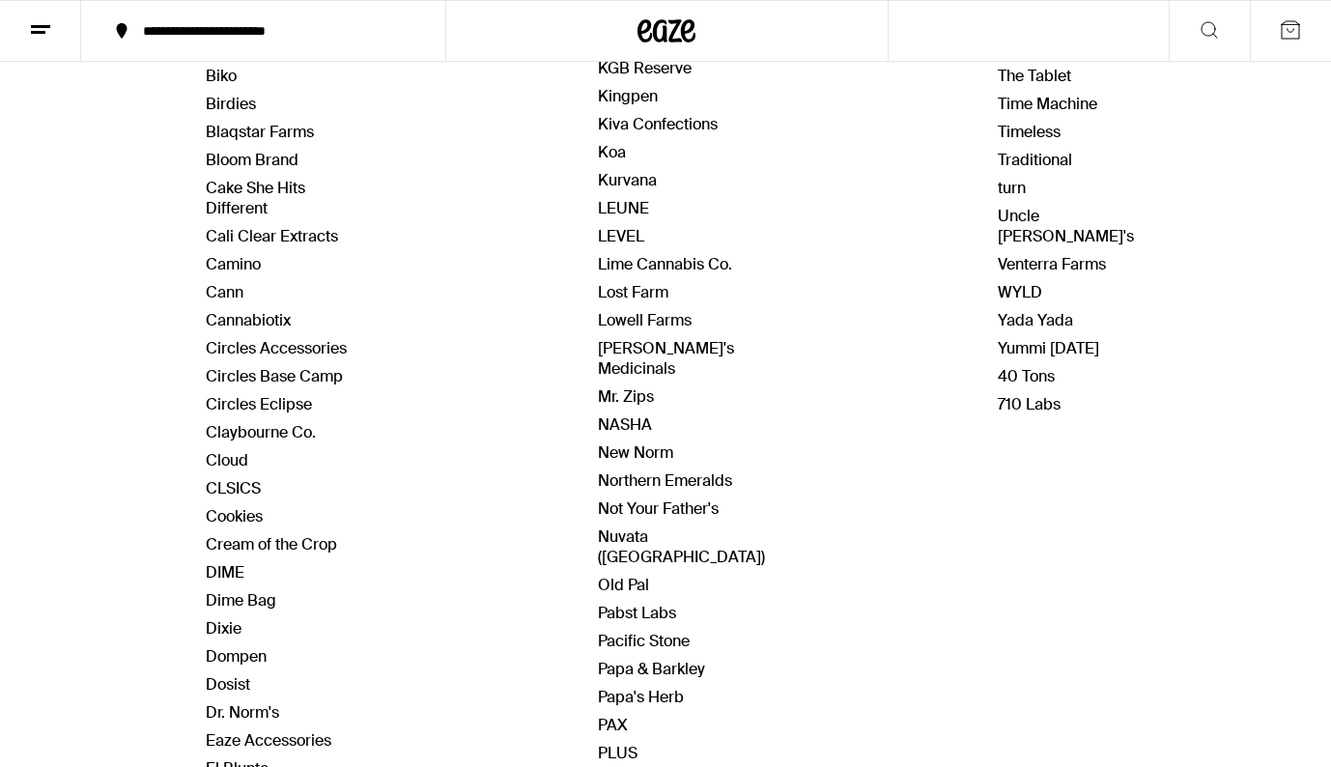
scroll to position [567, 0]
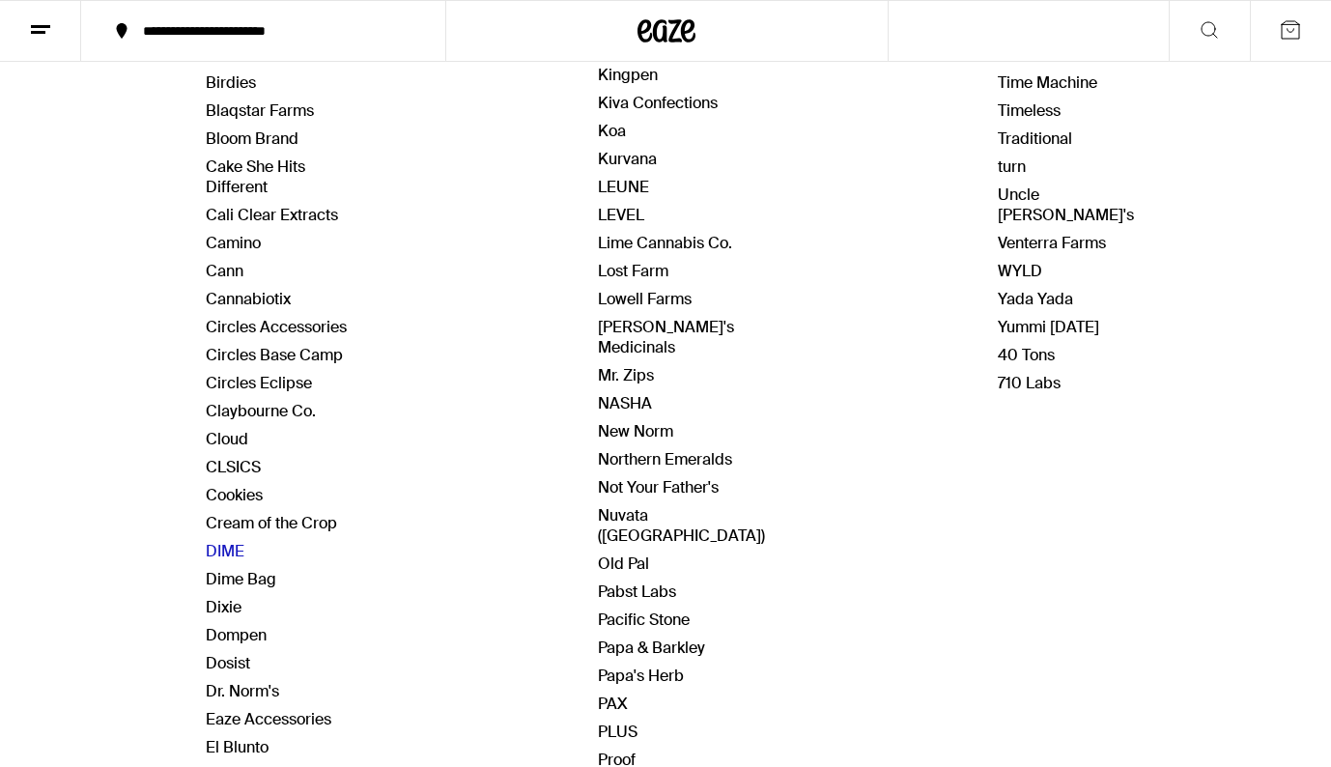
click at [236, 550] on link "DIME" at bounding box center [225, 551] width 39 height 20
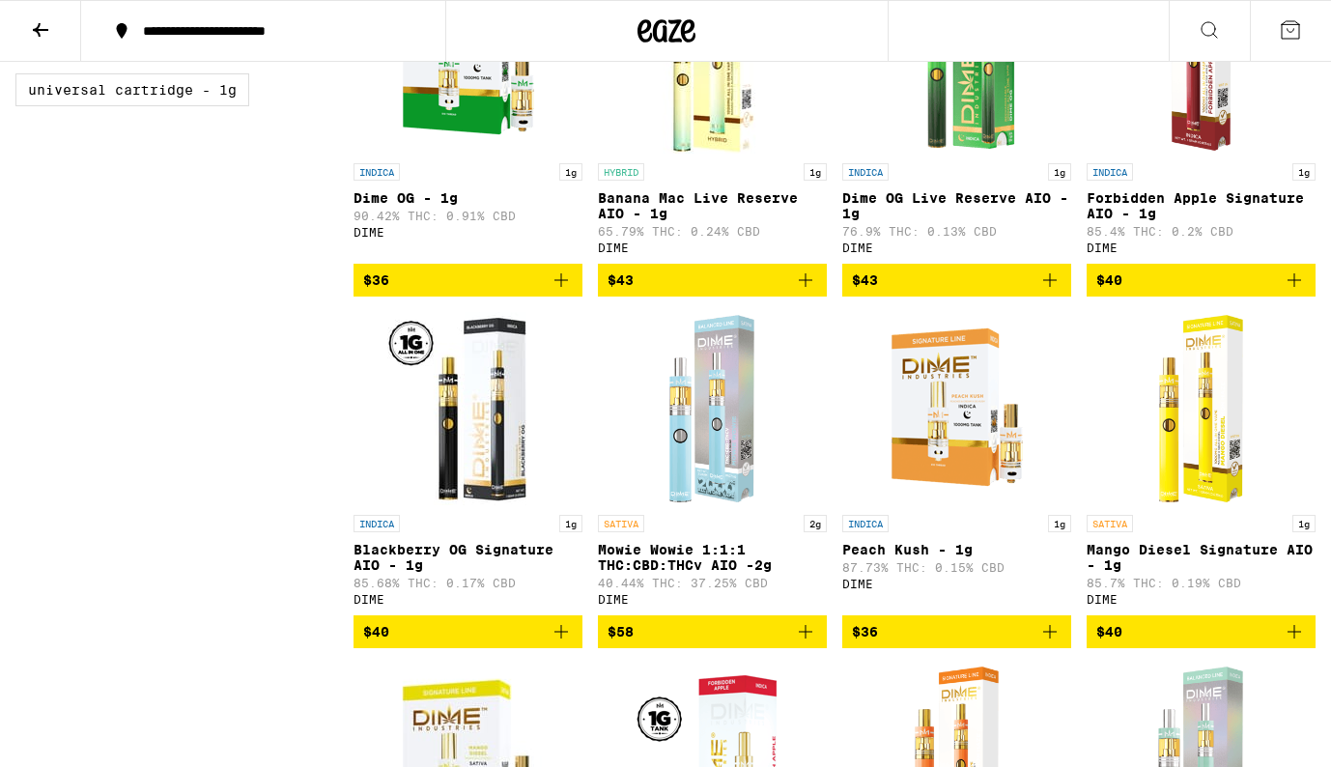
scroll to position [1016, 0]
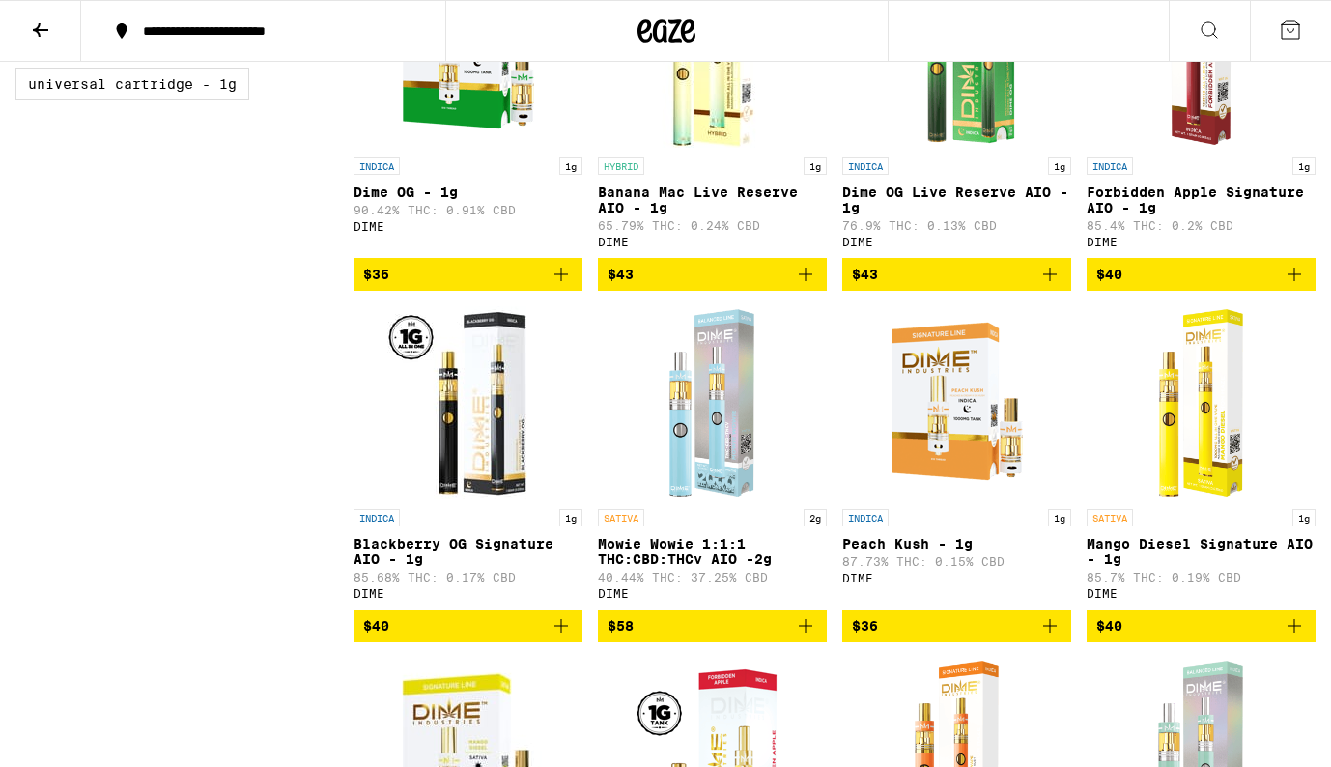
click at [487, 424] on img "Open page for Blackberry OG Signature AIO - 1g from DIME" at bounding box center [468, 402] width 193 height 193
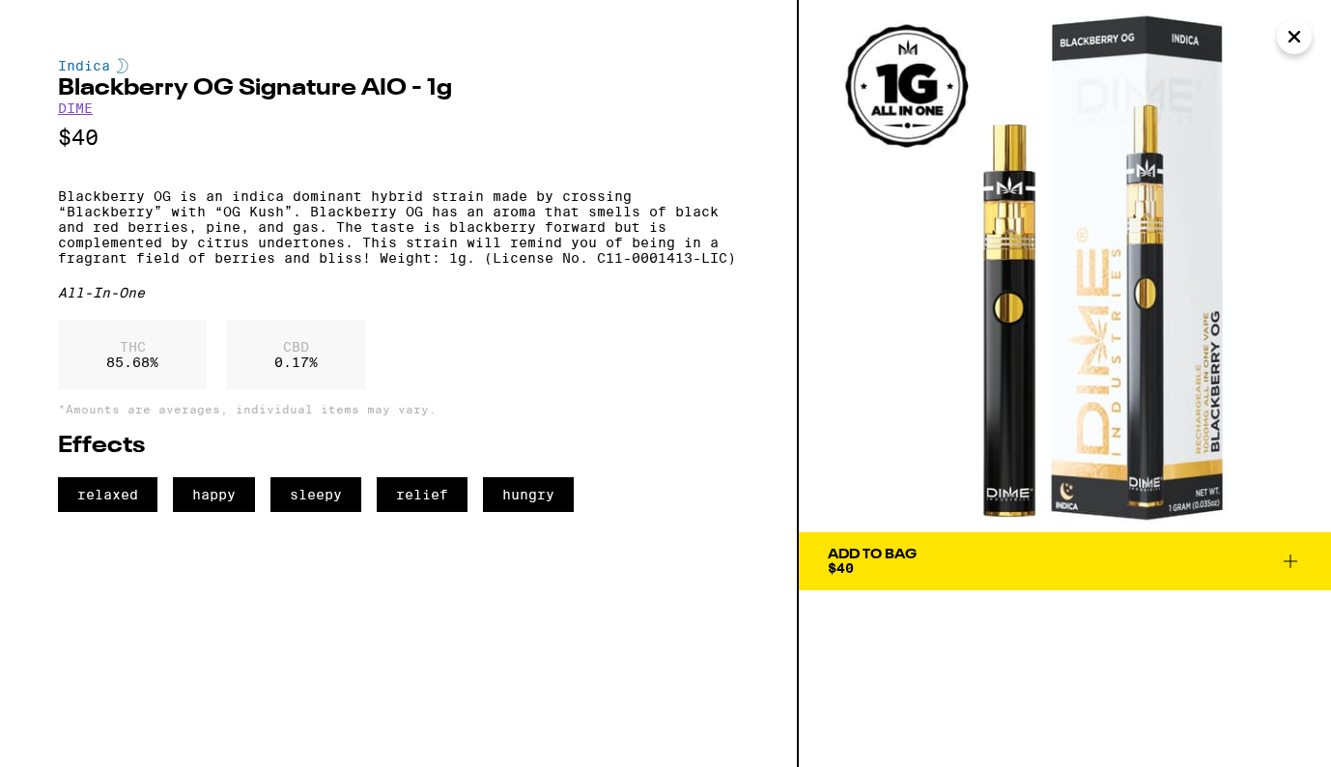
click at [383, 266] on p "Blackberry OG is an indica dominant hybrid strain made by crossing “Blackberry”…" at bounding box center [398, 226] width 681 height 77
click at [97, 266] on p "Blackberry OG is an indica dominant hybrid strain made by crossing “Blackberry”…" at bounding box center [398, 226] width 681 height 77
copy p "Weight: 1g. (License No. C11-0001413-LIC)"
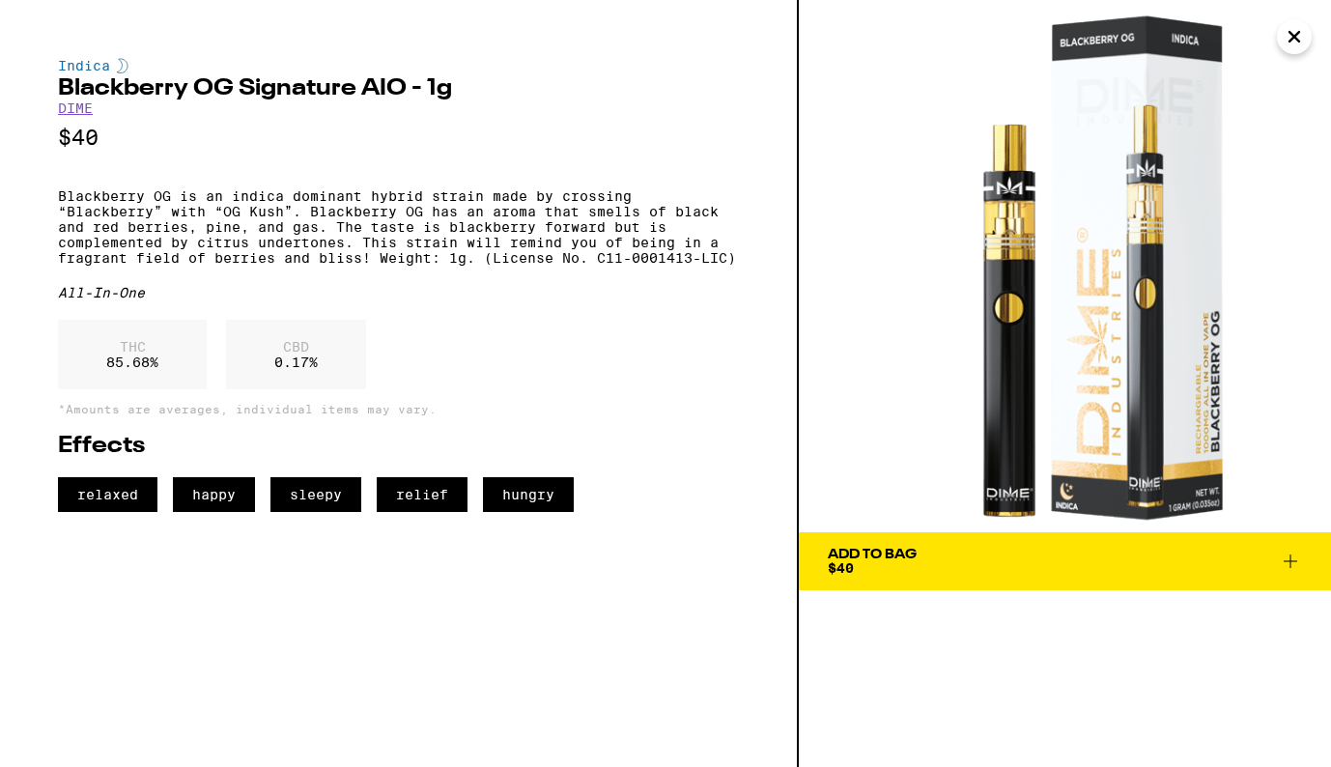
click at [1293, 42] on icon "Close" at bounding box center [1294, 36] width 23 height 29
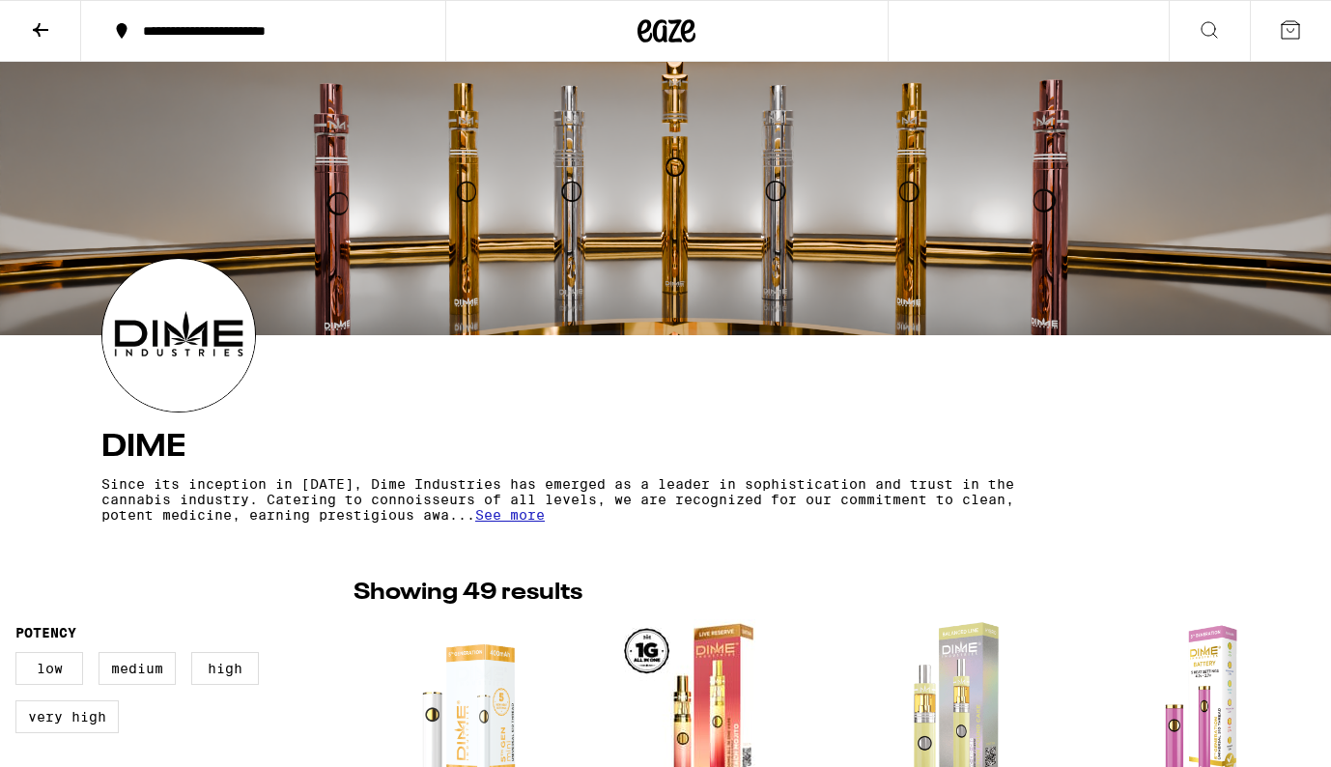
click at [41, 26] on icon at bounding box center [40, 29] width 23 height 23
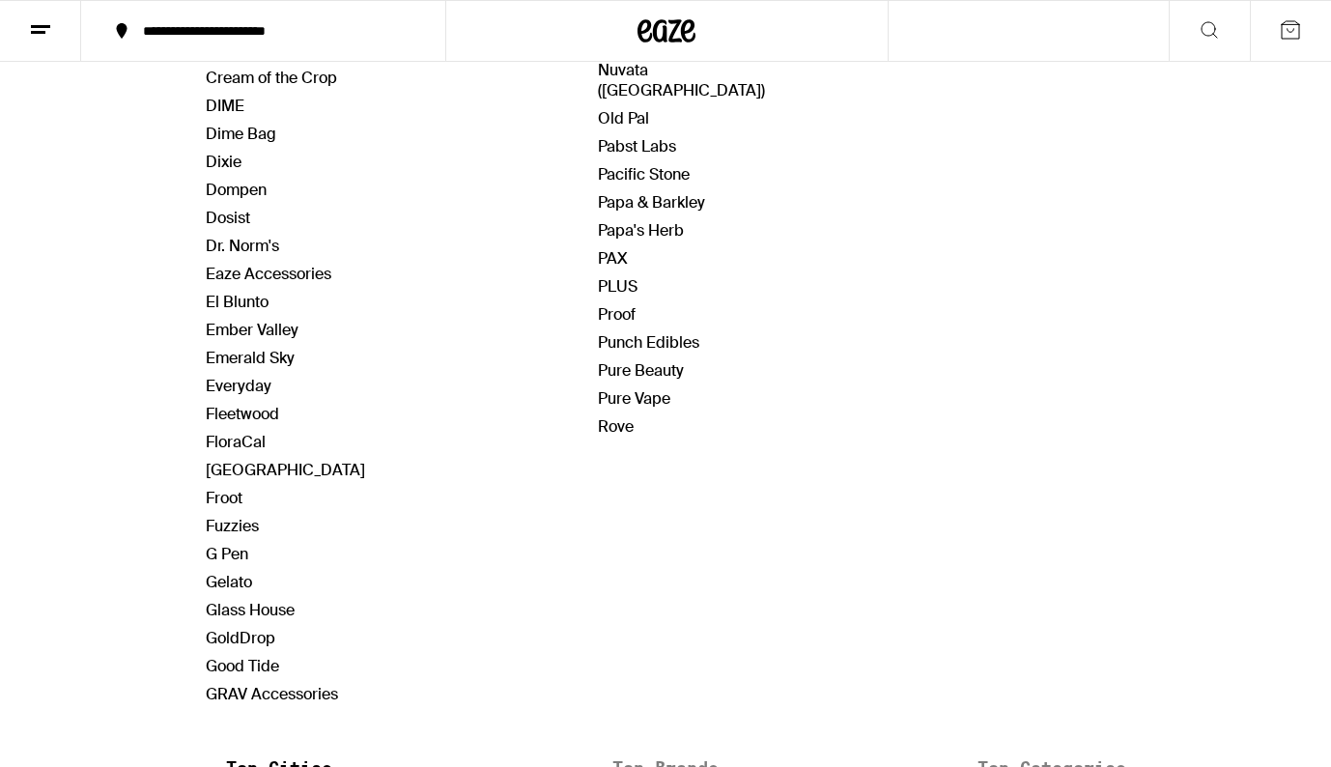
scroll to position [1041, 0]
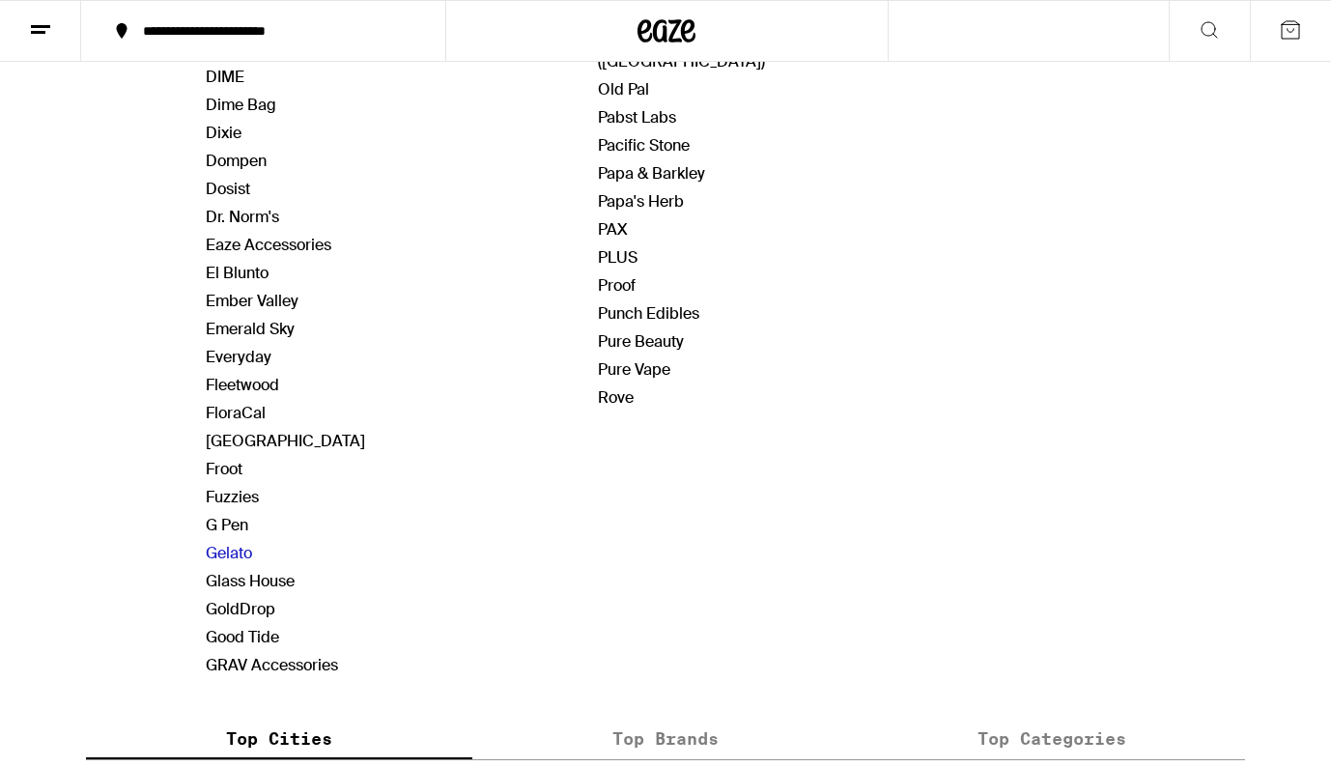
click at [245, 554] on link "Gelato" at bounding box center [229, 553] width 46 height 20
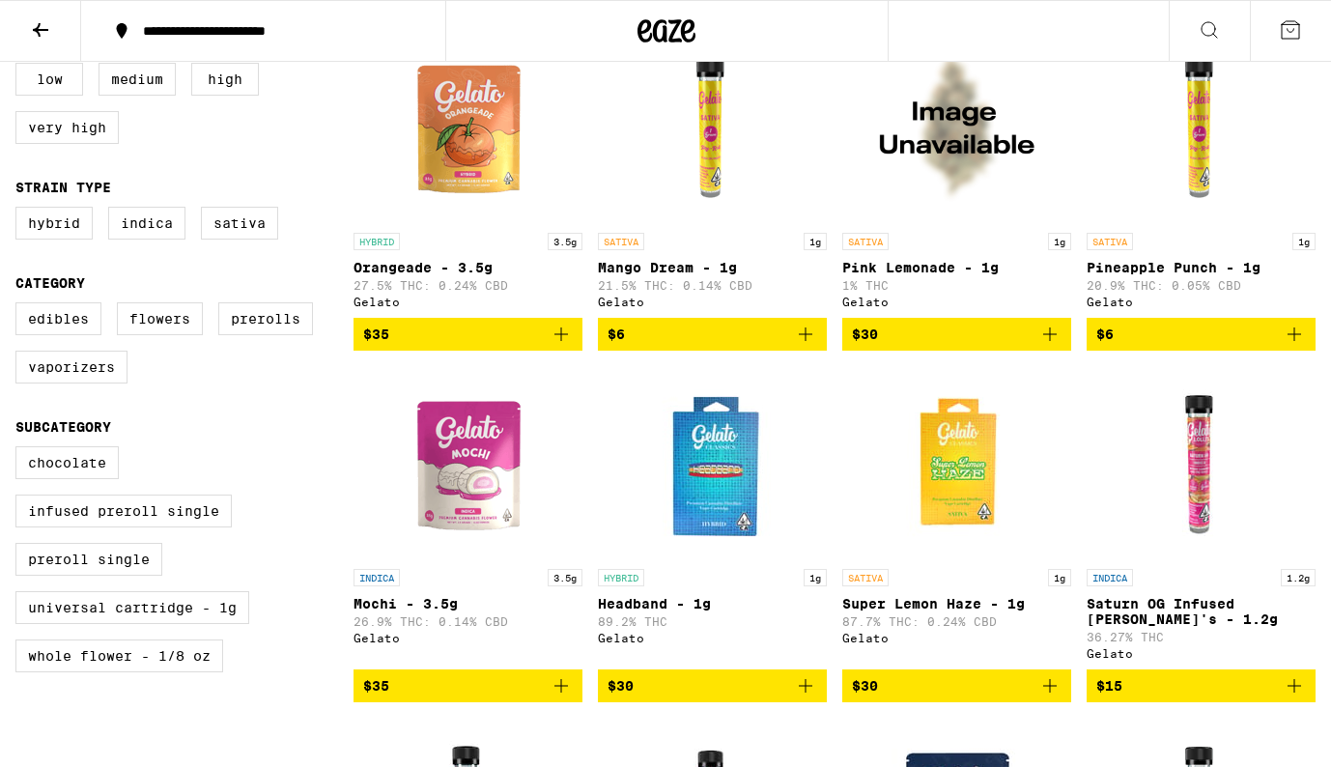
scroll to position [609, 0]
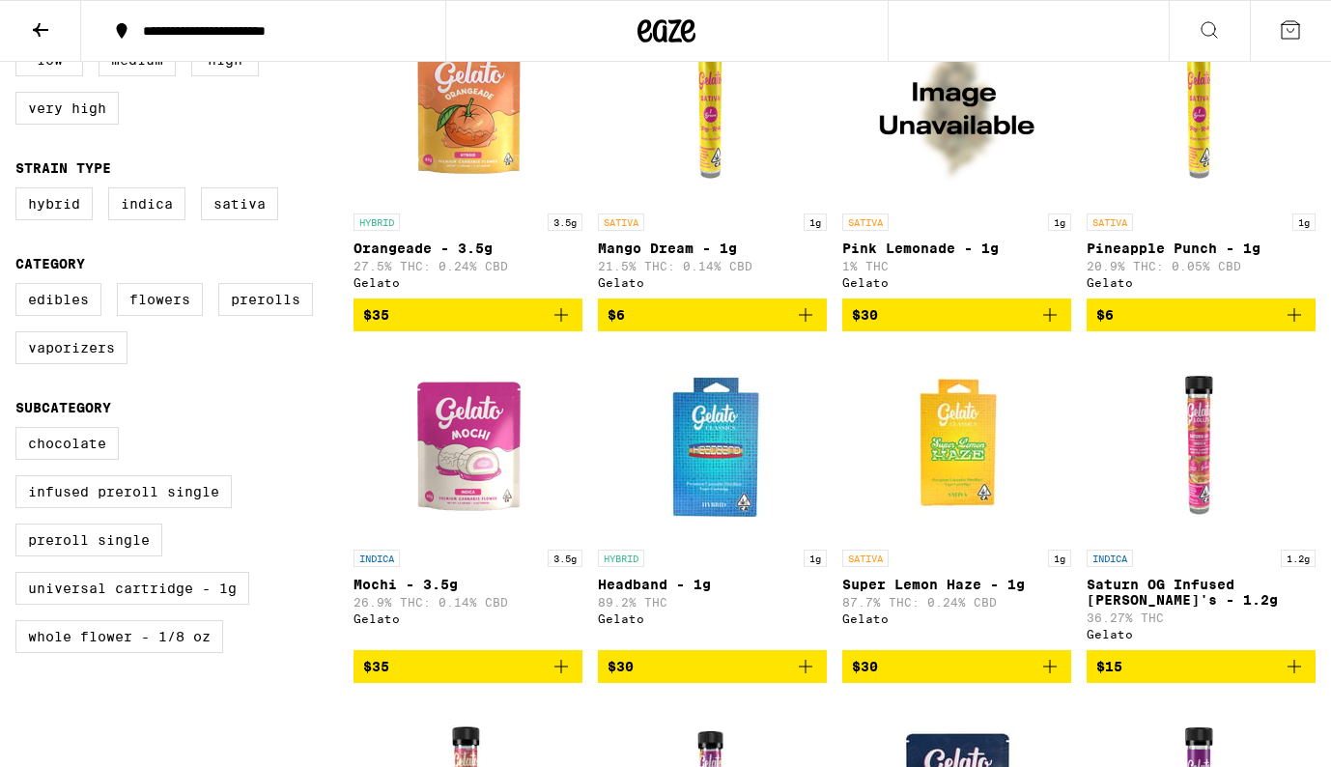
click at [954, 474] on img "Open page for Super Lemon Haze - 1g from Gelato" at bounding box center [957, 443] width 193 height 193
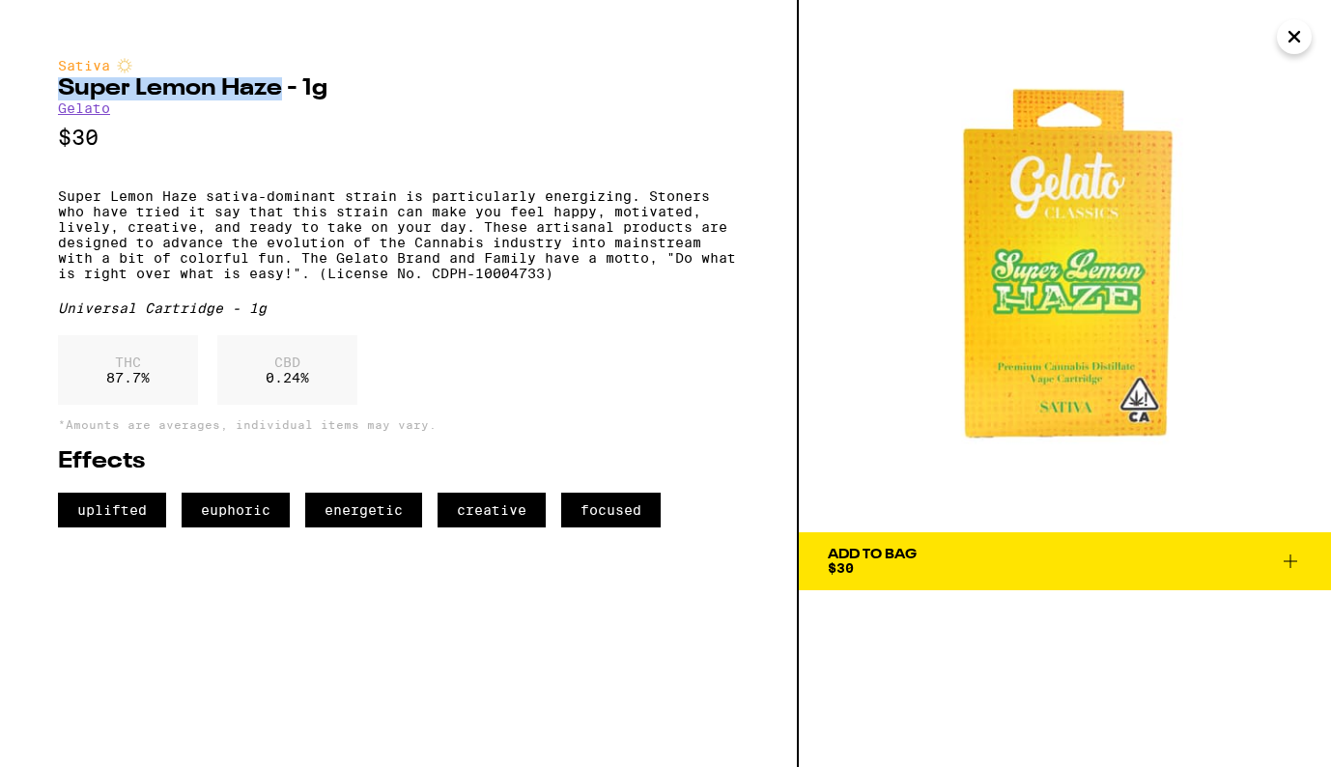
drag, startPoint x: 60, startPoint y: 92, endPoint x: 281, endPoint y: 92, distance: 221.2
click at [281, 92] on h2 "Super Lemon Haze - 1g" at bounding box center [398, 88] width 681 height 23
copy h2 "Super Lemon Haze"
drag, startPoint x: 1047, startPoint y: 309, endPoint x: 632, endPoint y: 3, distance: 516.1
click at [0, 0] on div "Sativa Super Lemon Haze - 1g Gelato $30 Super Lemon Haze sativa-dominant strain…" at bounding box center [665, 383] width 1331 height 767
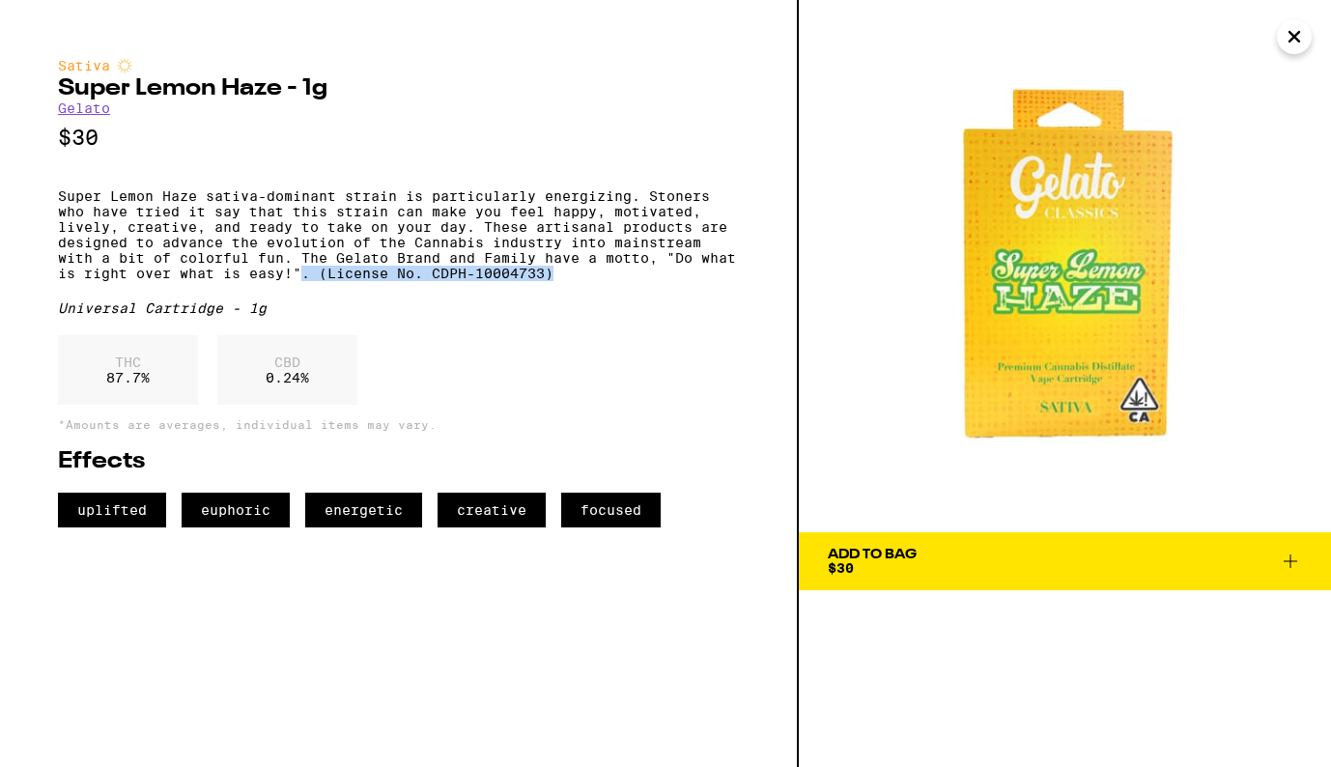
drag, startPoint x: 345, startPoint y: 292, endPoint x: 628, endPoint y: 294, distance: 283.1
click at [628, 281] on p "Super Lemon Haze sativa-dominant strain is particularly energizing. Stoners who…" at bounding box center [398, 234] width 681 height 93
copy p ". (License No. CDPH-10004733)"
click at [628, 281] on p "Super Lemon Haze sativa-dominant strain is particularly energizing. Stoners who…" at bounding box center [398, 234] width 681 height 93
click at [1290, 45] on icon "Close" at bounding box center [1294, 36] width 23 height 29
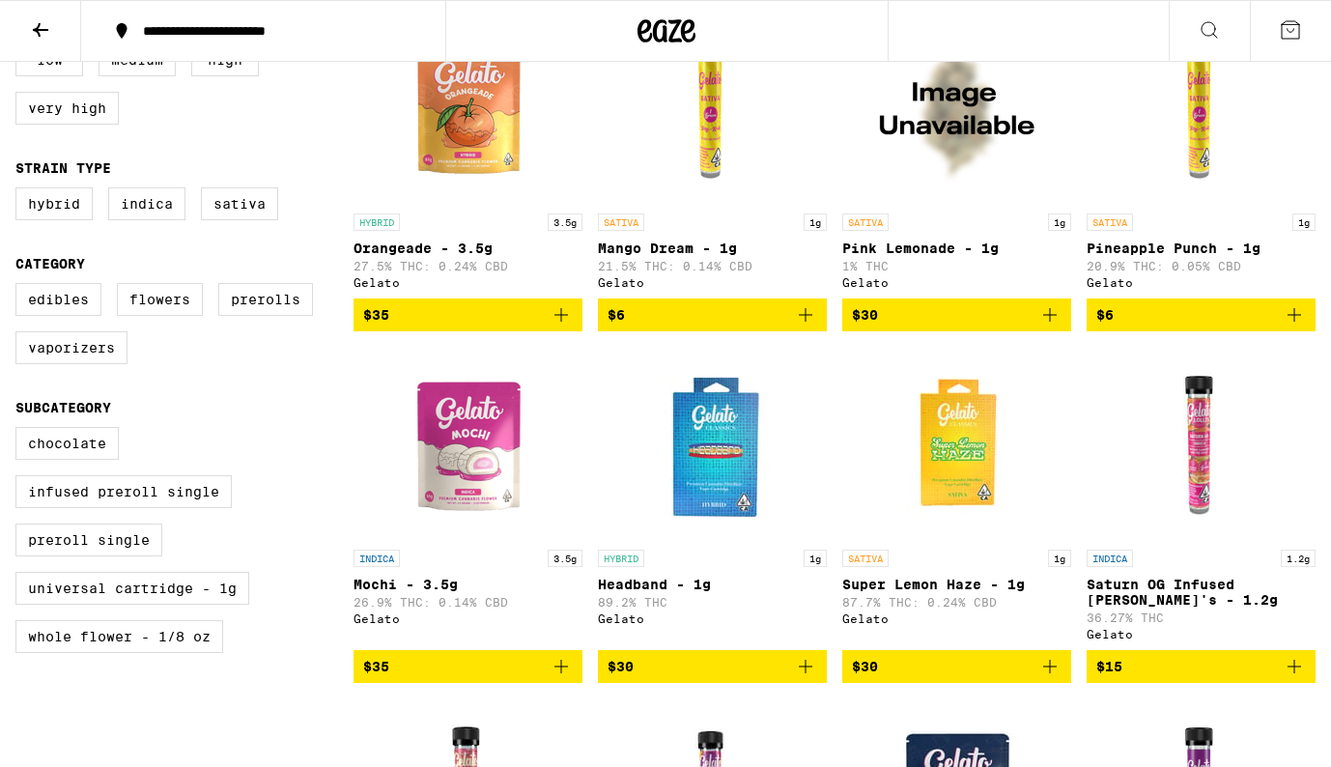
click at [34, 28] on icon at bounding box center [40, 30] width 15 height 14
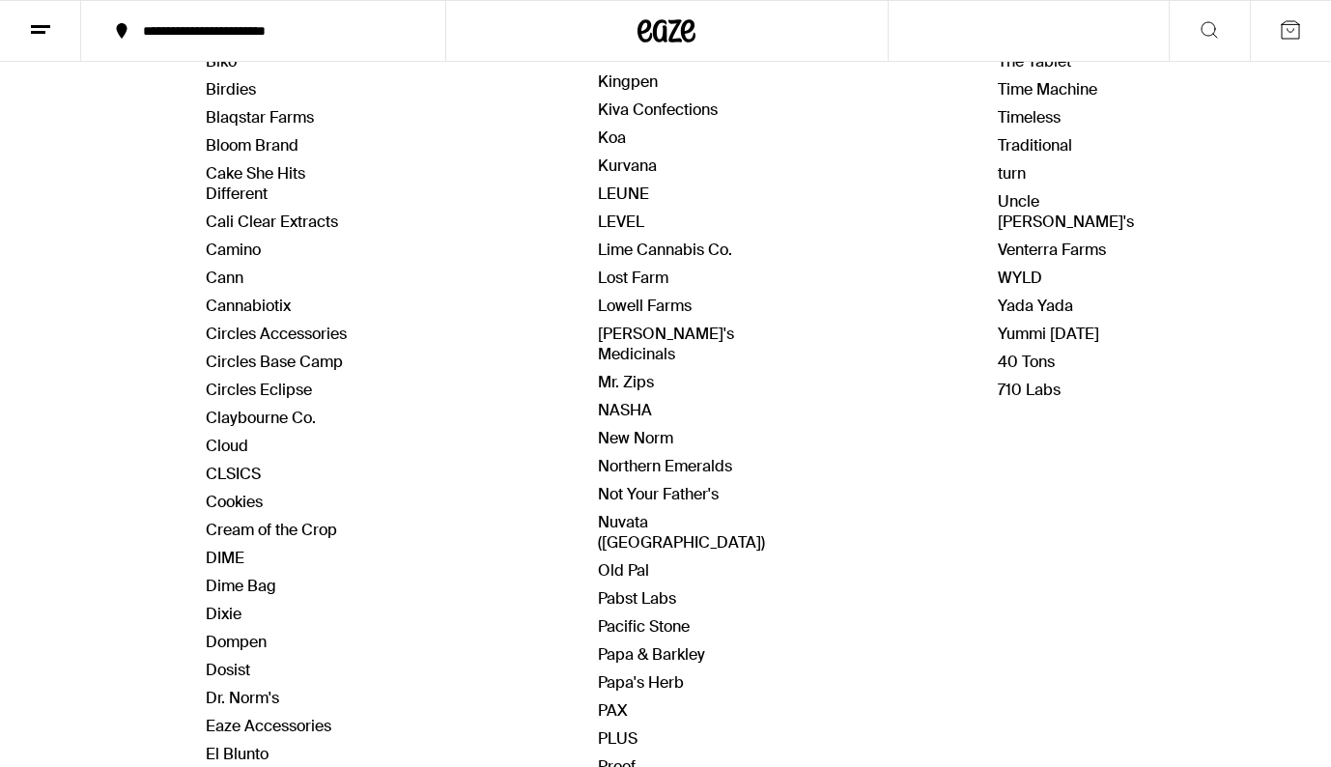
scroll to position [576, 0]
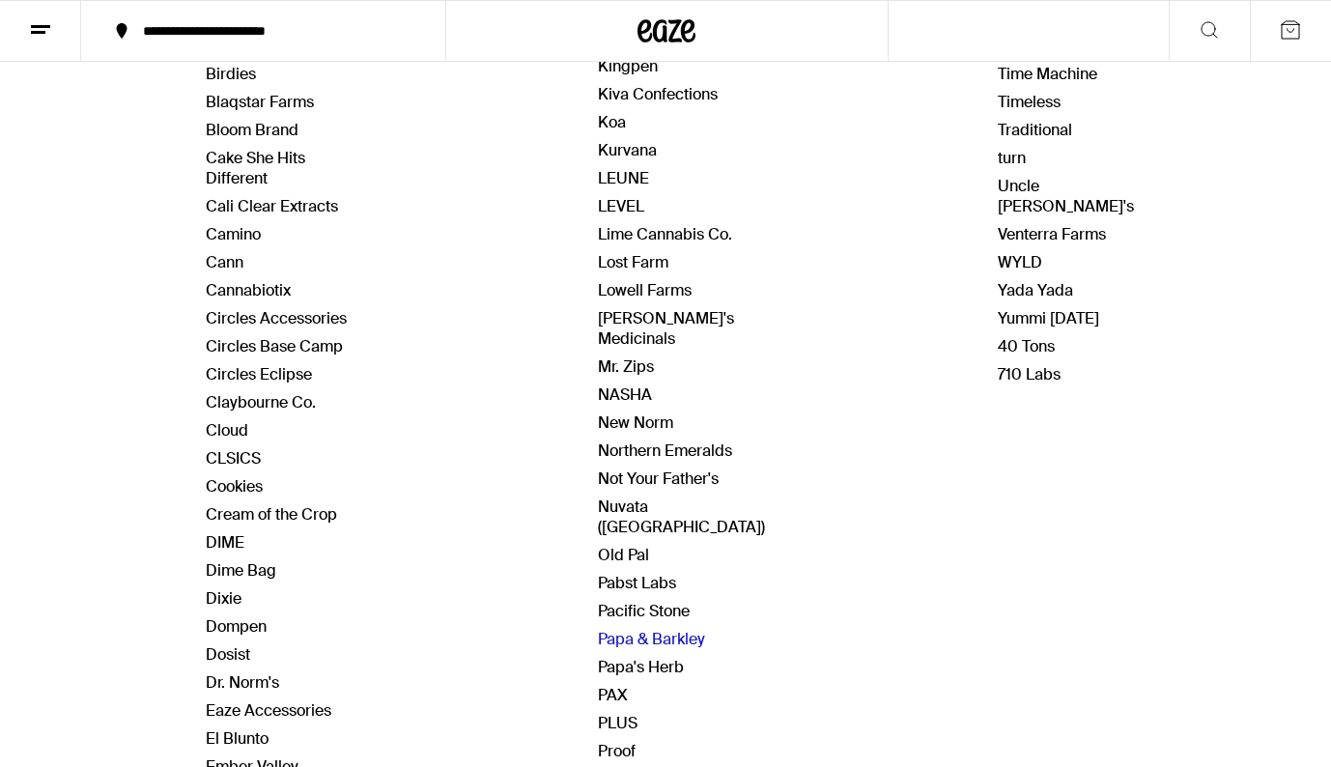
click at [691, 629] on link "Papa & Barkley" at bounding box center [651, 639] width 107 height 20
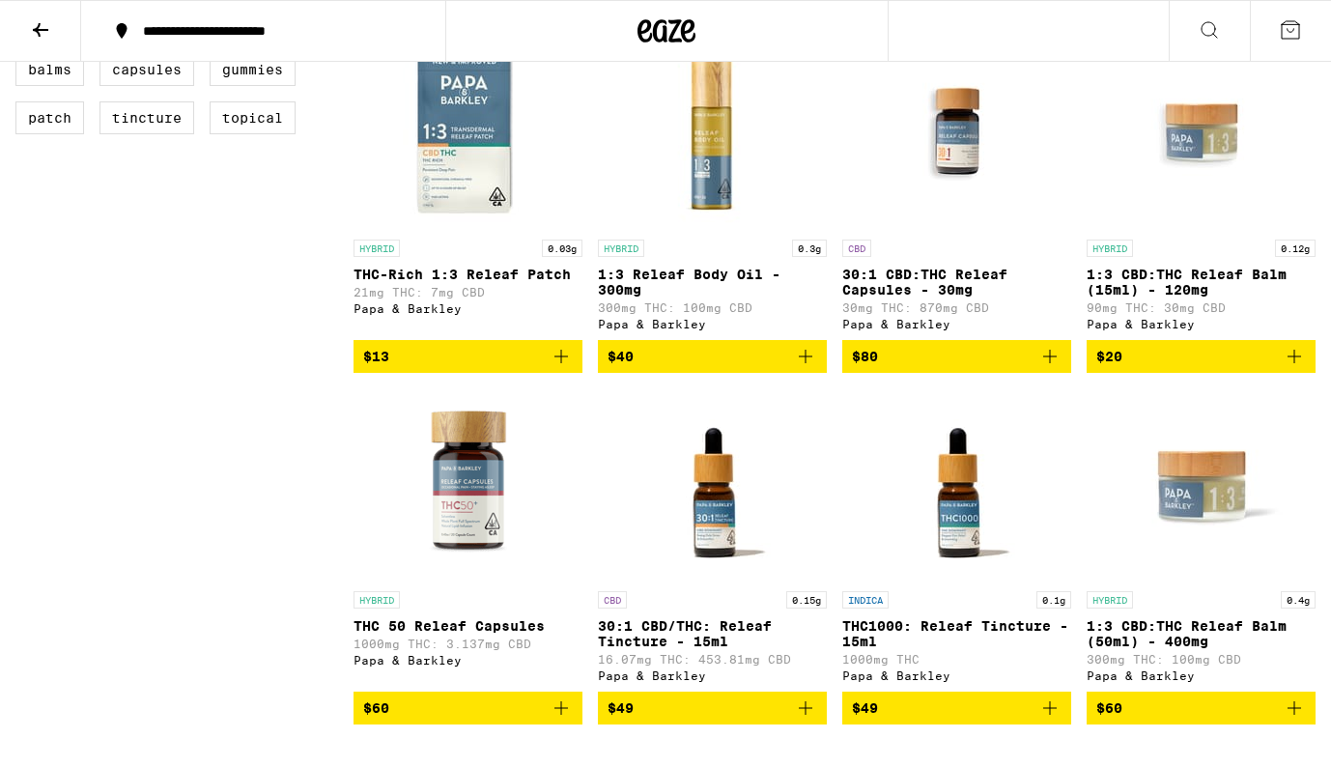
scroll to position [944, 0]
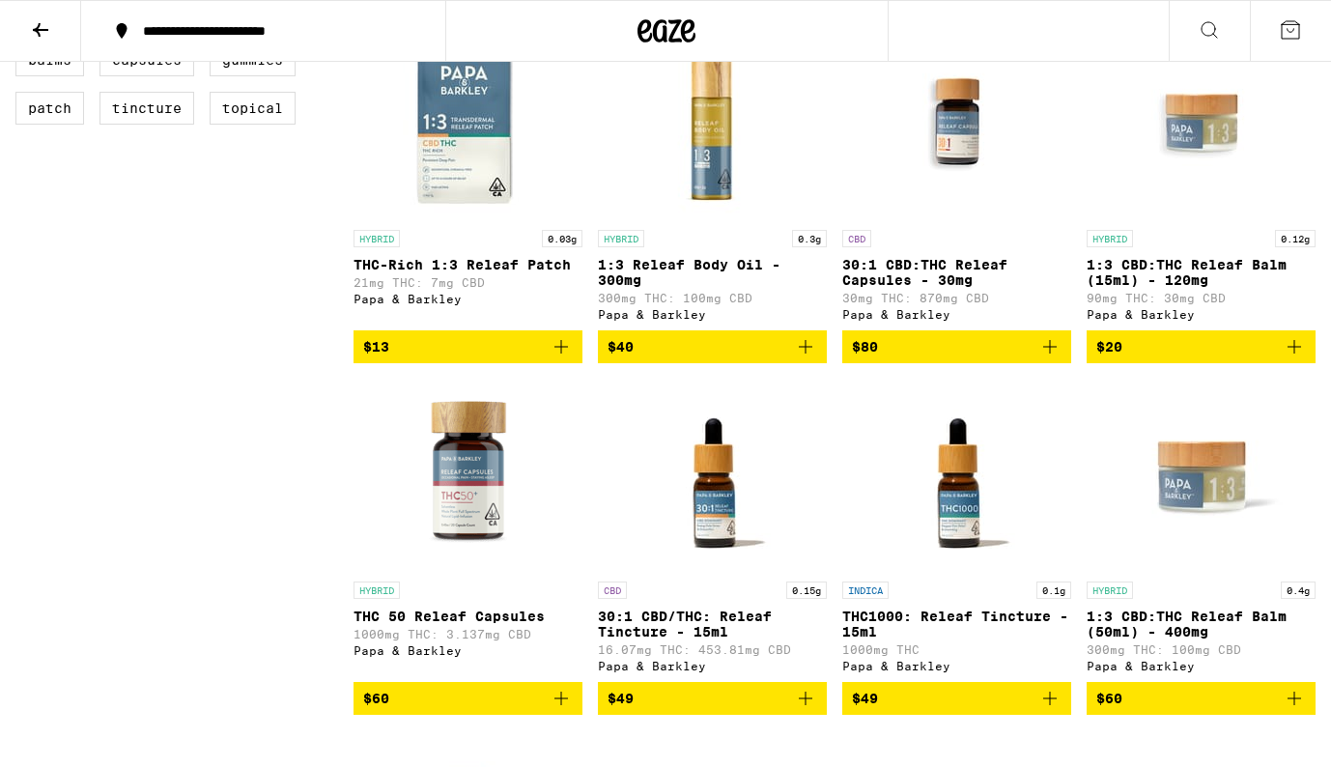
click at [1198, 534] on img "Open page for 1:3 CBD:THC Releaf Balm (50ml) - 400mg from Papa & Barkley" at bounding box center [1201, 475] width 193 height 193
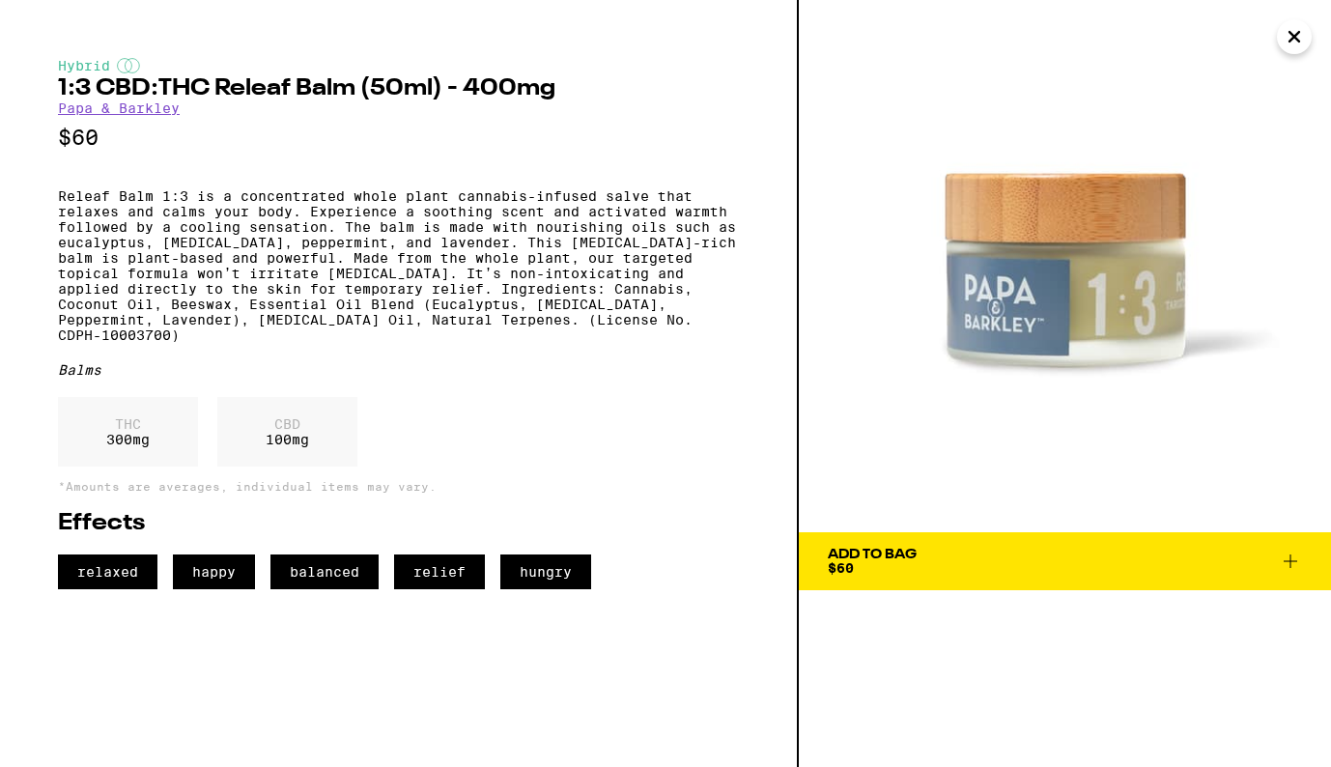
drag, startPoint x: 1054, startPoint y: 323, endPoint x: 1034, endPoint y: 38, distance: 285.7
click at [0, 0] on div "Hybrid 1:3 CBD:THC Releaf Balm (50ml) - 400mg Papa & Barkley $60 Releaf Balm 1:…" at bounding box center [665, 383] width 1331 height 767
click at [1297, 43] on icon "Close" at bounding box center [1294, 36] width 23 height 29
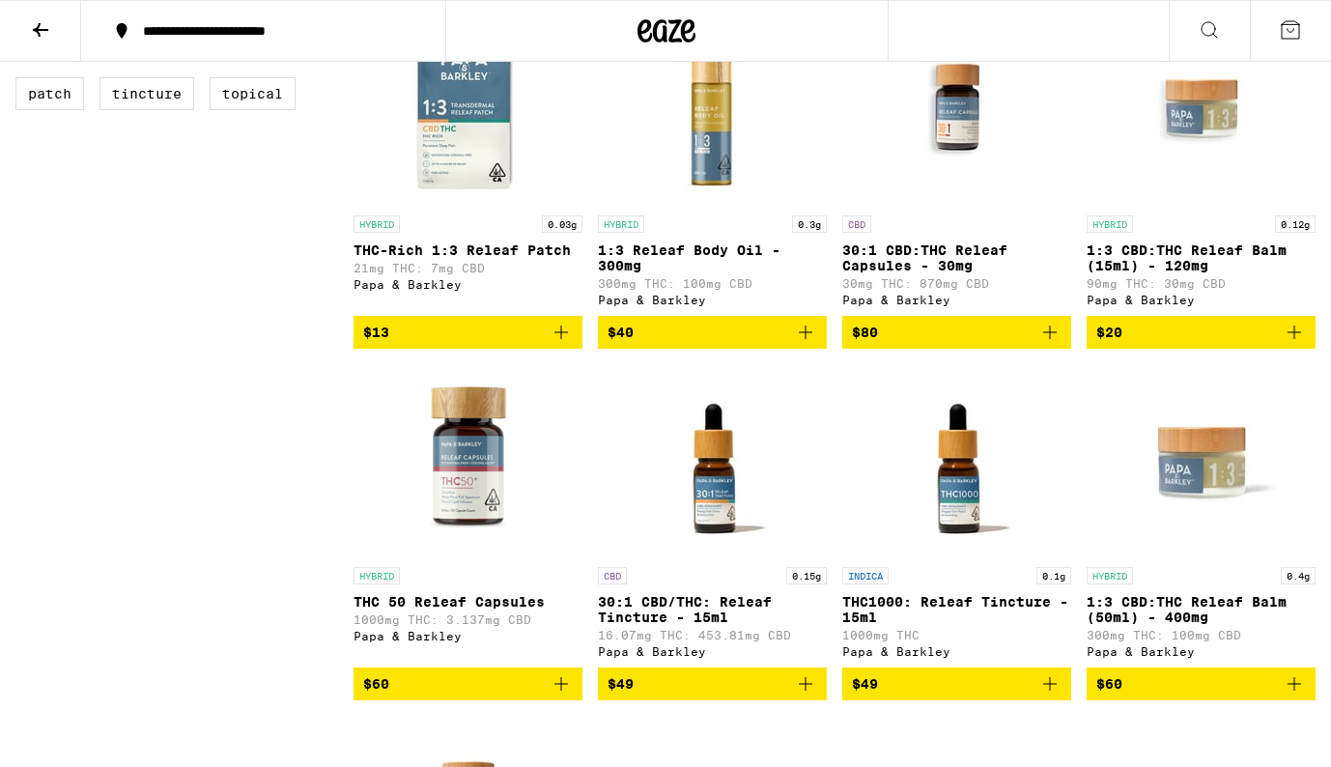
scroll to position [968, 0]
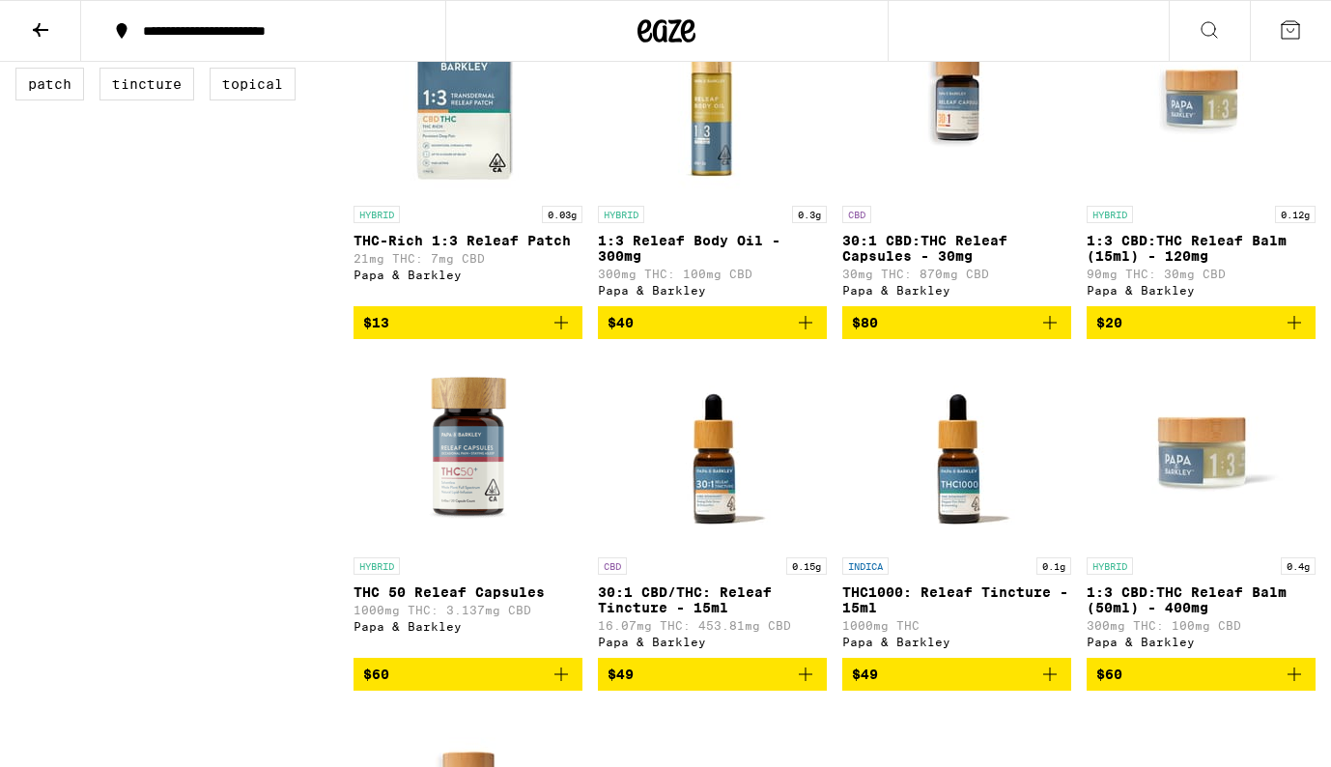
click at [1190, 489] on img "Open page for 1:3 CBD:THC Releaf Balm (50ml) - 400mg from Papa & Barkley" at bounding box center [1201, 451] width 193 height 193
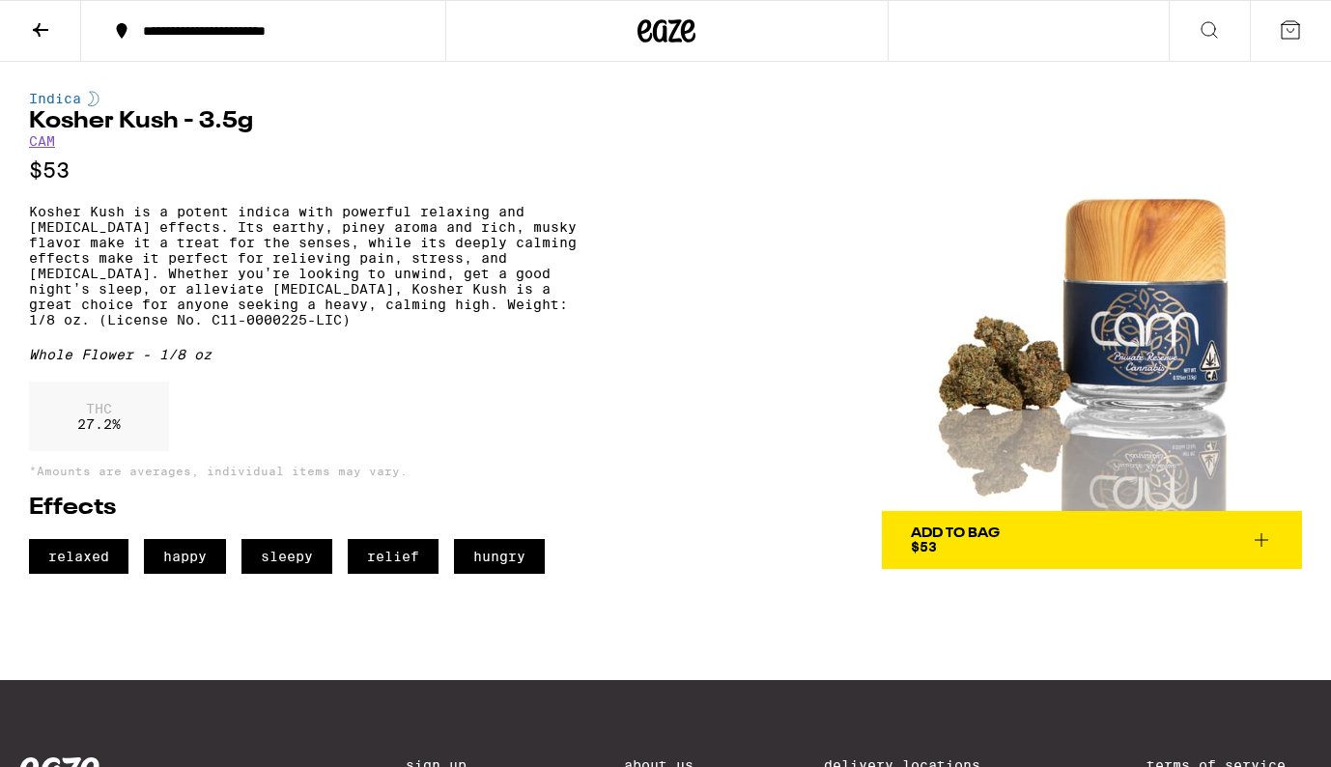
drag, startPoint x: 1130, startPoint y: 361, endPoint x: 794, endPoint y: 12, distance: 485.1
click at [0, 0] on div "**********" at bounding box center [665, 492] width 1331 height 985
drag, startPoint x: 32, startPoint y: 125, endPoint x: 177, endPoint y: 132, distance: 145.1
click at [177, 132] on h1 "Kosher Kush - 3.5g" at bounding box center [315, 121] width 573 height 23
copy h1 "[PERSON_NAME]"
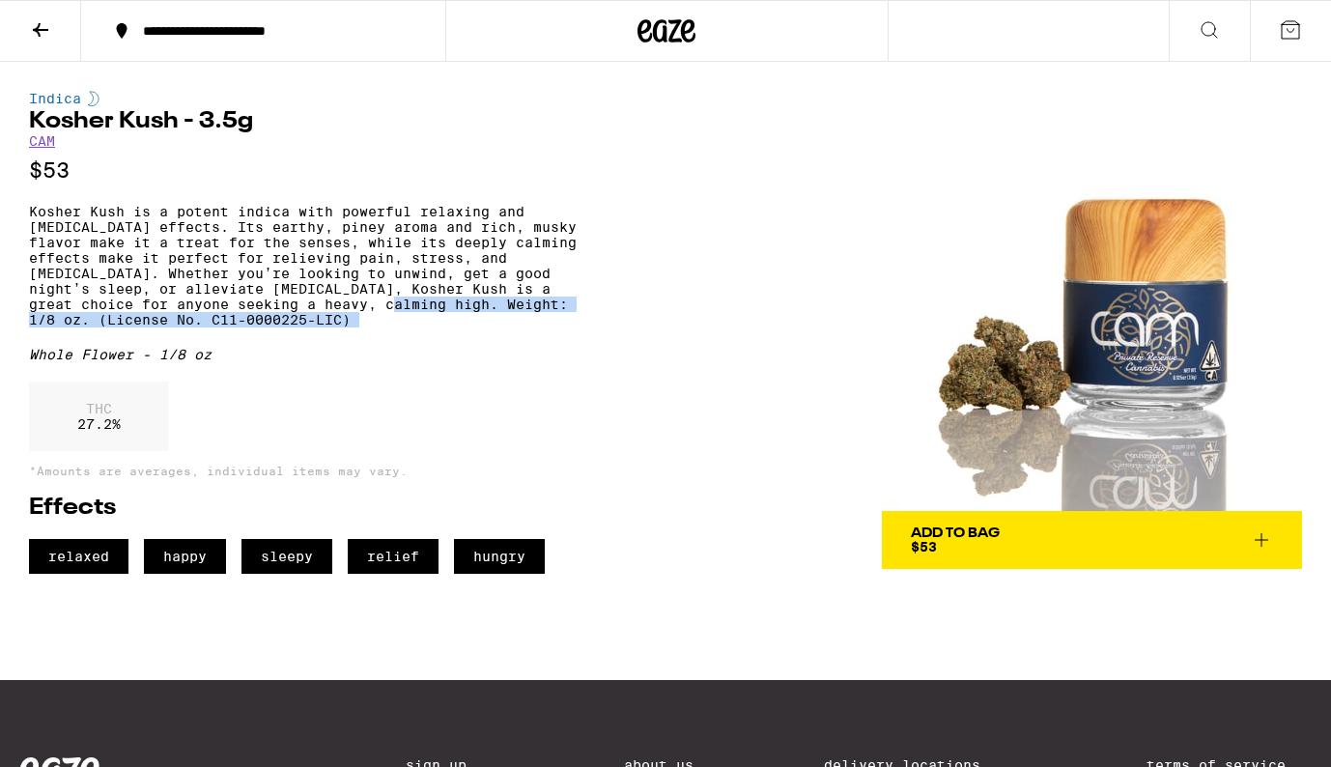
drag, startPoint x: 211, startPoint y: 327, endPoint x: 240, endPoint y: 360, distance: 44.5
click at [240, 360] on div "Indica Kosher Kush - 3.5g CAM $53 Kosher Kush is a potent indica with powerful …" at bounding box center [315, 332] width 573 height 483
copy p "Weight: 1/8 oz. (License No. C11-0000225-LIC)"
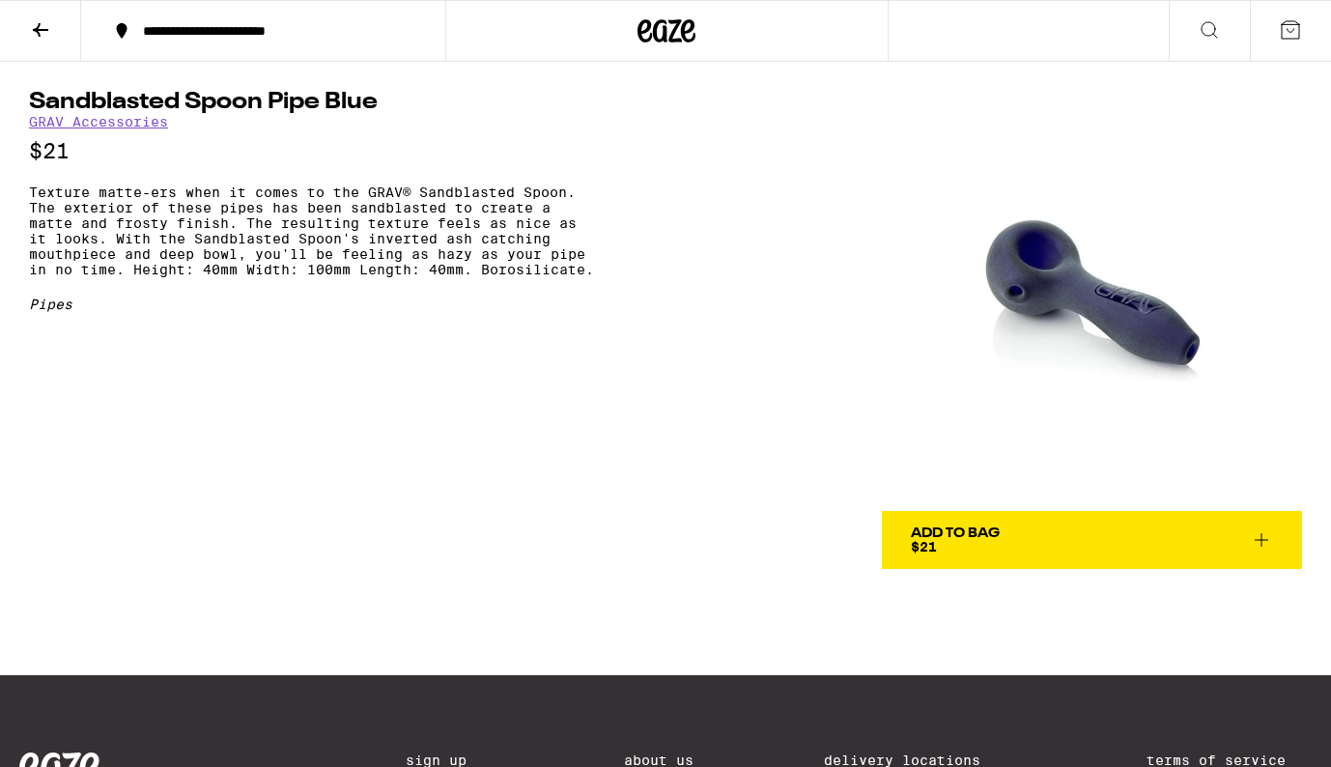
drag, startPoint x: 1079, startPoint y: 307, endPoint x: 758, endPoint y: 0, distance: 444.1
click at [0, 0] on div "**********" at bounding box center [665, 490] width 1331 height 981
drag, startPoint x: 34, startPoint y: 97, endPoint x: 403, endPoint y: 105, distance: 369.1
click at [403, 105] on h1 "Sandblasted Spoon Pipe Blue" at bounding box center [315, 102] width 573 height 23
copy h1 "Sandblasted Spoon Pipe Blue"
